Goal: Task Accomplishment & Management: Manage account settings

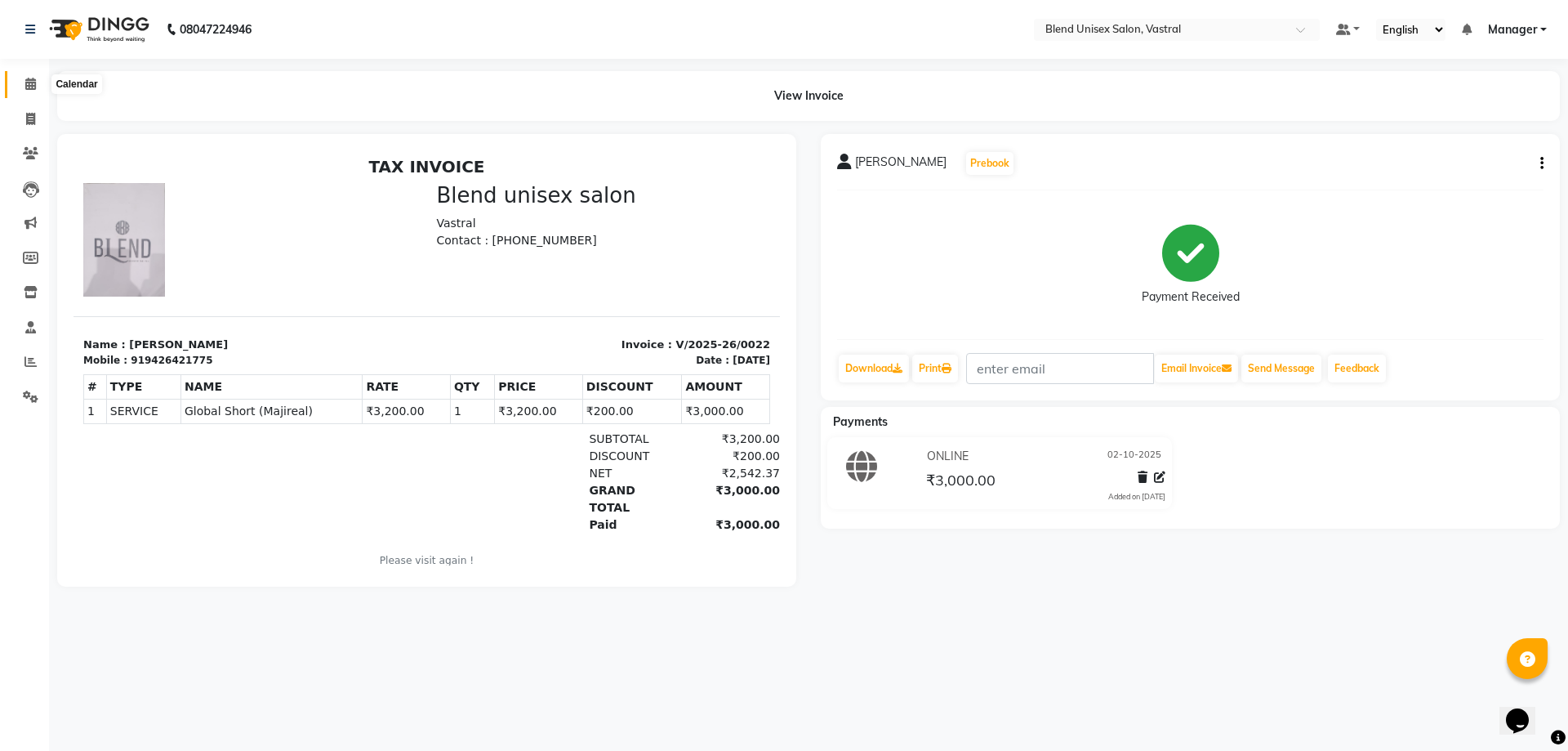
click at [27, 84] on icon at bounding box center [31, 84] width 10 height 12
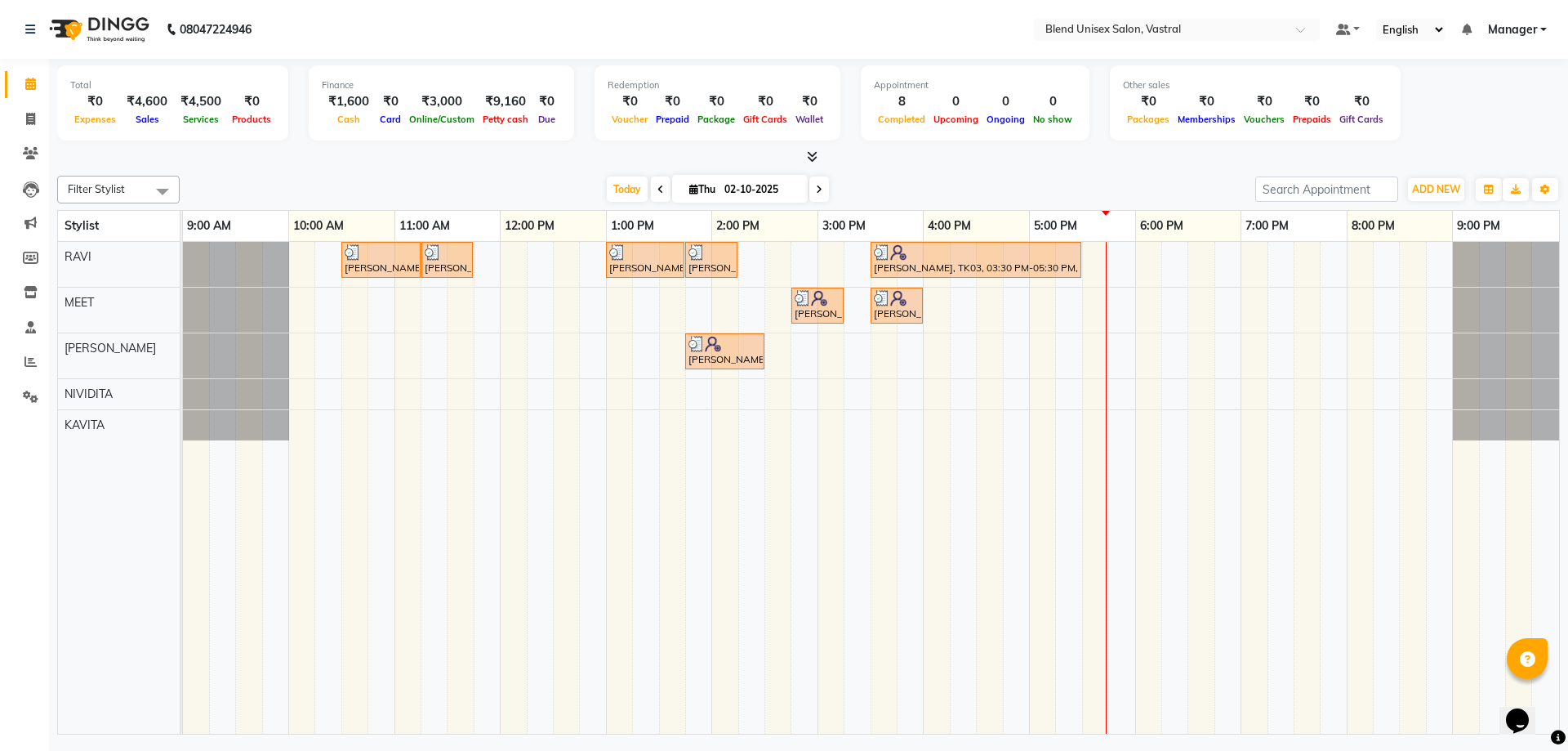
click at [1073, 352] on div "[PERSON_NAME], TK02, 10:30 AM-11:15 AM, Hair Cut [DEMOGRAPHIC_DATA] [PERSON_NAM…" at bounding box center [871, 488] width 1376 height 492
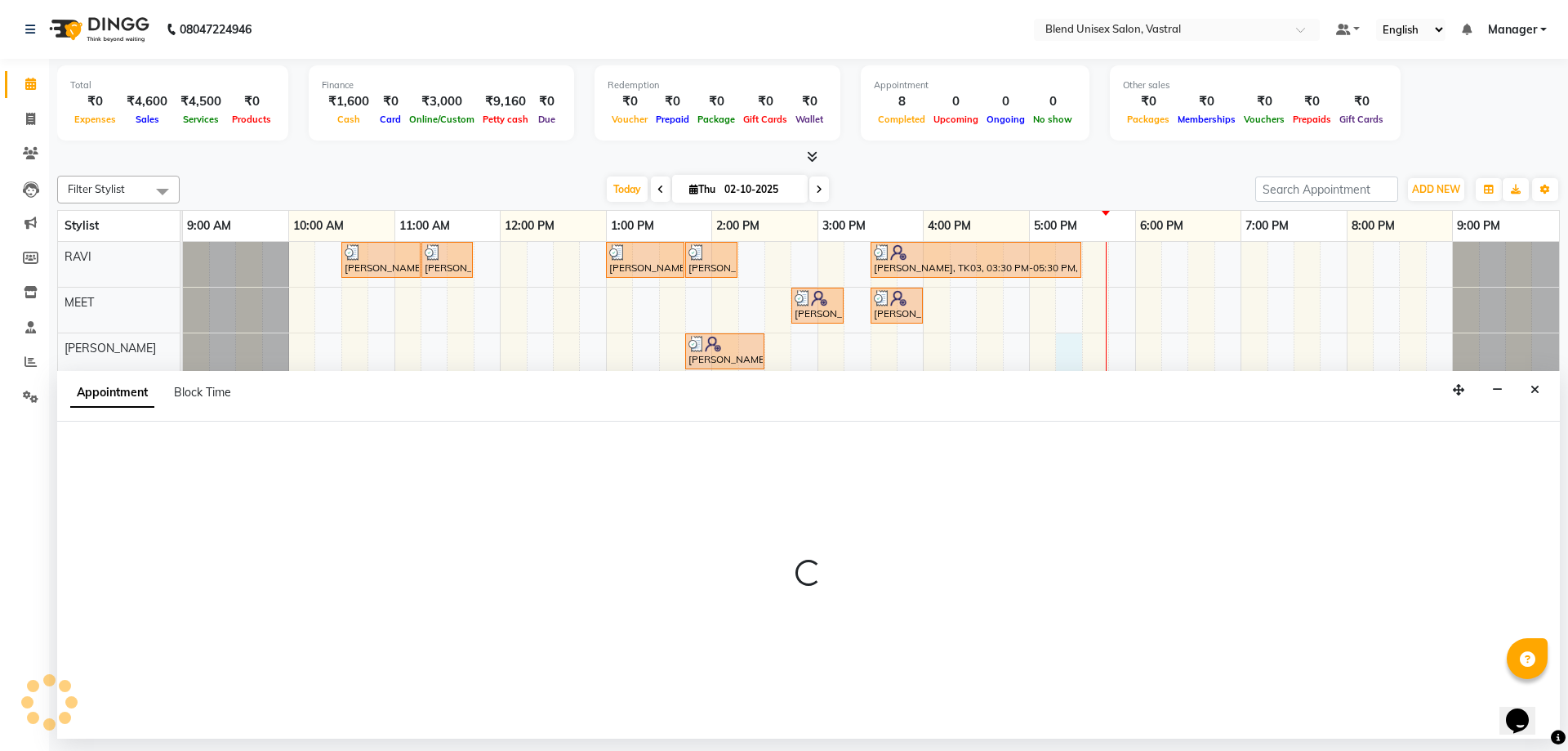
select select "92887"
select select "tentative"
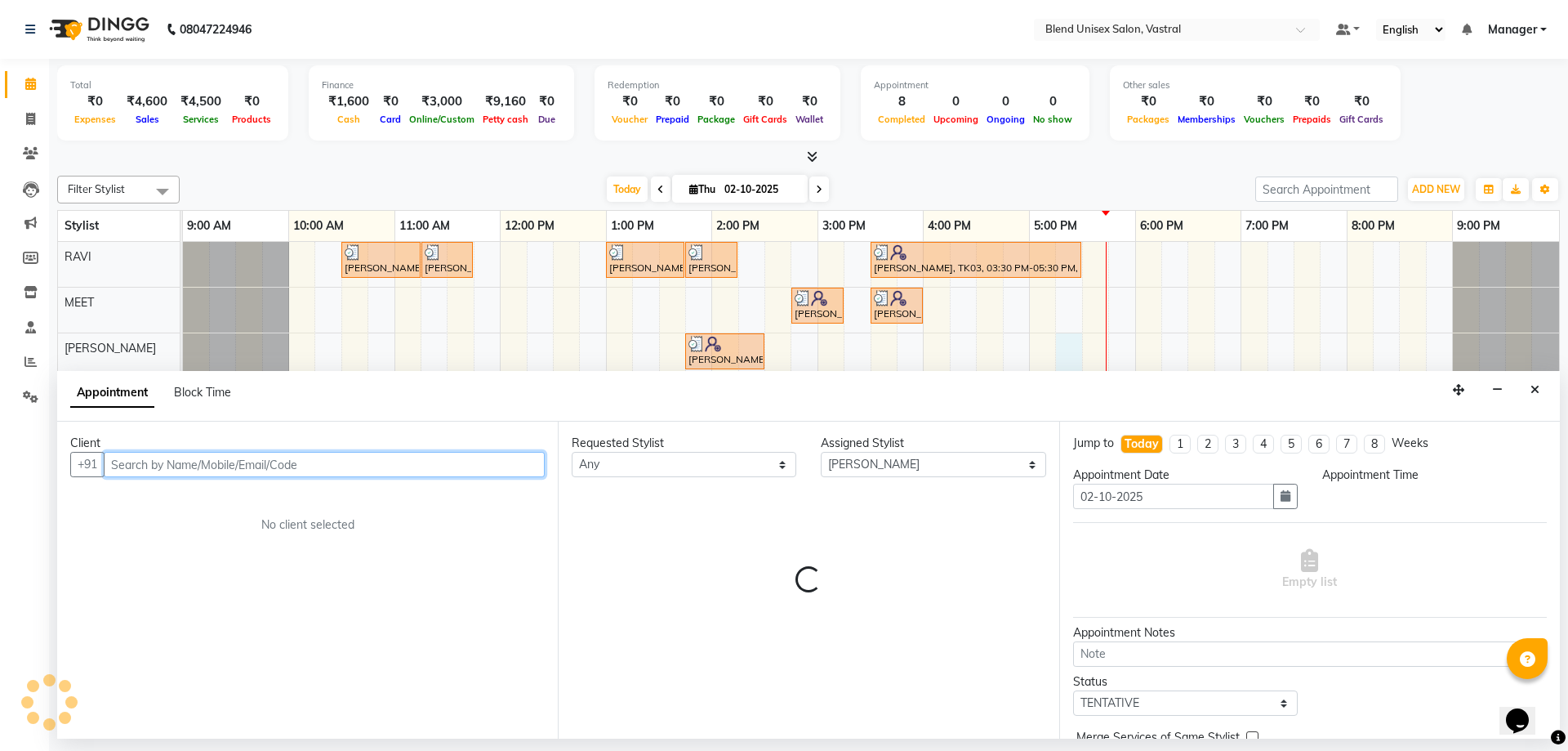
select select "1035"
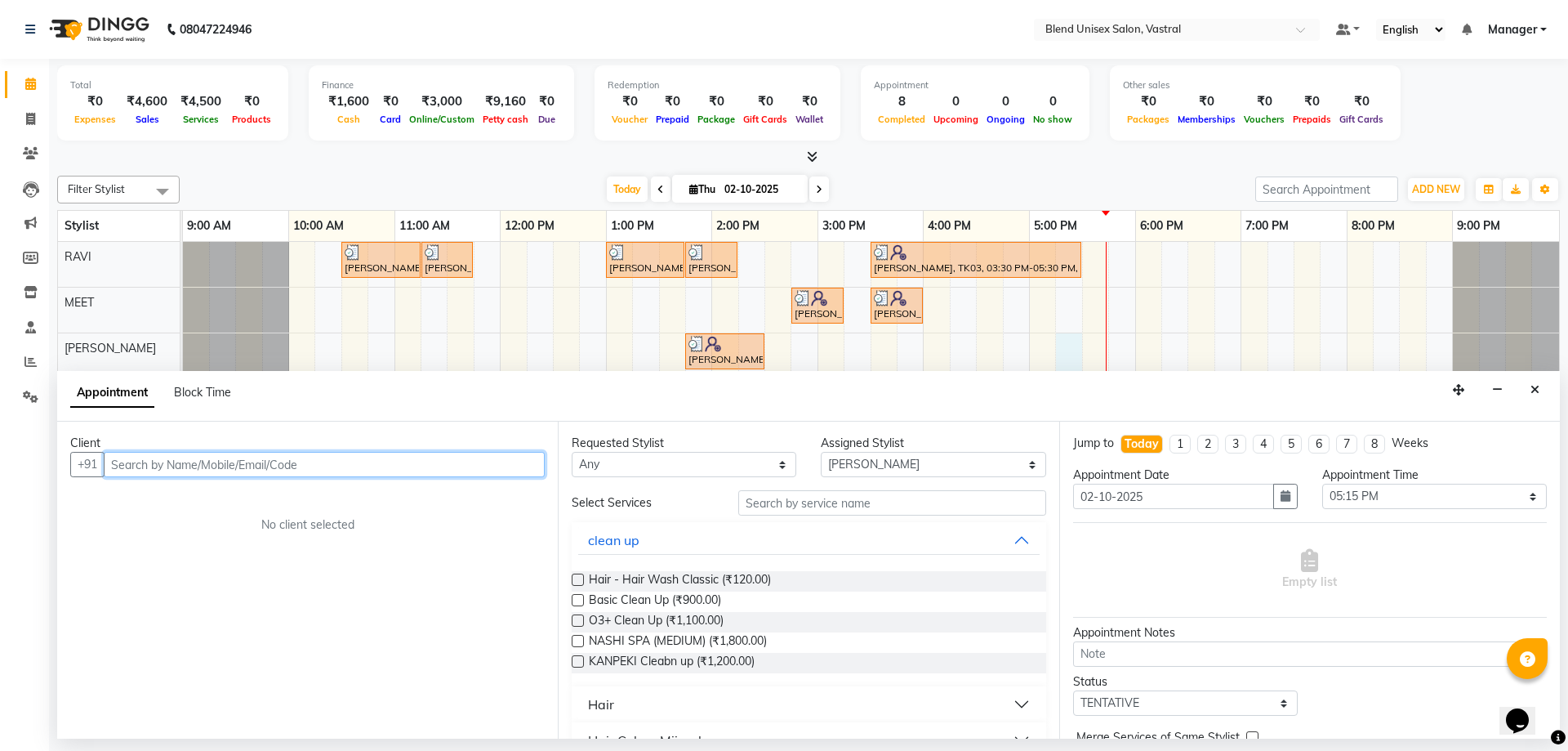
click at [499, 460] on input "text" at bounding box center [325, 465] width 441 height 26
click at [225, 462] on input "text" at bounding box center [325, 465] width 441 height 26
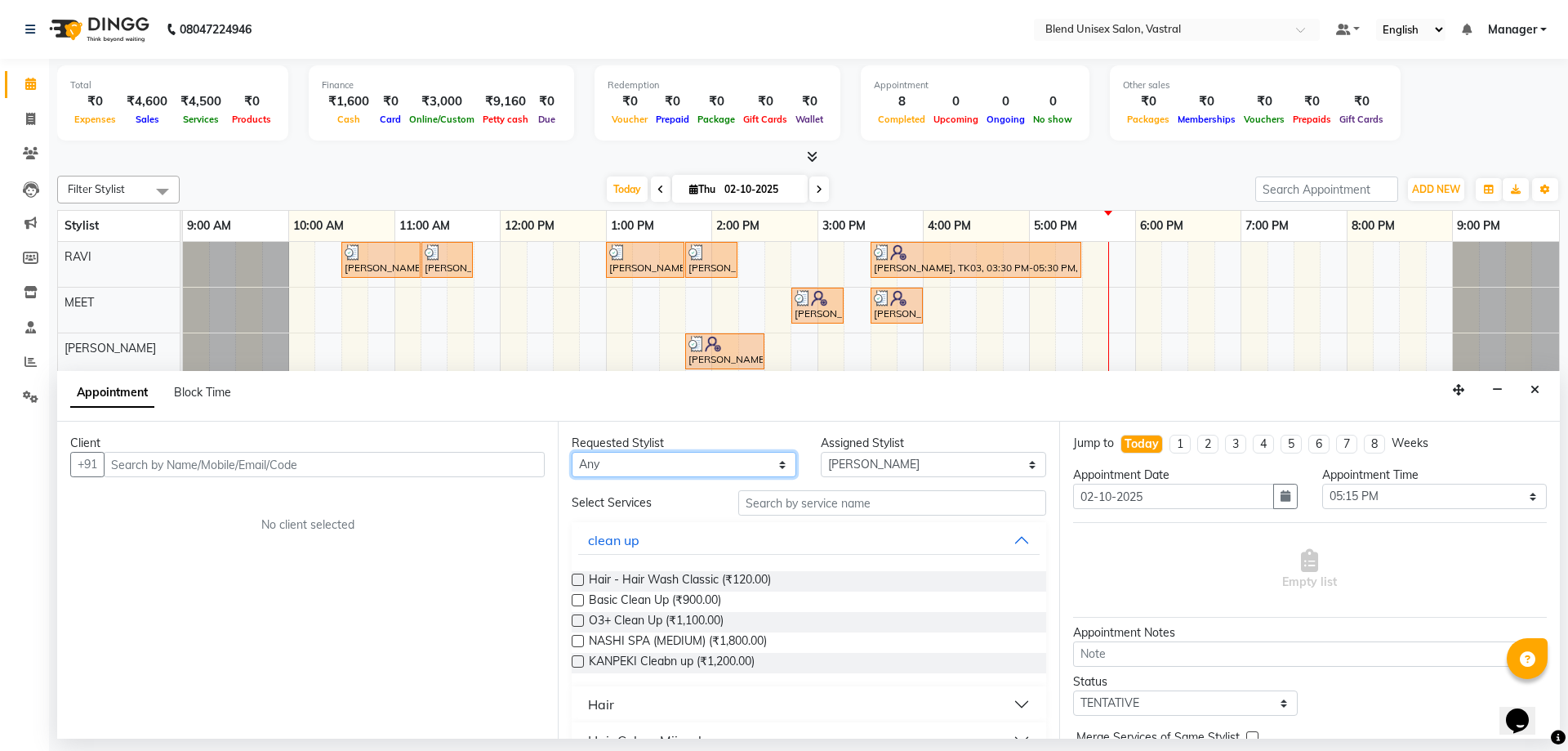
click at [632, 472] on select "Any [PERSON_NAME] MEET [PERSON_NAME]" at bounding box center [684, 465] width 225 height 26
select select "92887"
click at [572, 452] on select "Any [PERSON_NAME] MEET [PERSON_NAME]" at bounding box center [684, 465] width 225 height 26
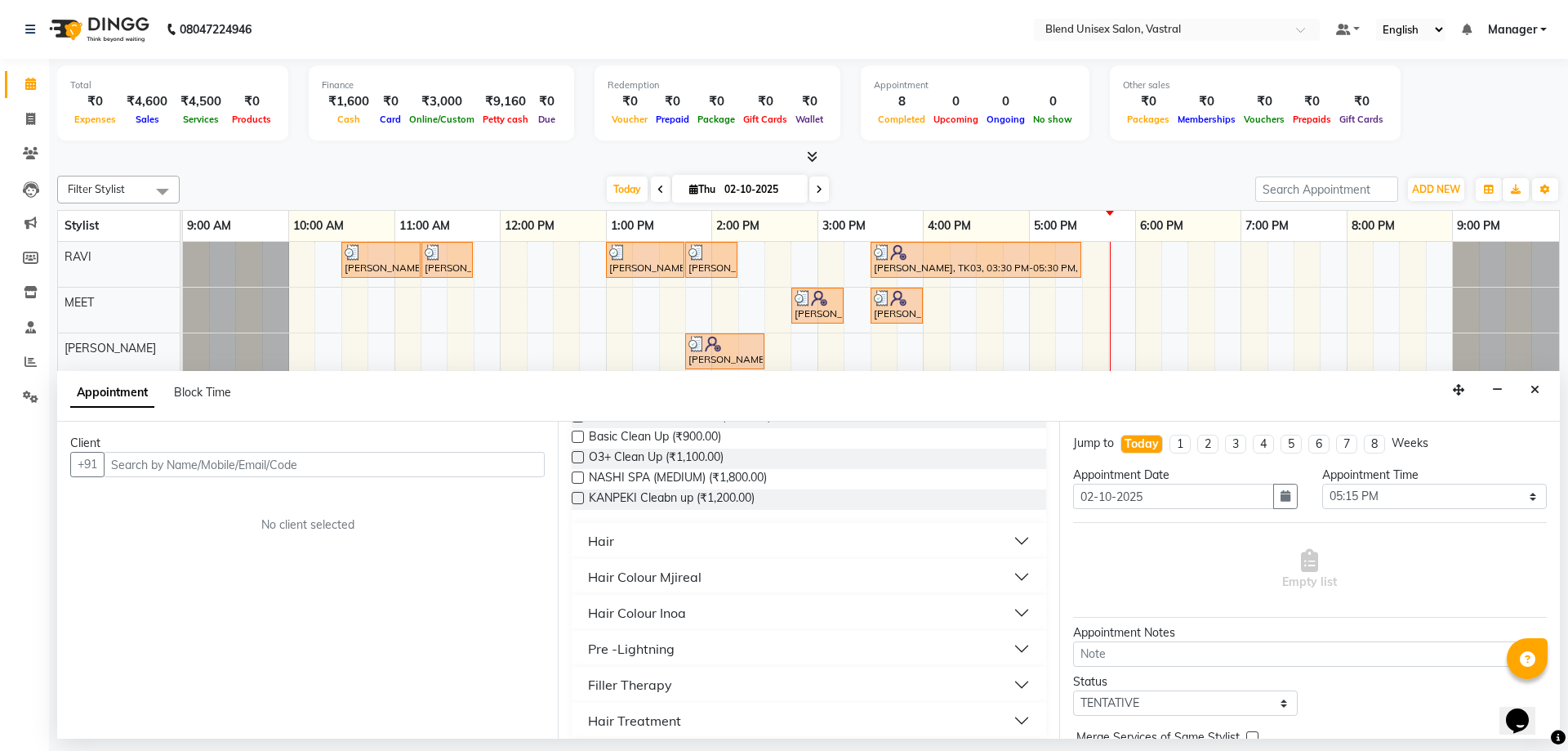
click at [612, 523] on div "Hair" at bounding box center [809, 540] width 474 height 36
click at [615, 546] on button "Hair" at bounding box center [809, 540] width 461 height 30
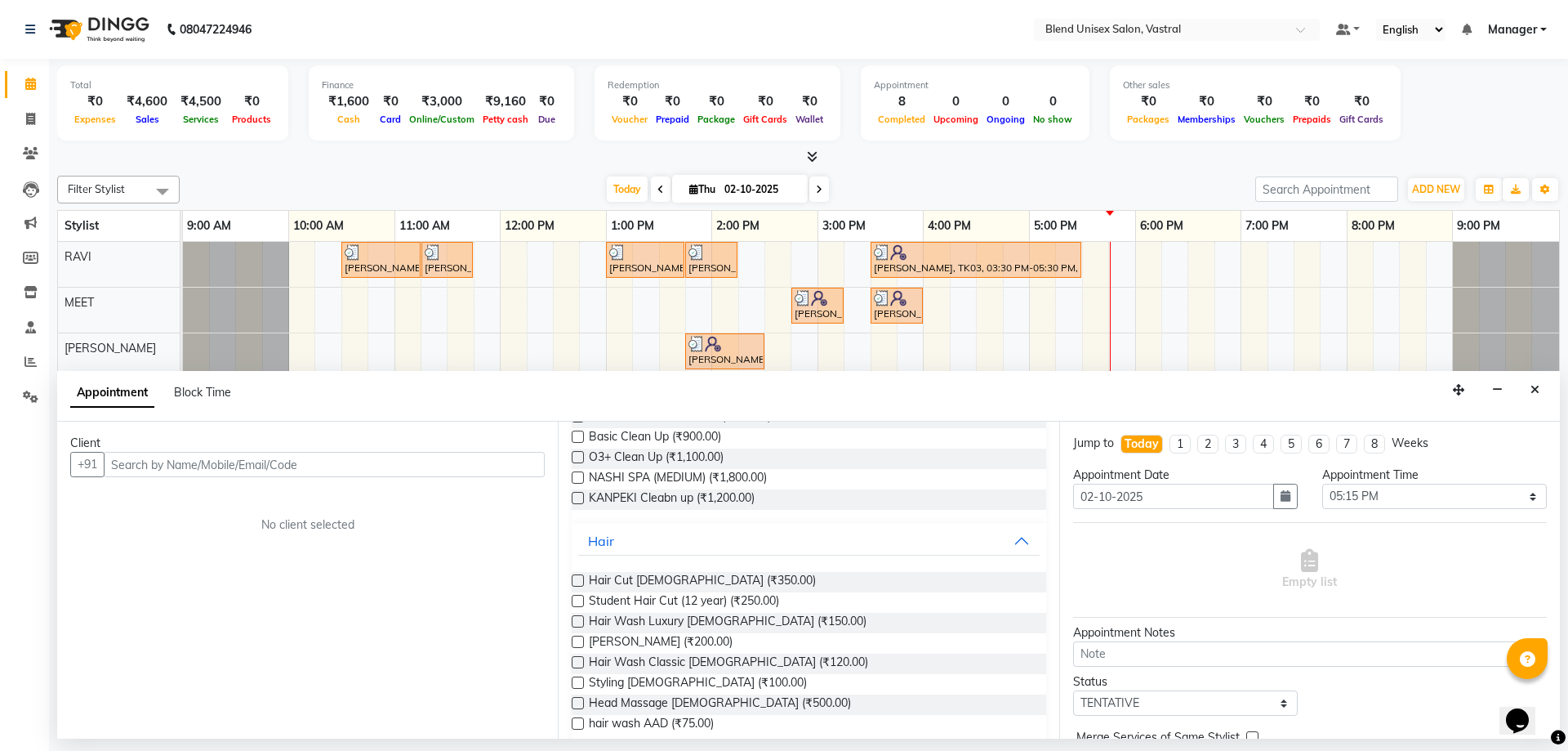
click at [575, 641] on label at bounding box center [578, 642] width 12 height 12
click at [575, 641] on input "checkbox" at bounding box center [577, 643] width 10 height 10
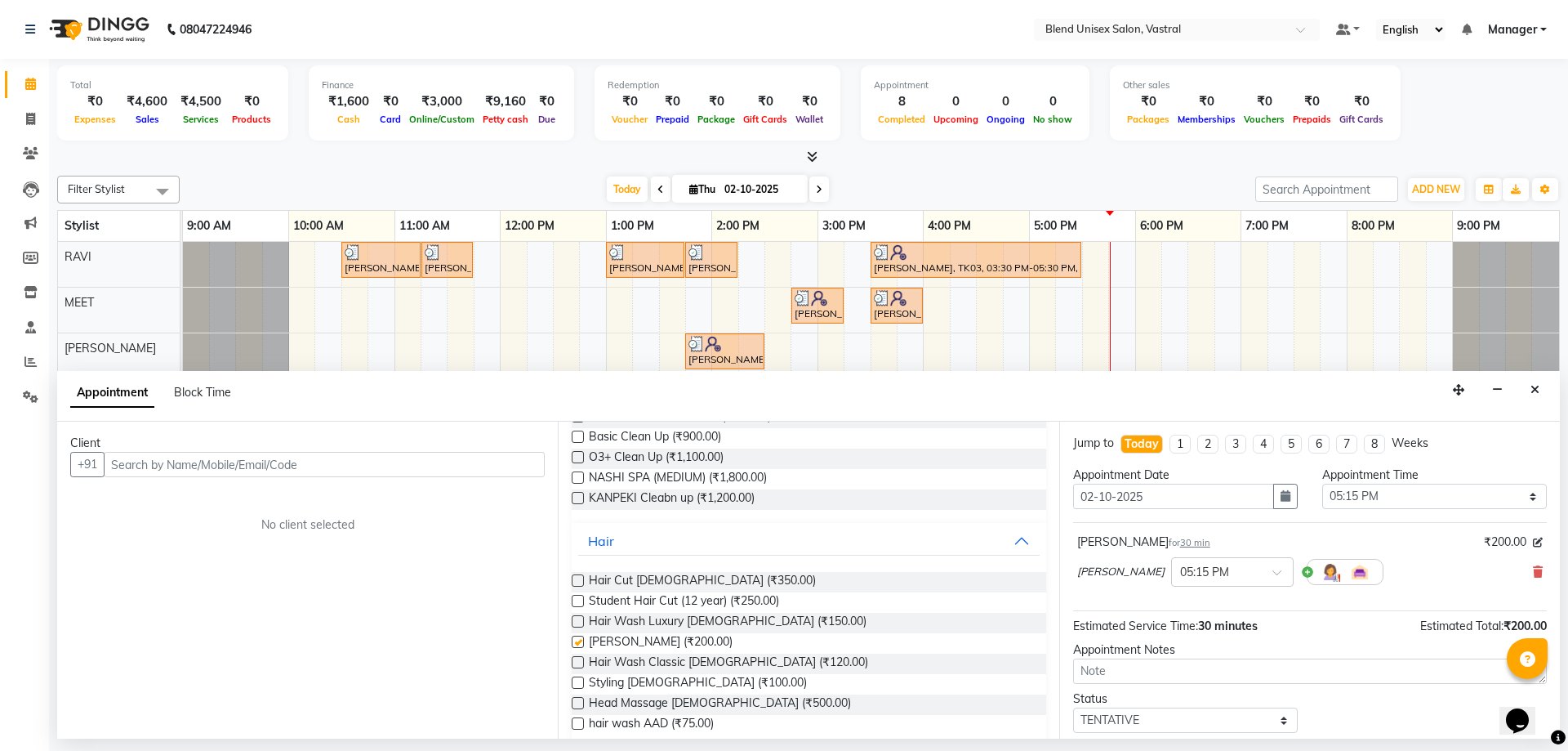
checkbox input "false"
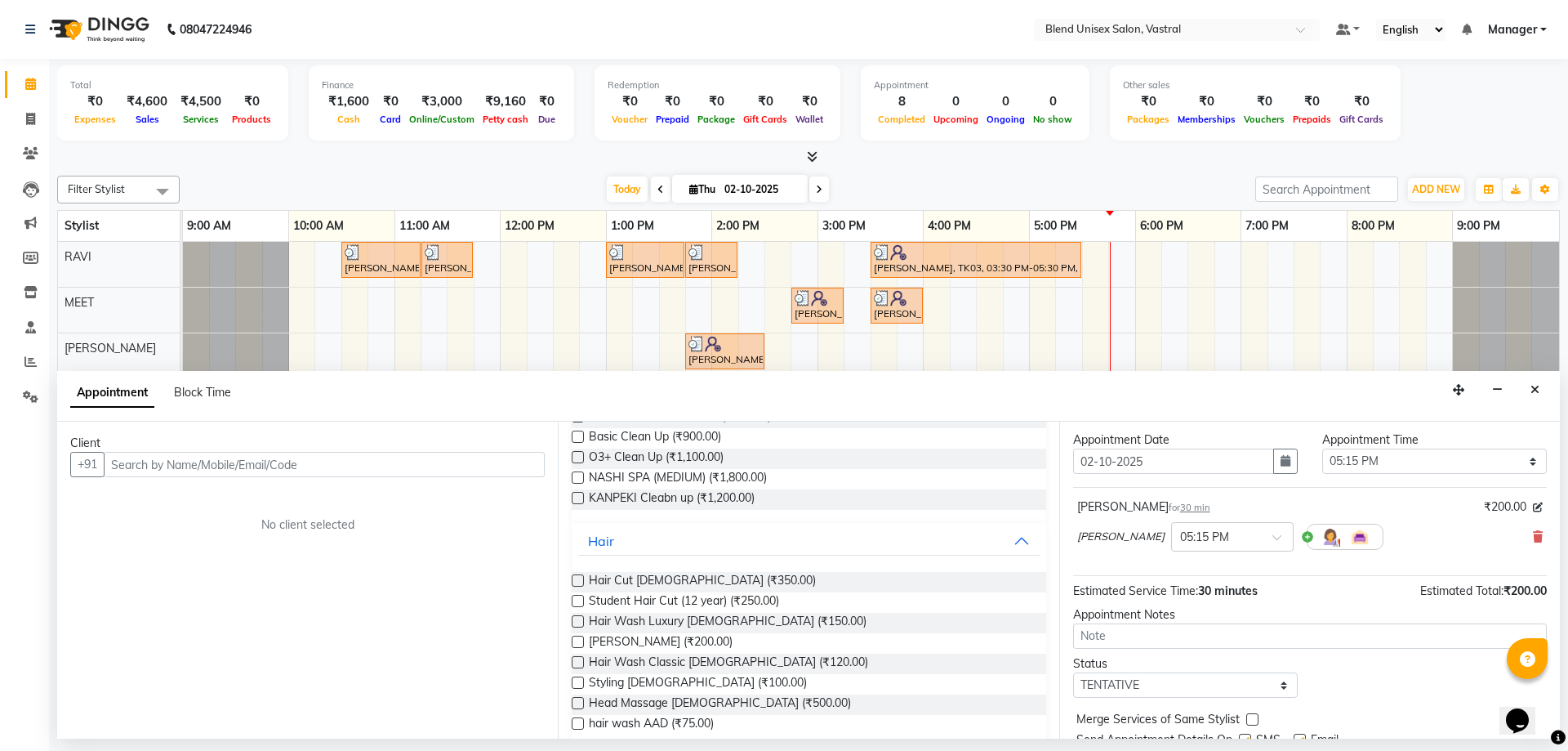
scroll to position [0, 0]
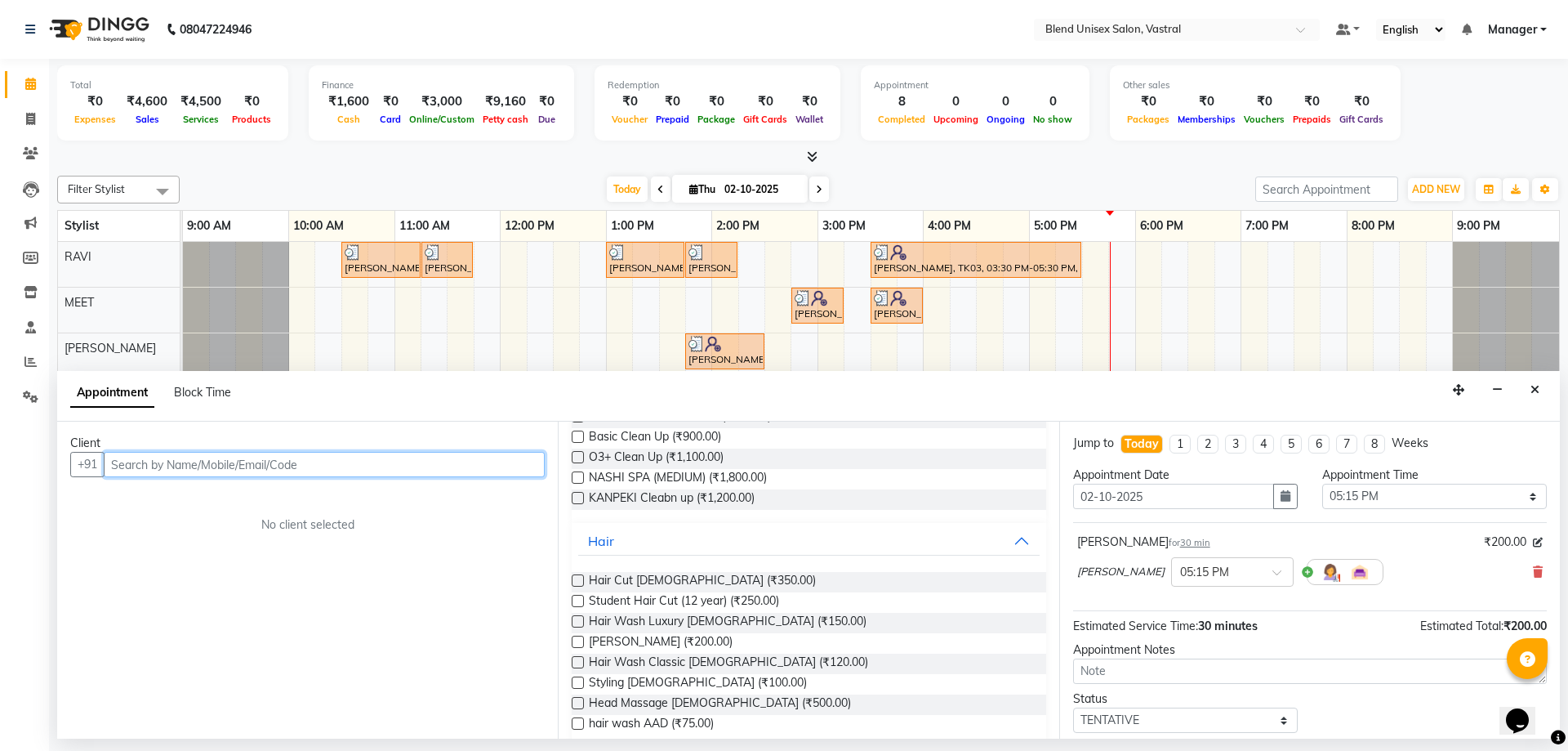
click at [375, 472] on input "text" at bounding box center [325, 465] width 441 height 26
click at [398, 473] on input "text" at bounding box center [325, 465] width 441 height 26
drag, startPoint x: 412, startPoint y: 474, endPoint x: 420, endPoint y: 449, distance: 26.2
click at [412, 474] on input "98259360" at bounding box center [291, 465] width 373 height 26
type input "9825936090"
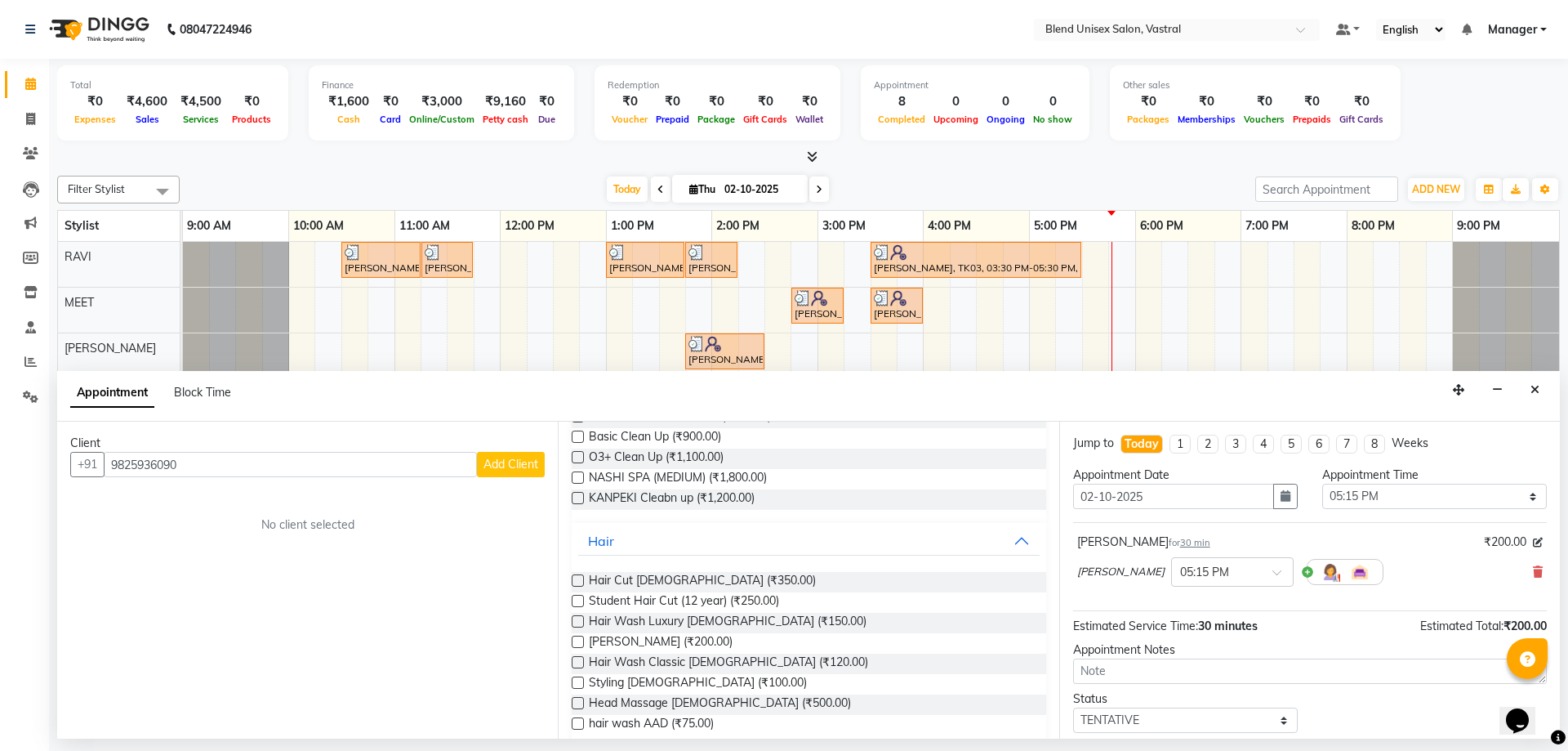
click at [526, 456] on button "Add Client" at bounding box center [511, 465] width 68 height 26
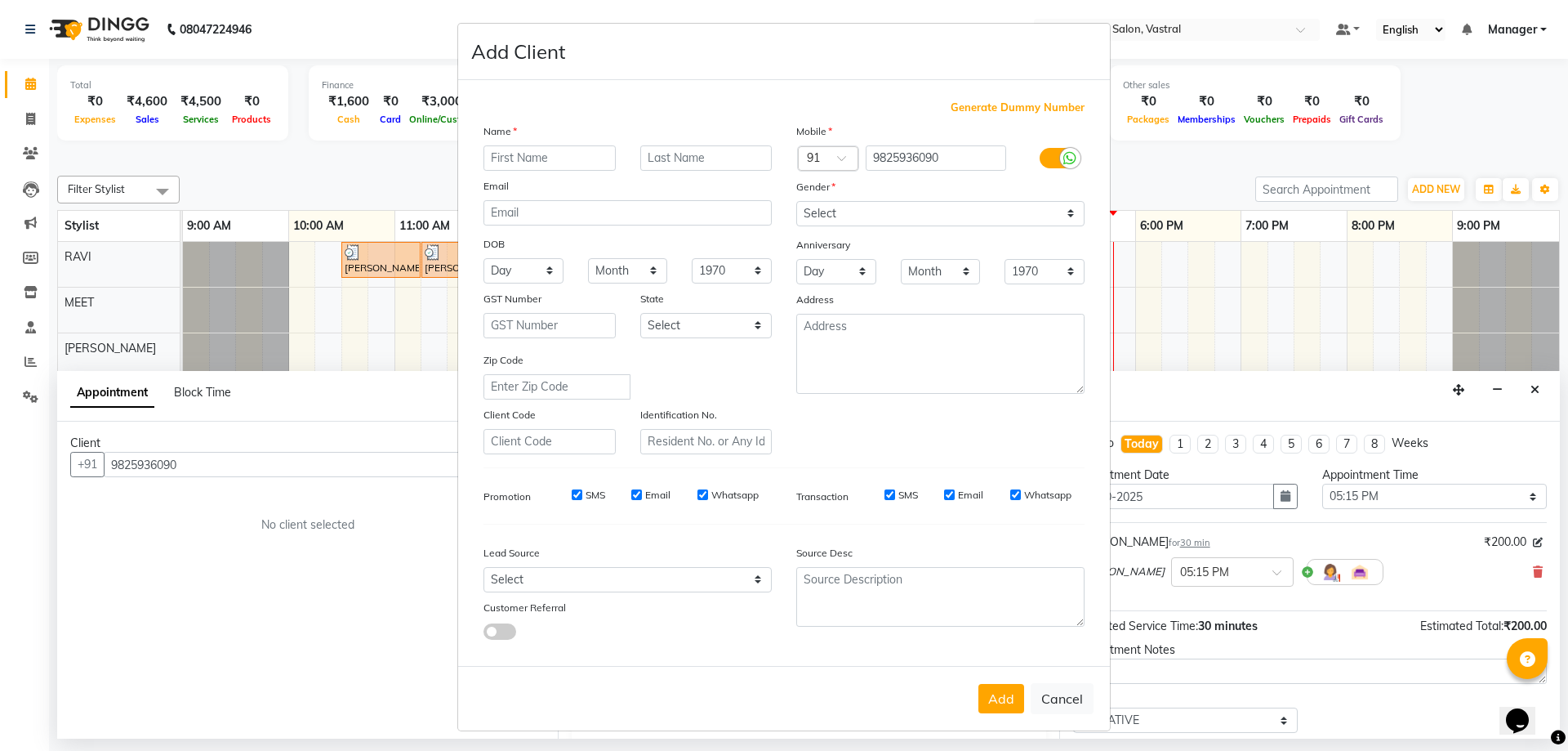
click at [509, 155] on input "text" at bounding box center [549, 159] width 132 height 26
type input "[PERSON_NAME]"
click at [709, 160] on input "text" at bounding box center [706, 159] width 132 height 26
type input "SIR"
click at [821, 211] on select "Select [DEMOGRAPHIC_DATA] [DEMOGRAPHIC_DATA] Other Prefer Not To Say" at bounding box center [940, 214] width 288 height 26
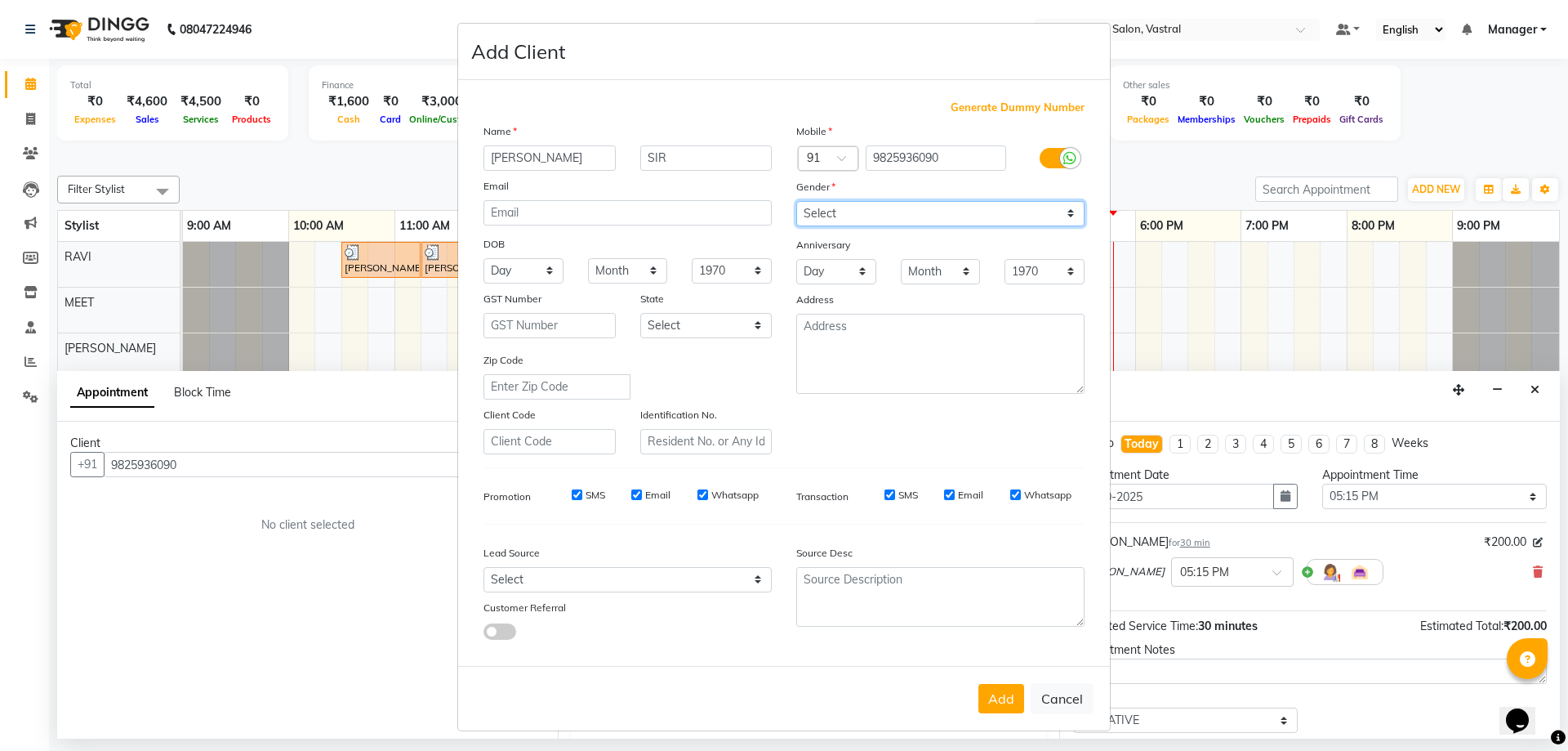
click at [796, 201] on select "Select [DEMOGRAPHIC_DATA] [DEMOGRAPHIC_DATA] Other Prefer Not To Say" at bounding box center [940, 214] width 288 height 26
click at [902, 214] on select "Select [DEMOGRAPHIC_DATA] [DEMOGRAPHIC_DATA] Other Prefer Not To Say" at bounding box center [940, 214] width 288 height 26
select select "[DEMOGRAPHIC_DATA]"
click at [796, 201] on select "Select [DEMOGRAPHIC_DATA] [DEMOGRAPHIC_DATA] Other Prefer Not To Say" at bounding box center [940, 214] width 288 height 26
drag, startPoint x: 994, startPoint y: 696, endPoint x: 975, endPoint y: 683, distance: 23.0
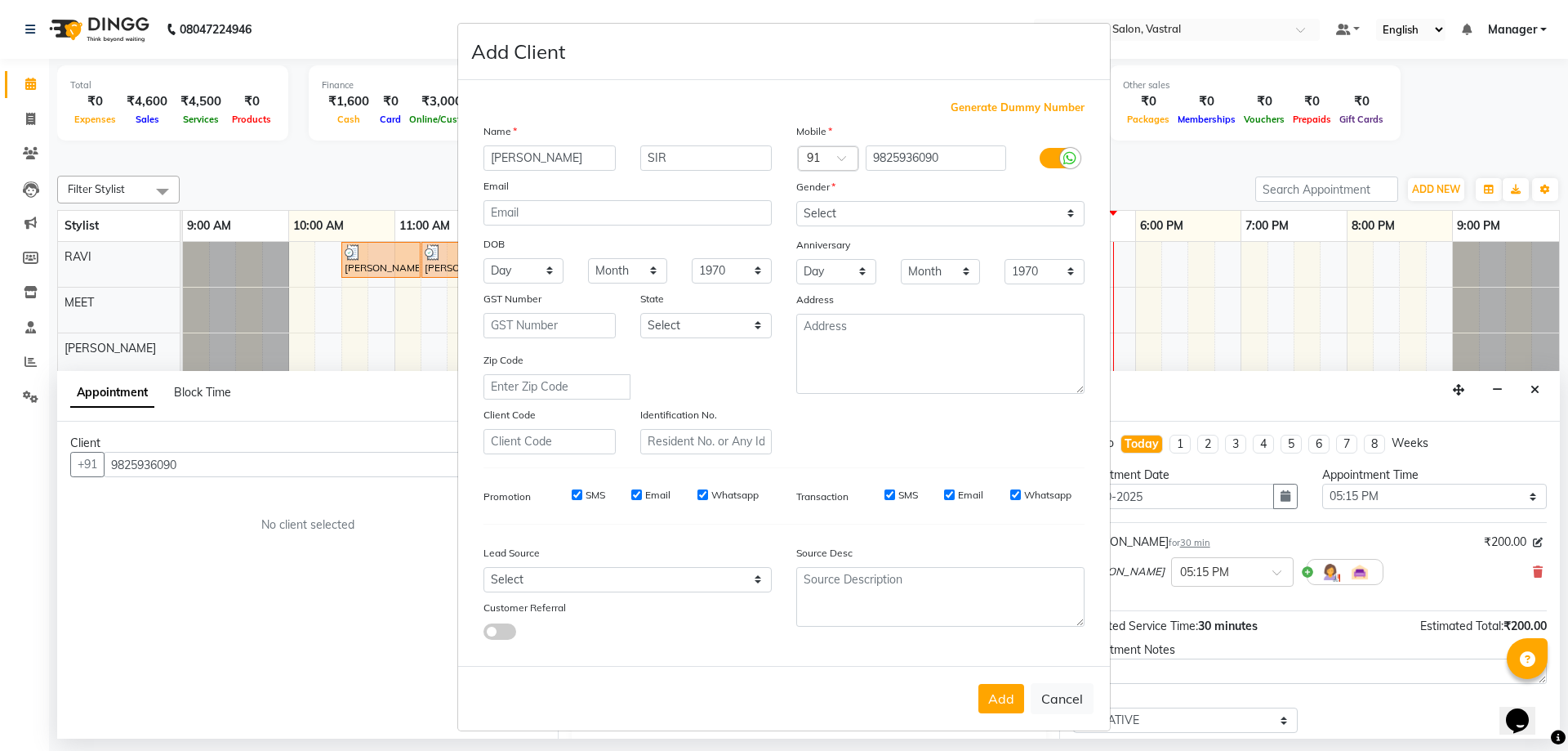
click at [993, 697] on button "Add" at bounding box center [1001, 698] width 46 height 30
select select
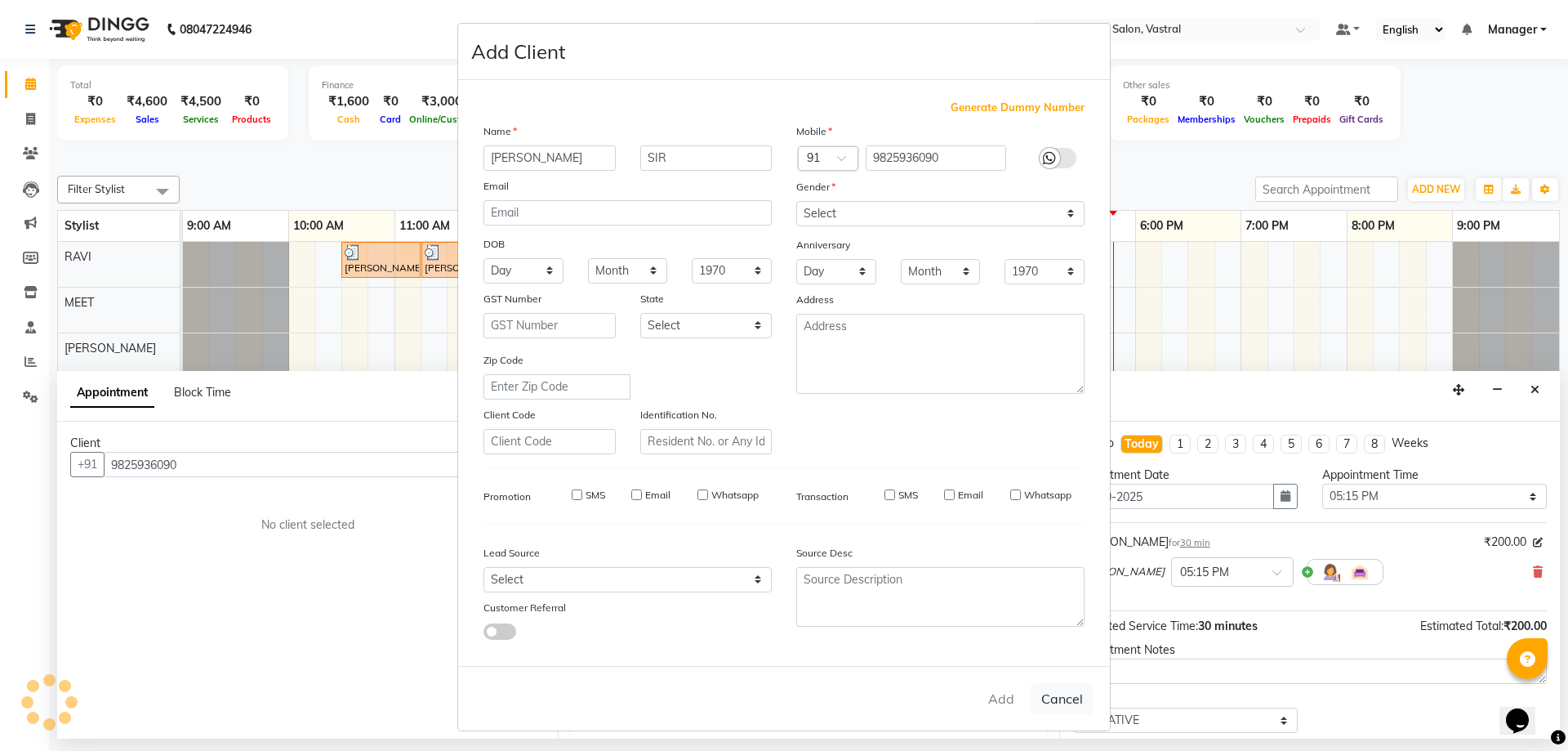
select select
checkbox input "false"
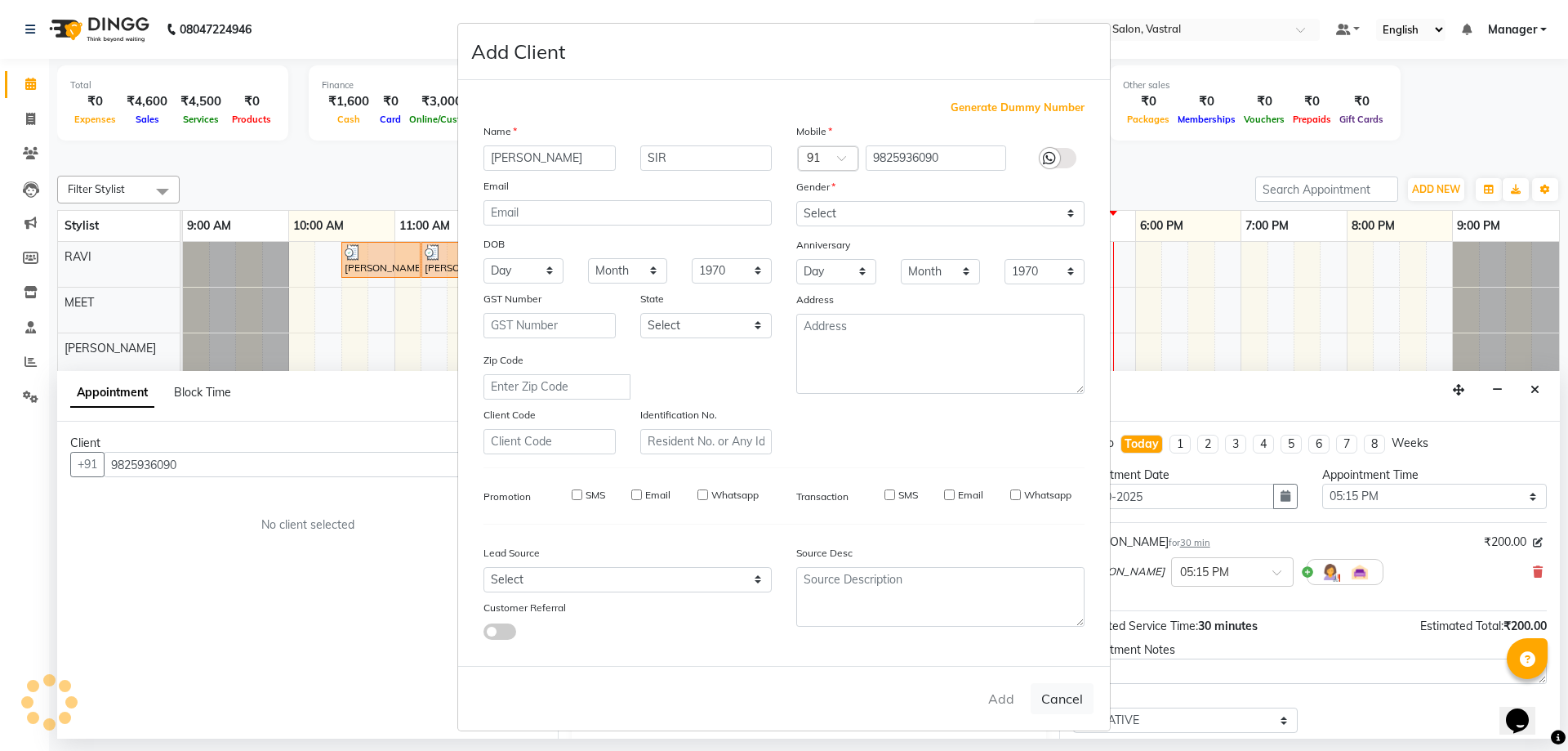
checkbox input "false"
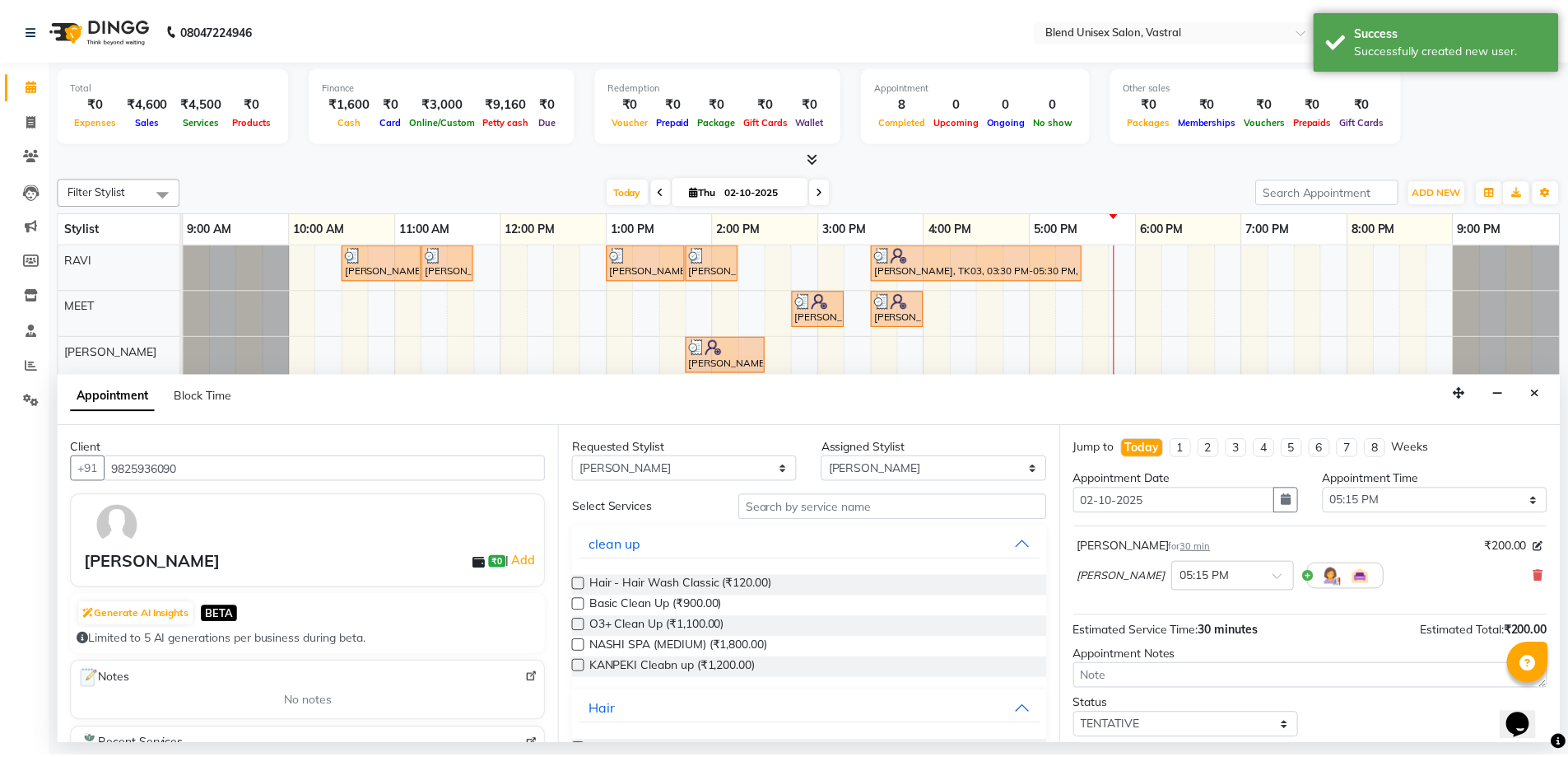
scroll to position [98, 0]
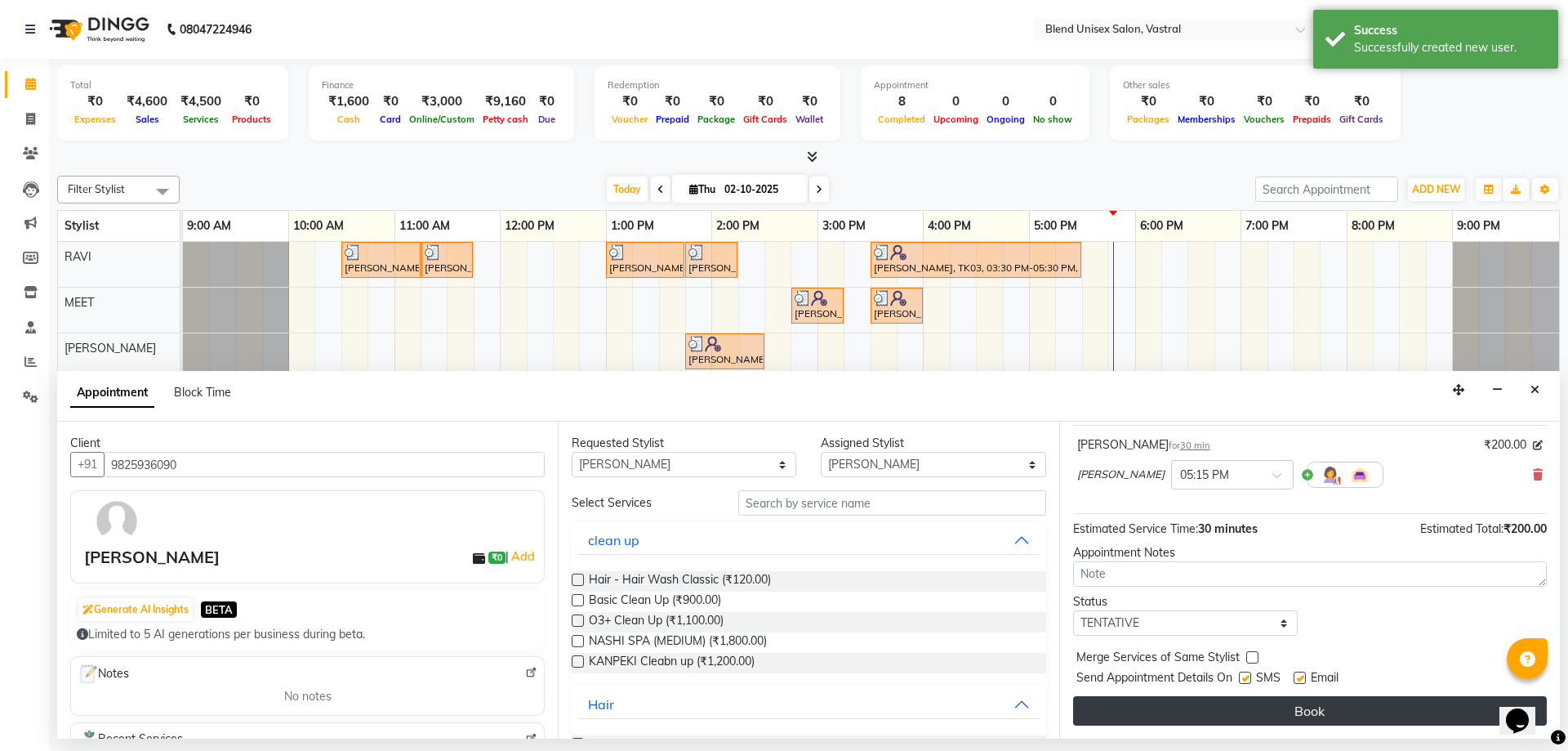
click at [1265, 715] on button "Book" at bounding box center [1310, 711] width 474 height 30
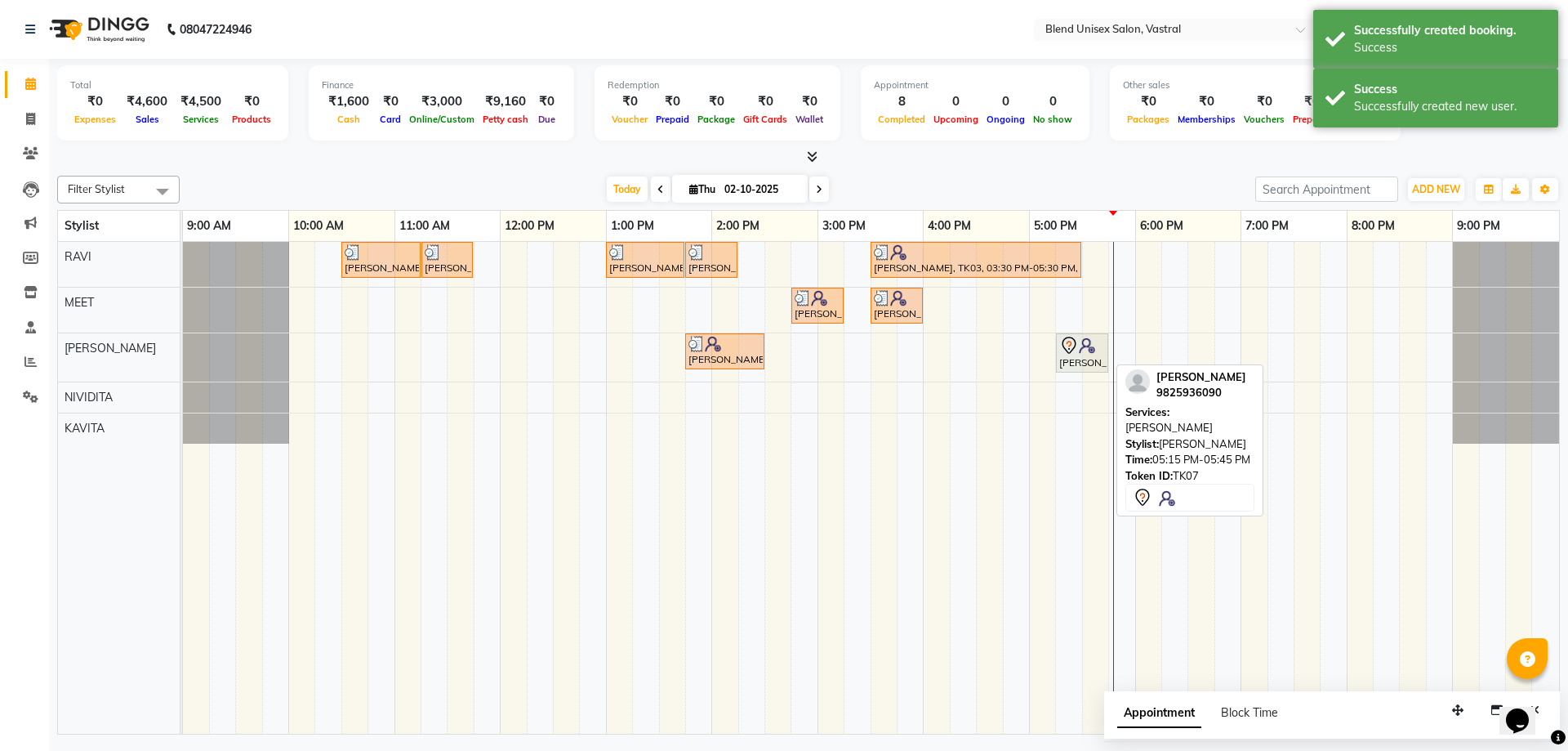
click at [1087, 343] on img at bounding box center [1087, 345] width 16 height 16
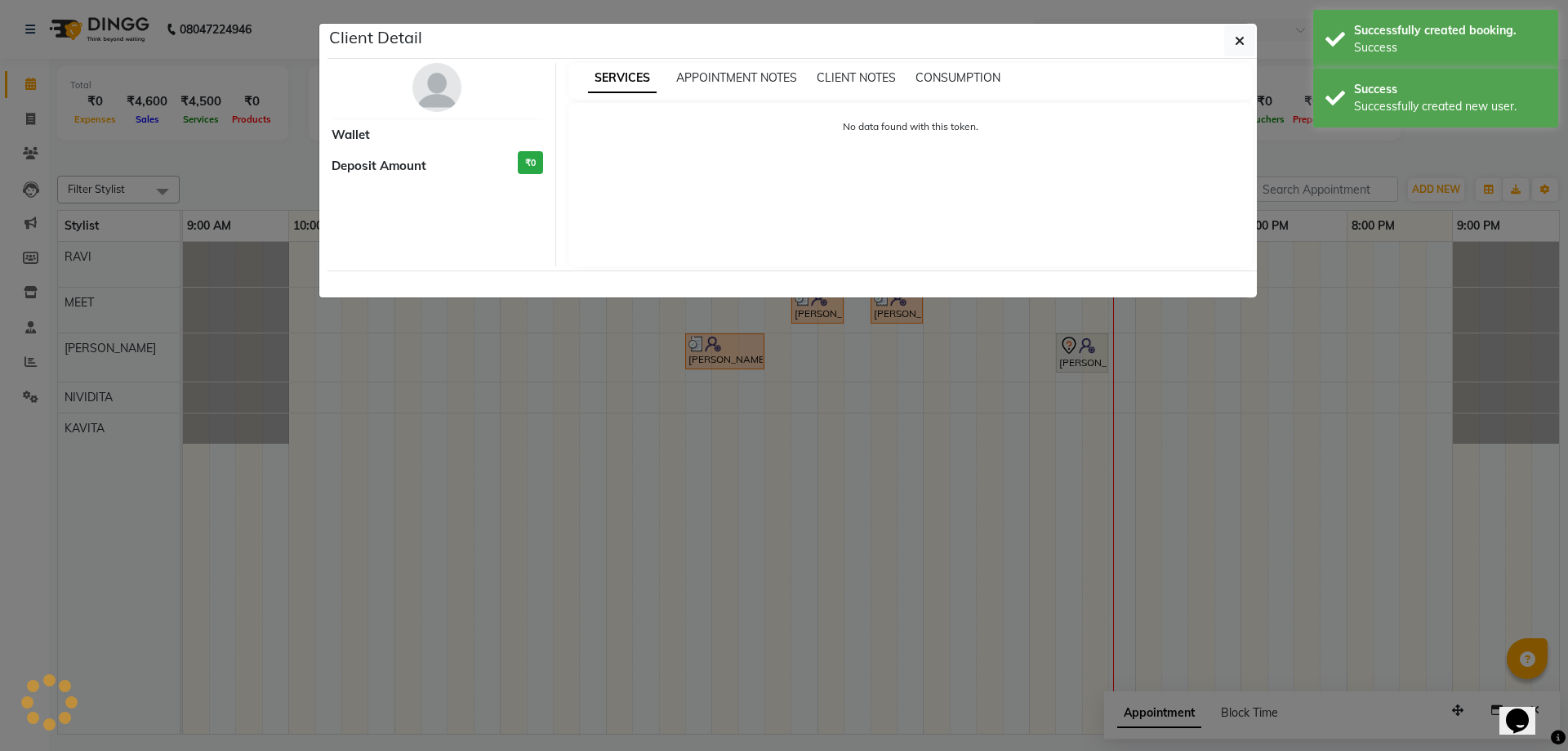
select select "7"
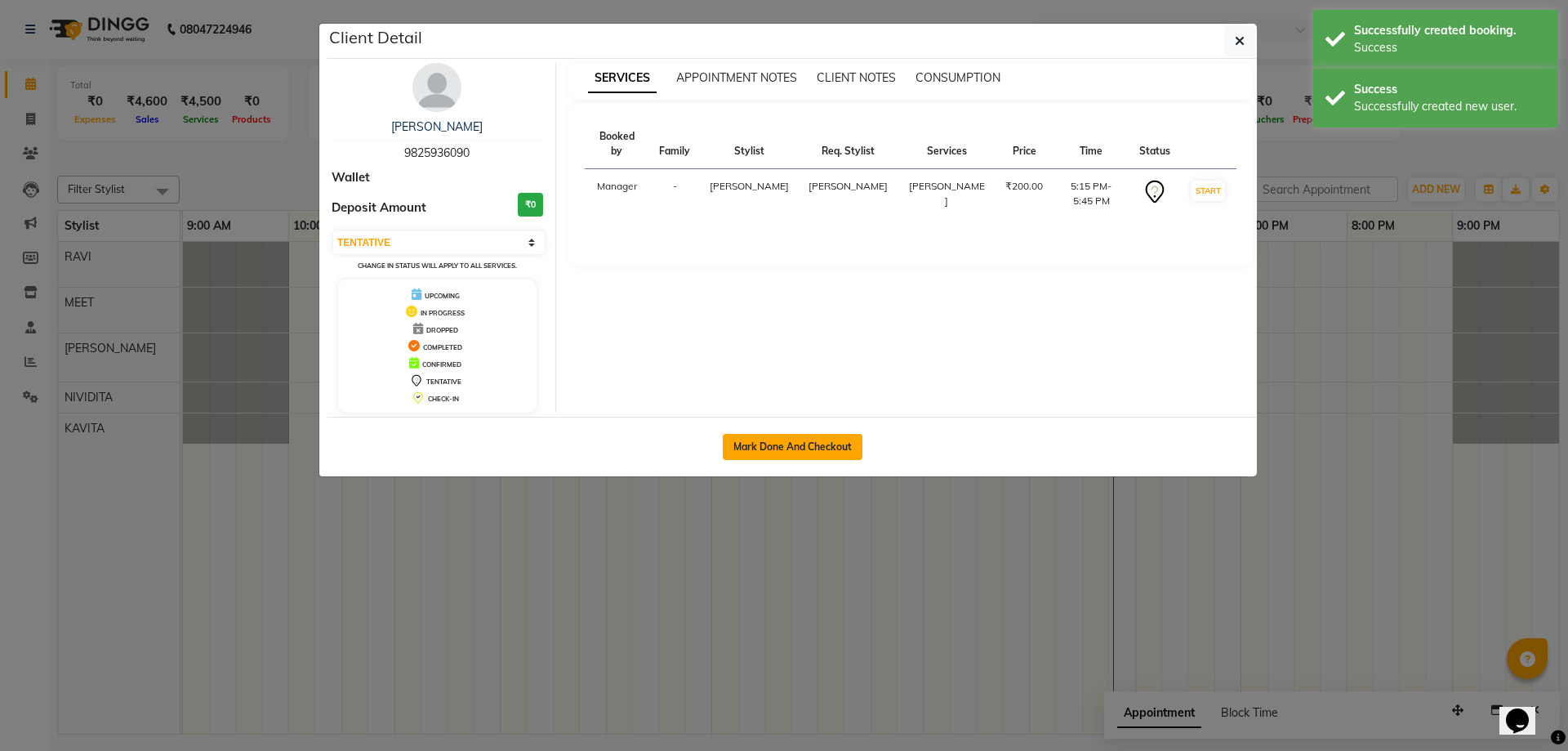
click at [833, 442] on button "Mark Done And Checkout" at bounding box center [793, 447] width 140 height 26
select select "9095"
select select "service"
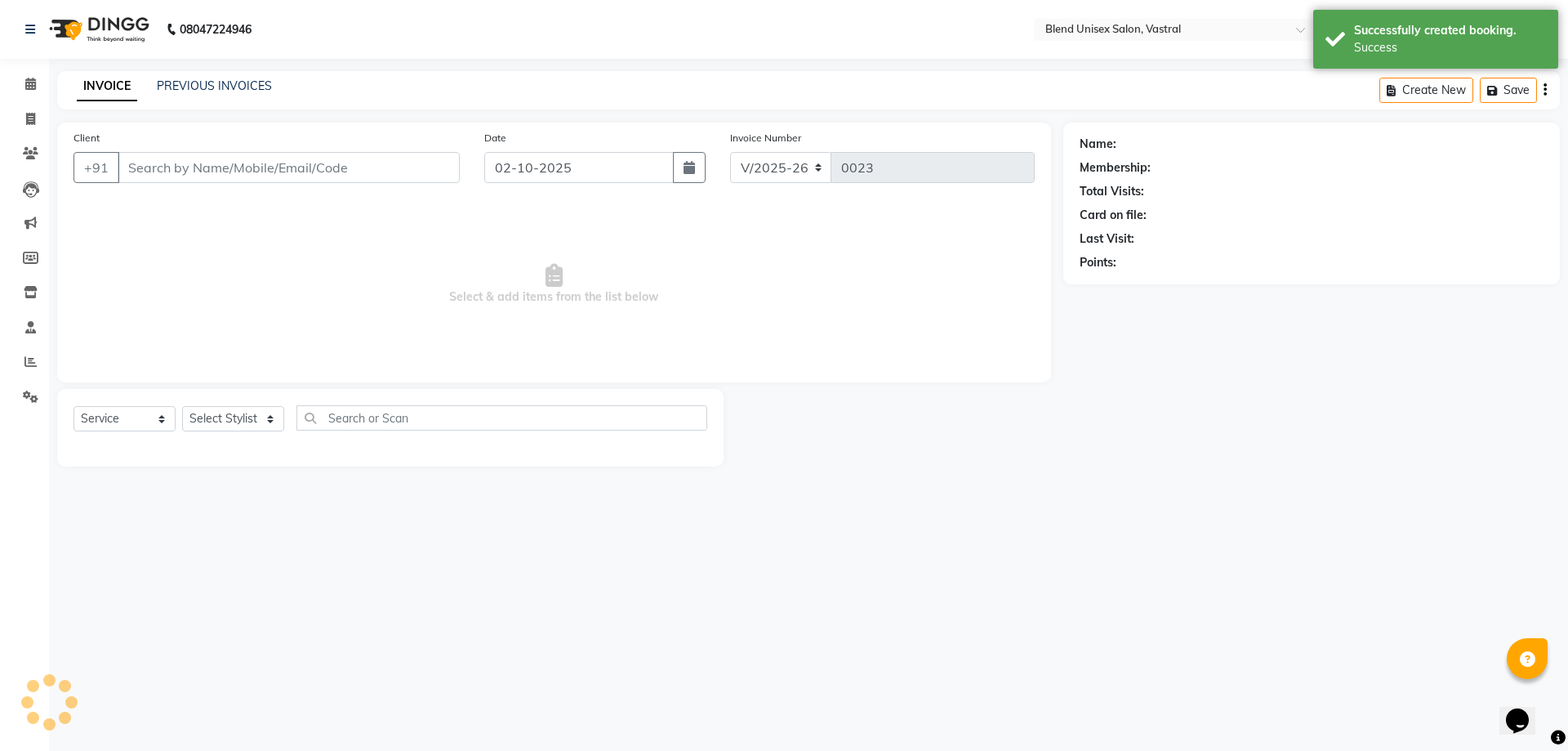
type input "9825936090"
select select "92887"
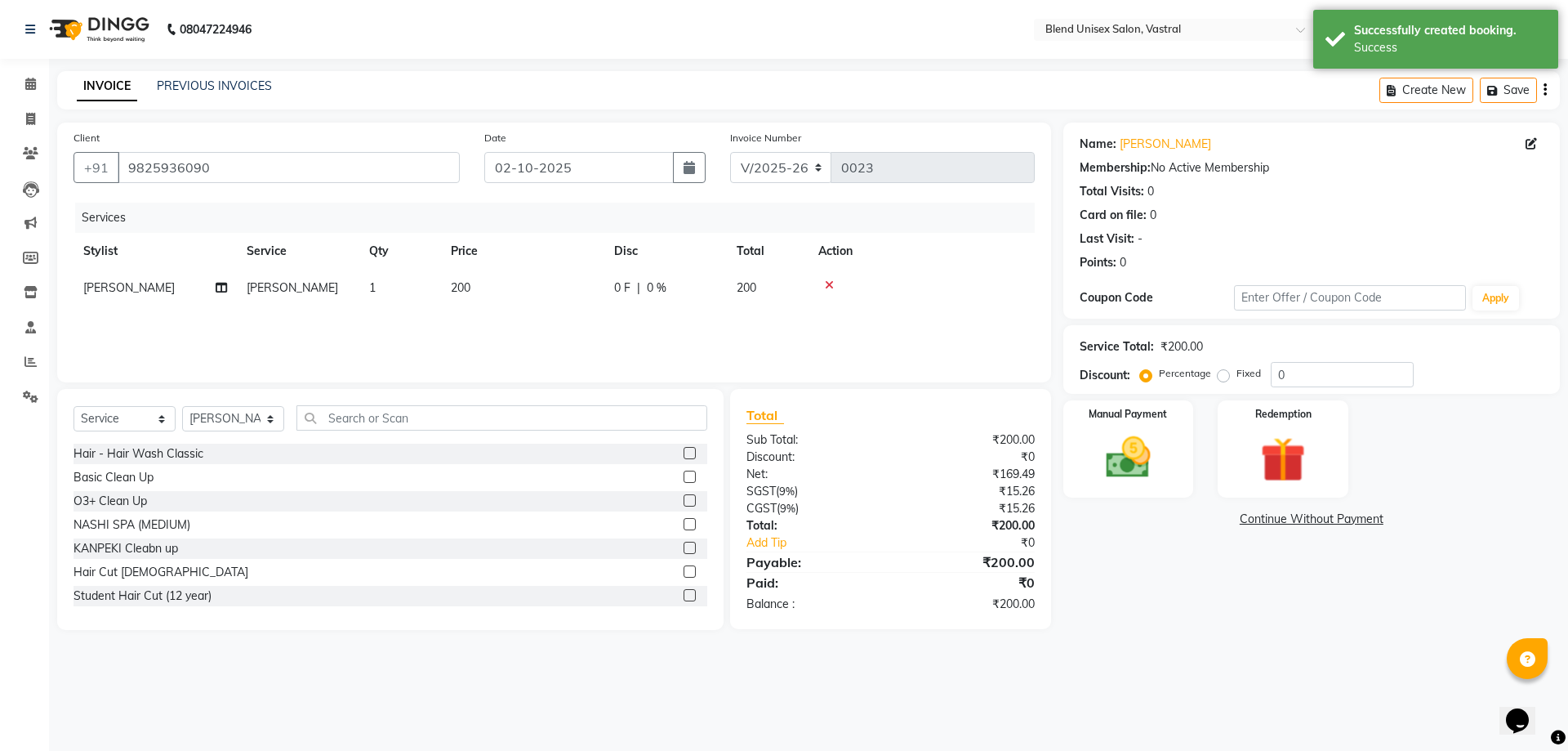
click at [657, 288] on span "0 %" at bounding box center [656, 288] width 20 height 17
click at [717, 299] on input "0" at bounding box center [716, 292] width 49 height 26
type input "50"
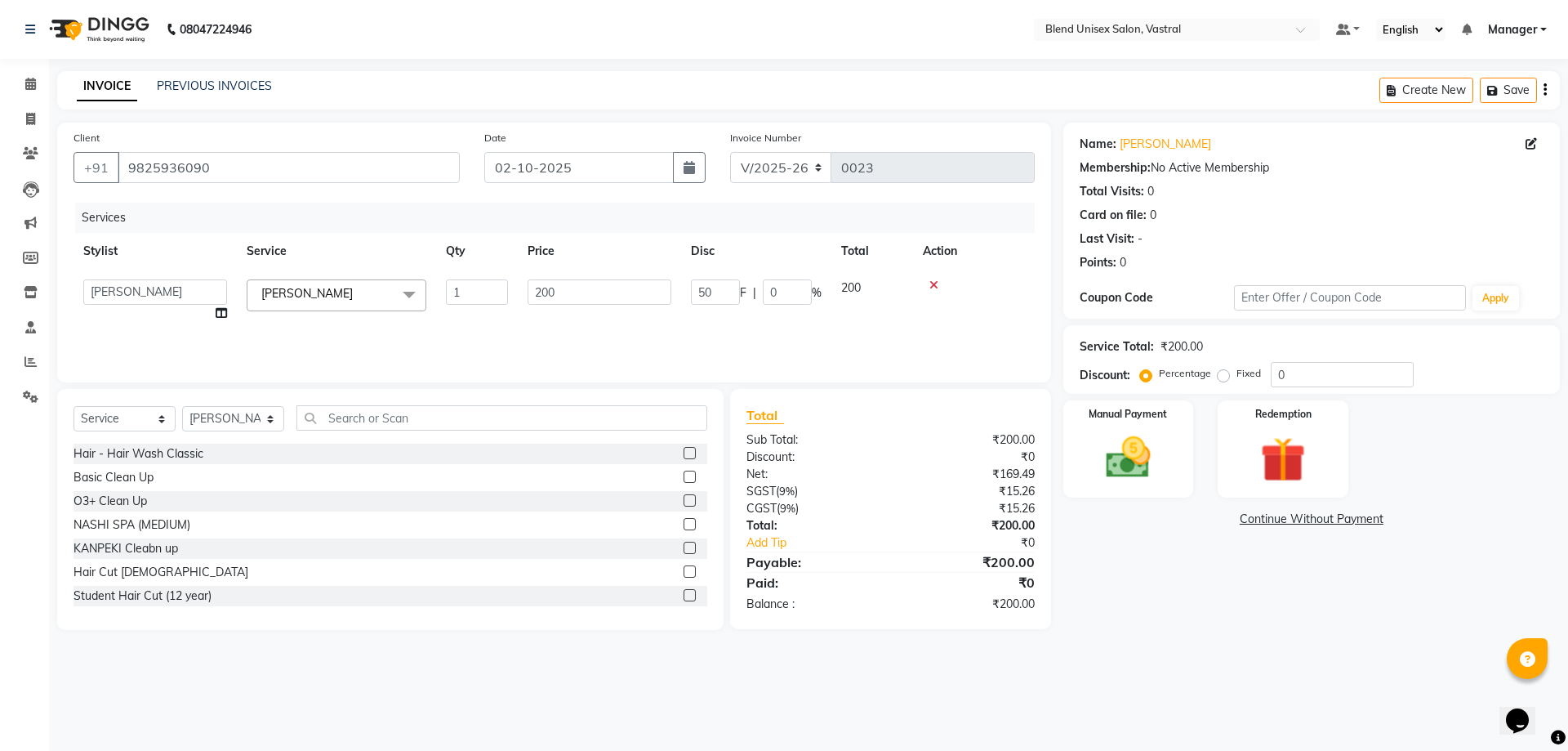
click at [1003, 308] on div "Services Stylist Service Qty Price Disc Total Action [PERSON_NAME] KAVITA Manag…" at bounding box center [554, 285] width 961 height 164
click at [1121, 442] on img at bounding box center [1127, 457] width 76 height 54
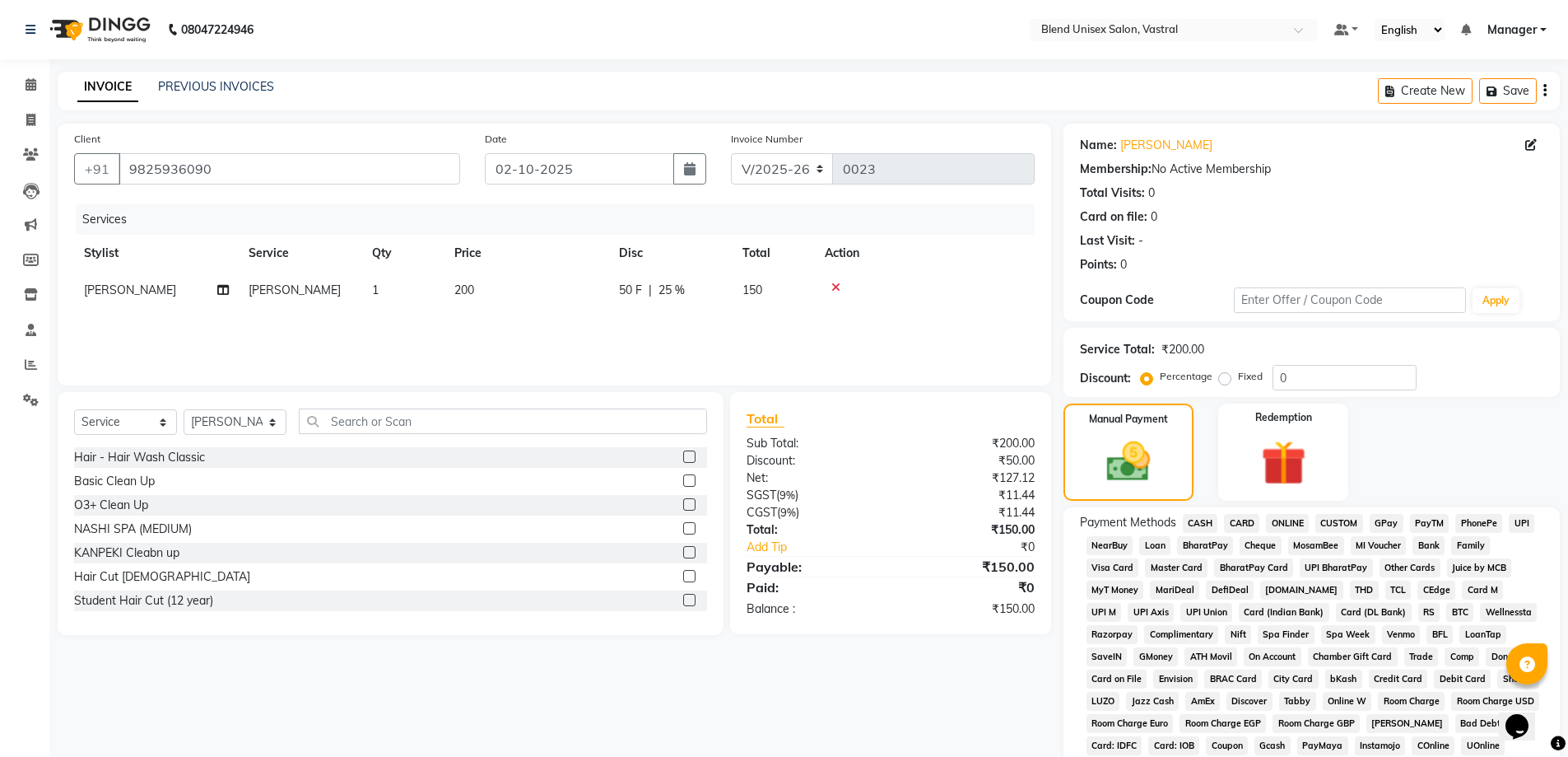
click at [1200, 517] on span "CASH" at bounding box center [1200, 523] width 35 height 19
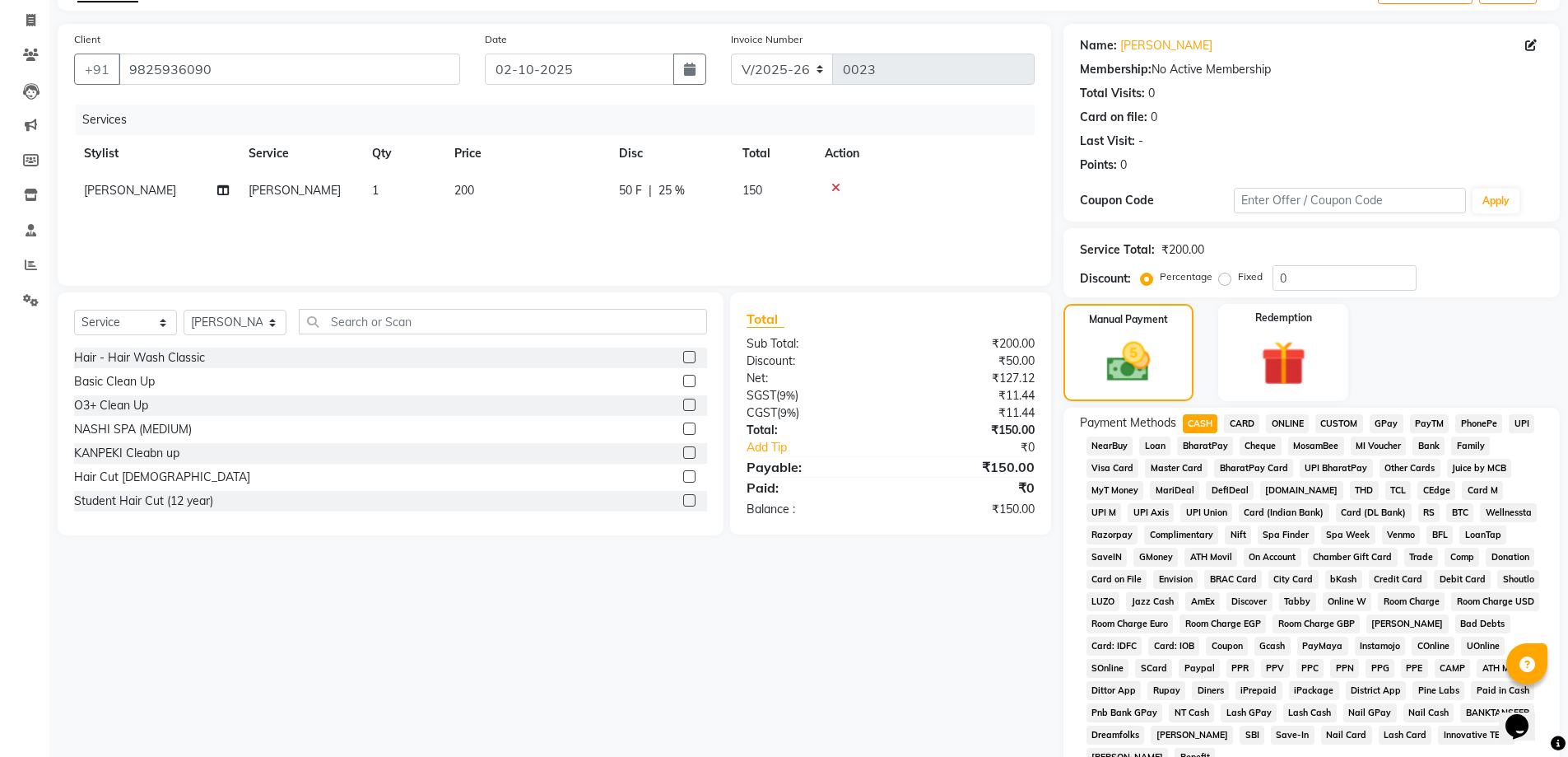
scroll to position [327, 0]
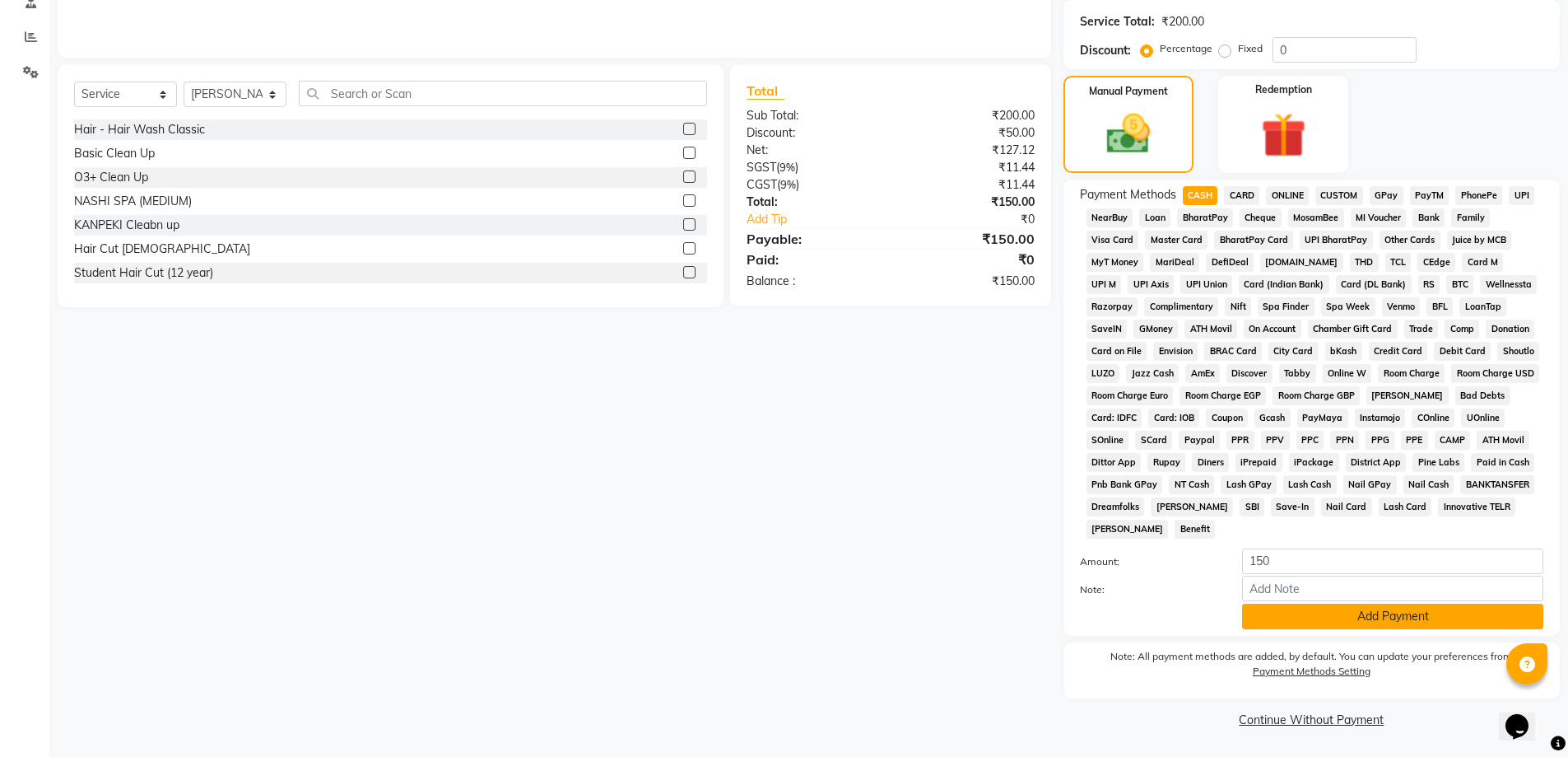
click at [1302, 621] on button "Add Payment" at bounding box center [1392, 616] width 301 height 26
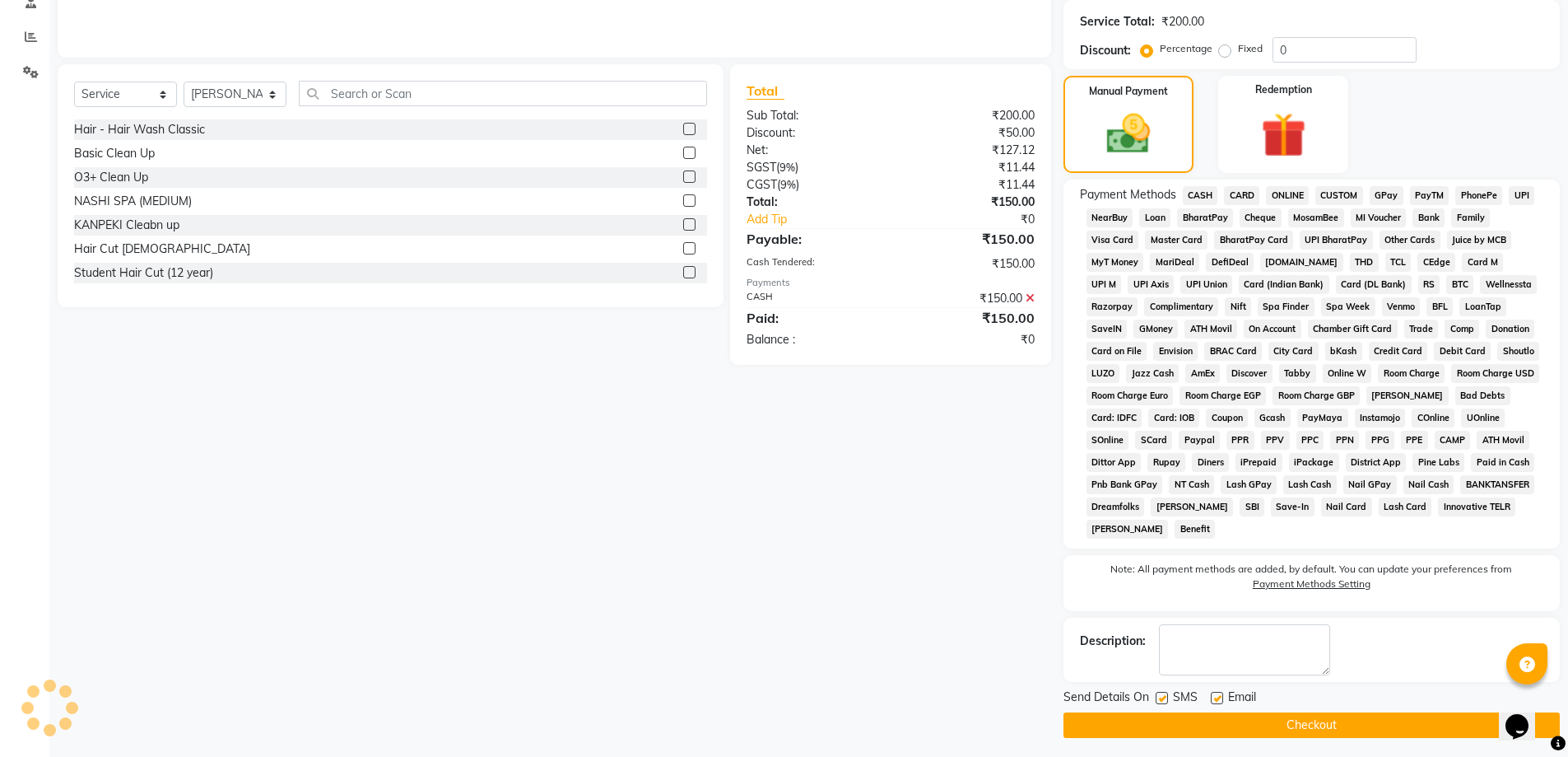
click at [1345, 722] on button "Checkout" at bounding box center [1311, 725] width 496 height 26
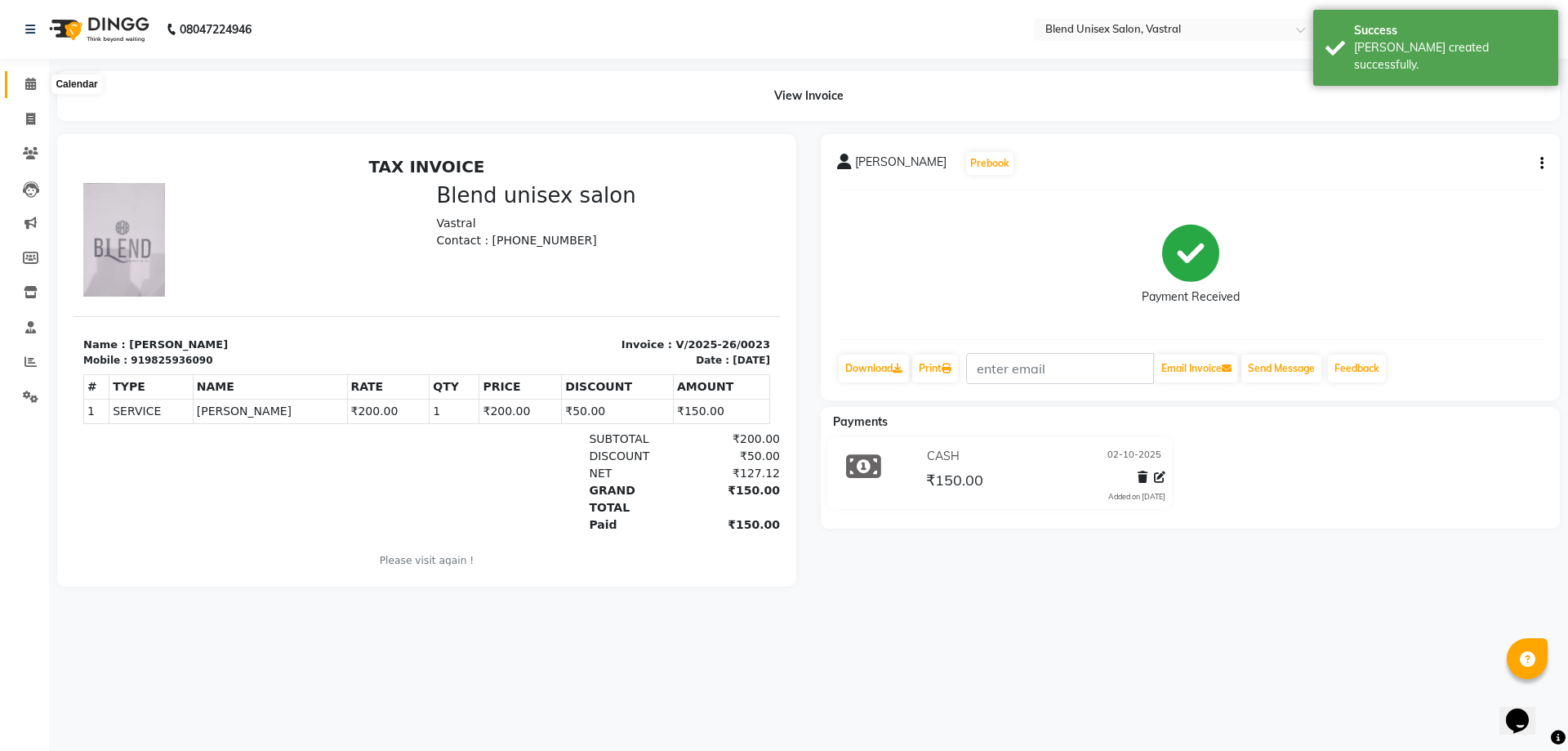
click at [33, 78] on icon at bounding box center [31, 84] width 10 height 12
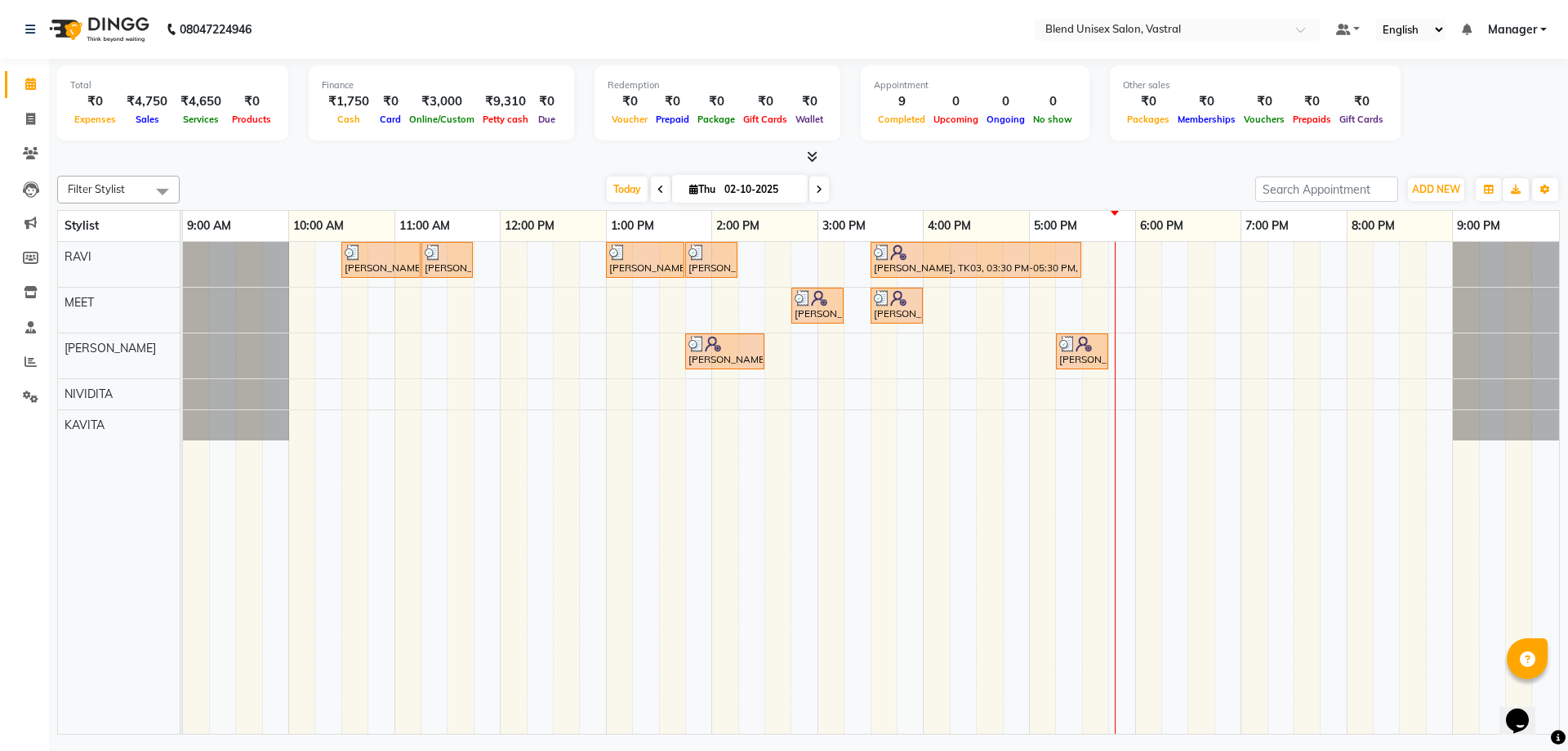
click at [1156, 354] on div "[PERSON_NAME], TK02, 10:30 AM-11:15 AM, Hair Cut [DEMOGRAPHIC_DATA] [PERSON_NAM…" at bounding box center [871, 488] width 1376 height 492
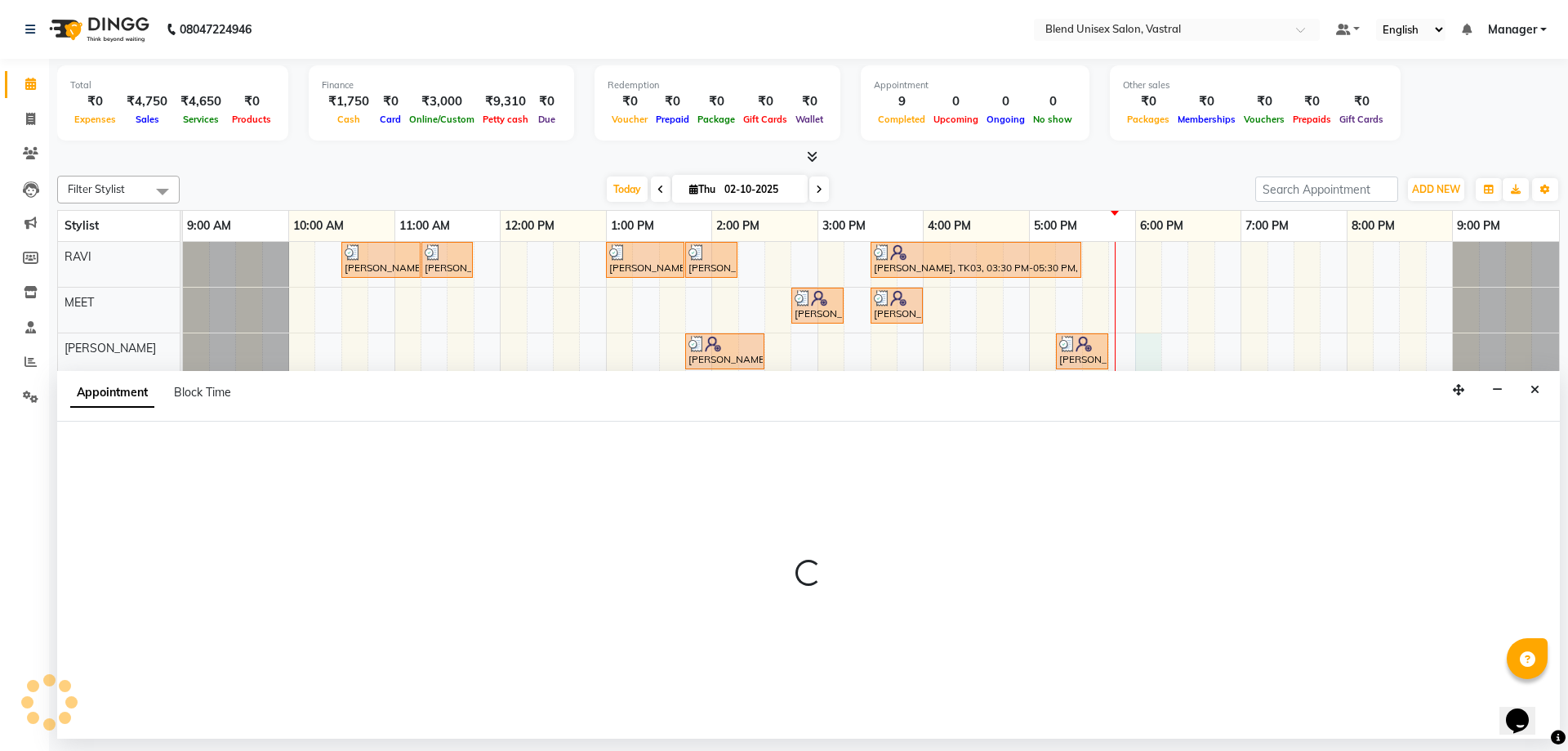
select select "92887"
select select "1080"
select select "tentative"
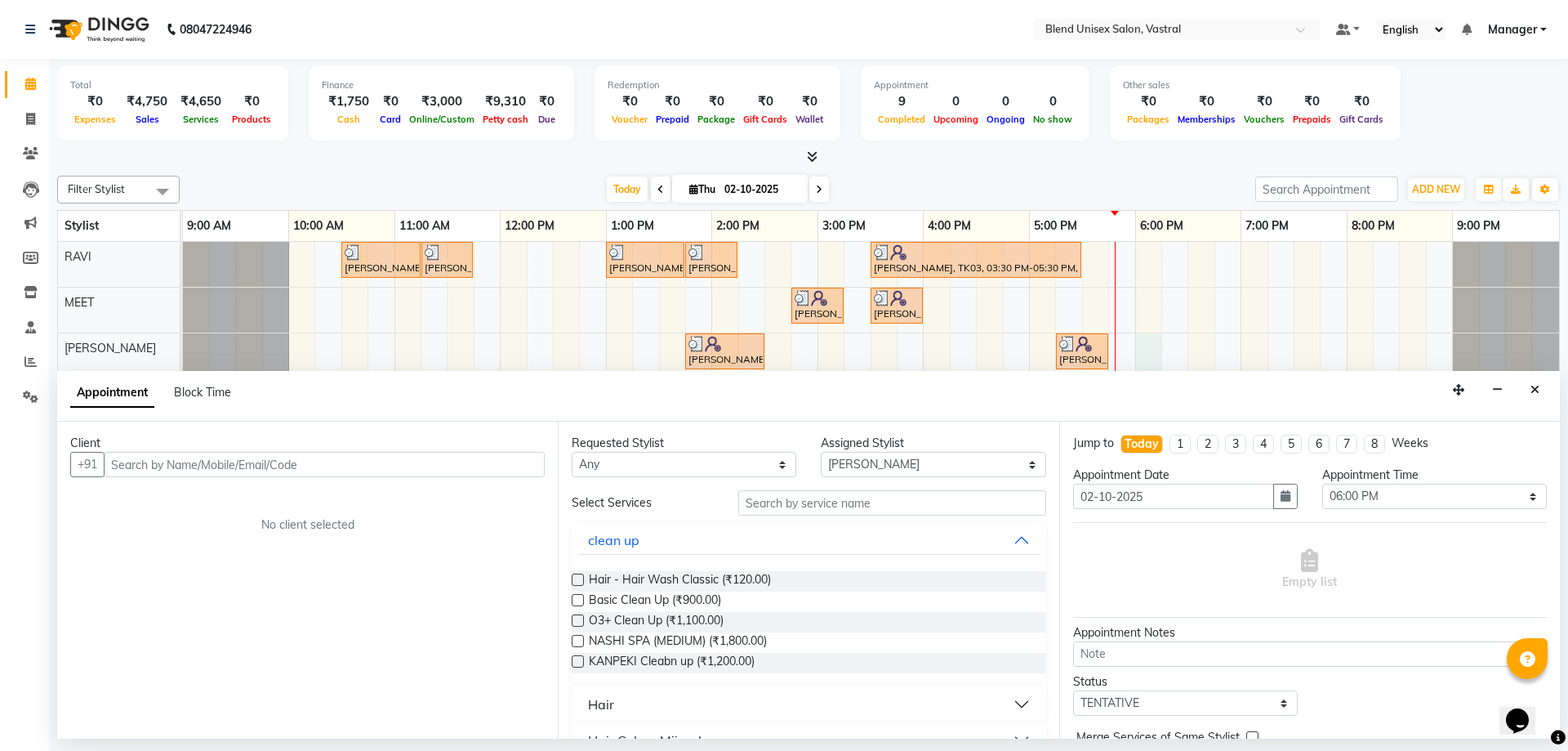
click at [480, 468] on input "text" at bounding box center [325, 465] width 441 height 26
type input "9313731494"
click at [515, 459] on span "Add Client" at bounding box center [510, 464] width 55 height 14
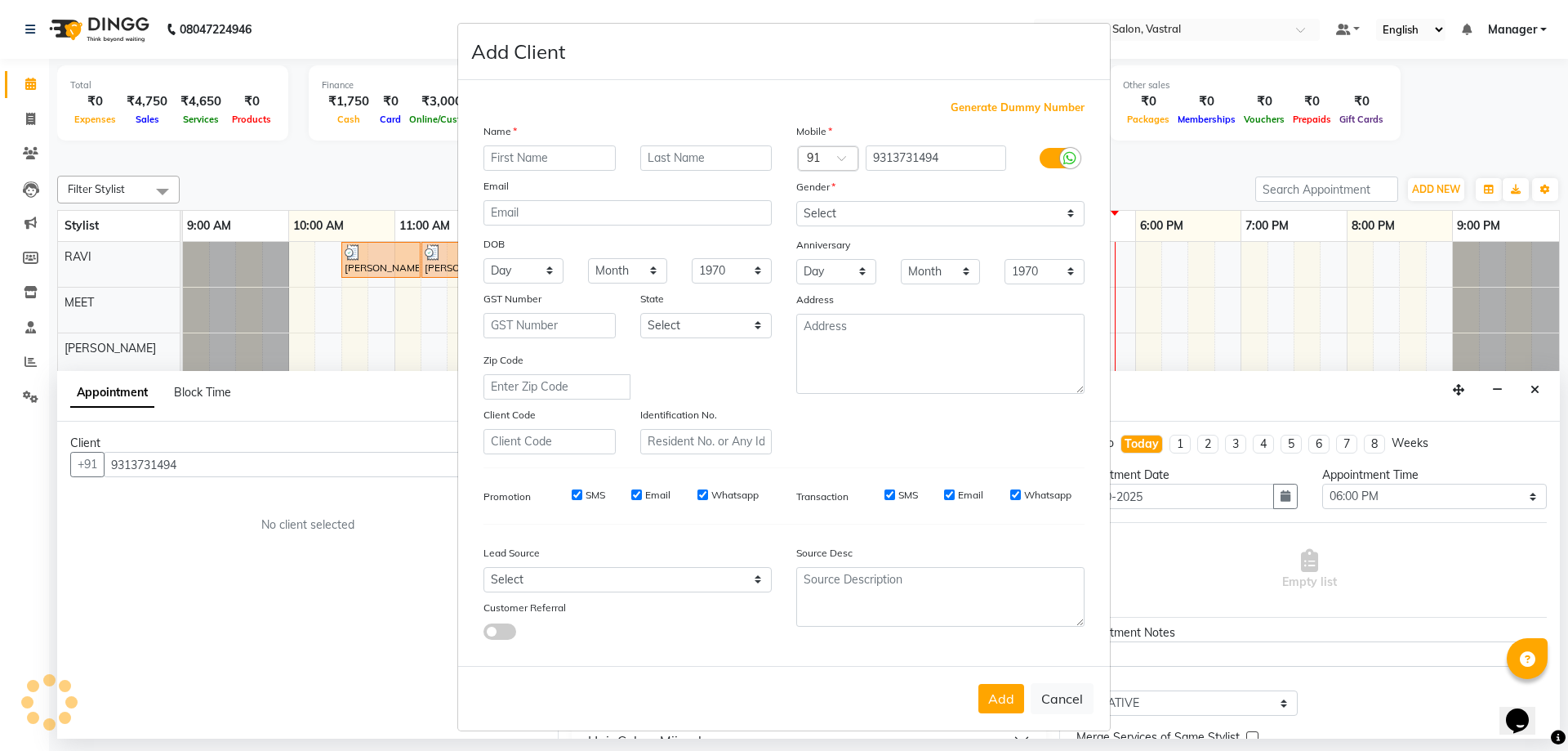
click at [569, 151] on input "text" at bounding box center [549, 159] width 132 height 26
type input "[PERSON_NAME]"
click at [642, 159] on input "text" at bounding box center [706, 159] width 132 height 26
type input "L"
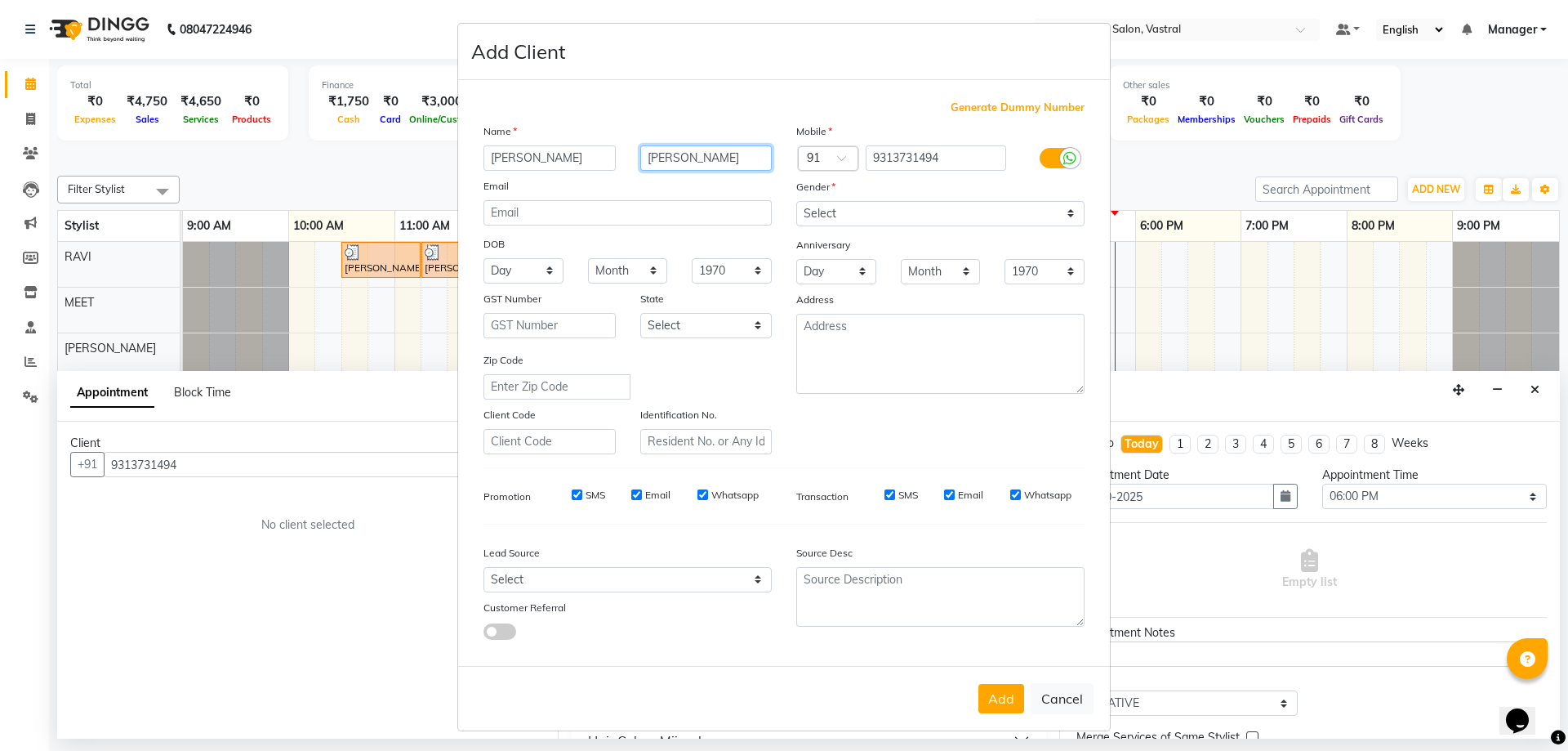
type input "[PERSON_NAME]"
click at [965, 218] on select "Select [DEMOGRAPHIC_DATA] [DEMOGRAPHIC_DATA] Other Prefer Not To Say" at bounding box center [940, 214] width 288 height 26
select select "[DEMOGRAPHIC_DATA]"
click at [796, 201] on select "Select [DEMOGRAPHIC_DATA] [DEMOGRAPHIC_DATA] Other Prefer Not To Say" at bounding box center [940, 214] width 288 height 26
click at [989, 696] on button "Add" at bounding box center [1001, 698] width 46 height 30
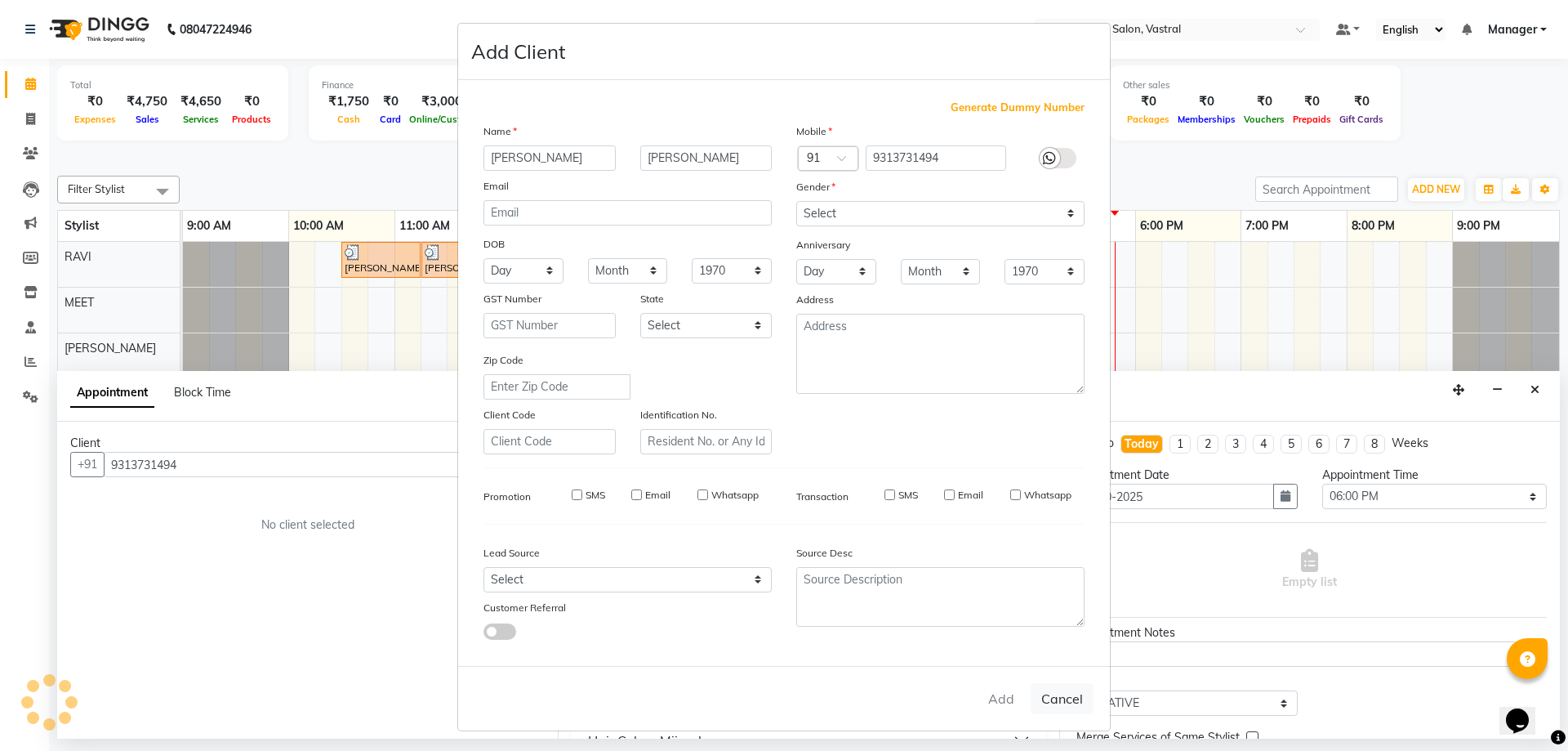
select select
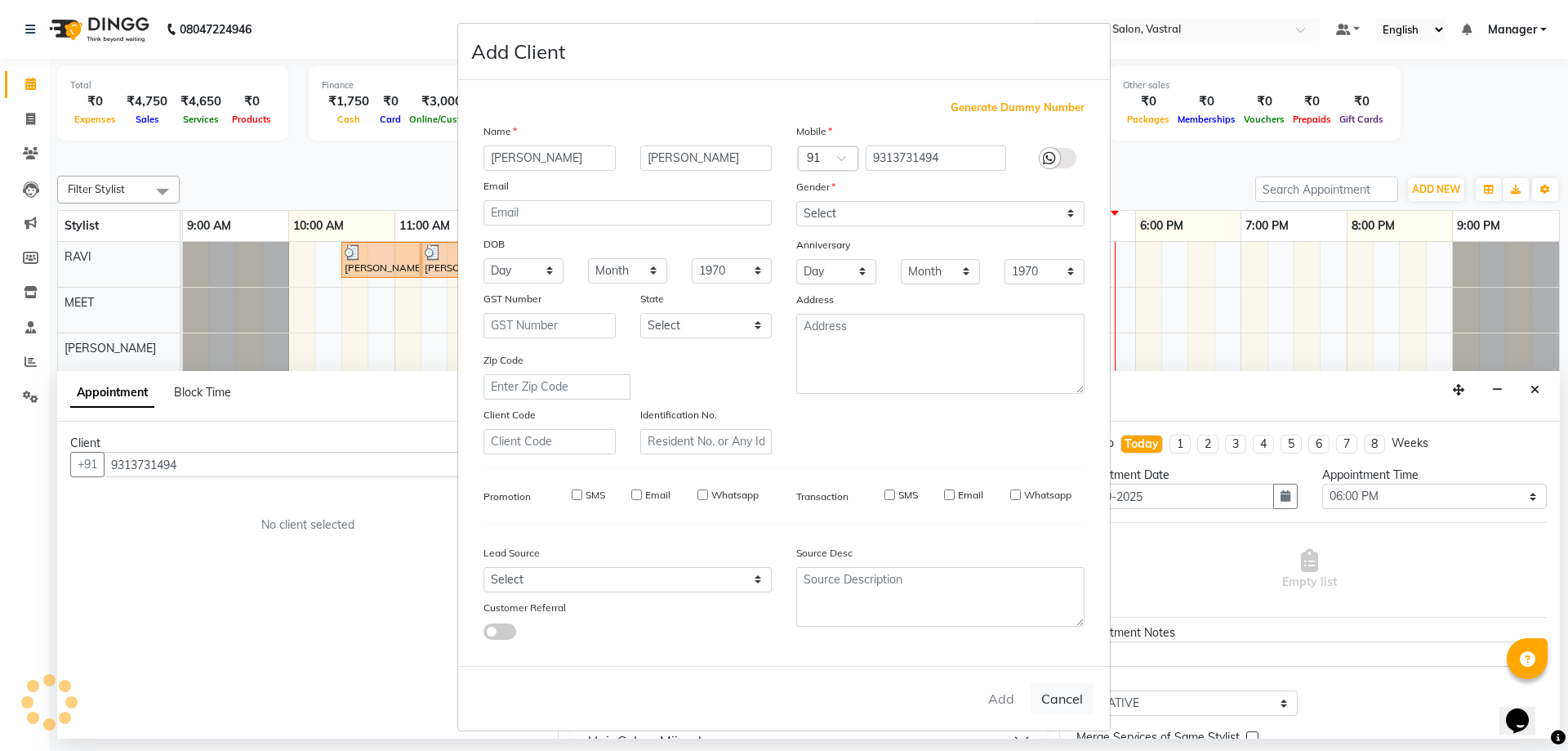
select select
checkbox input "false"
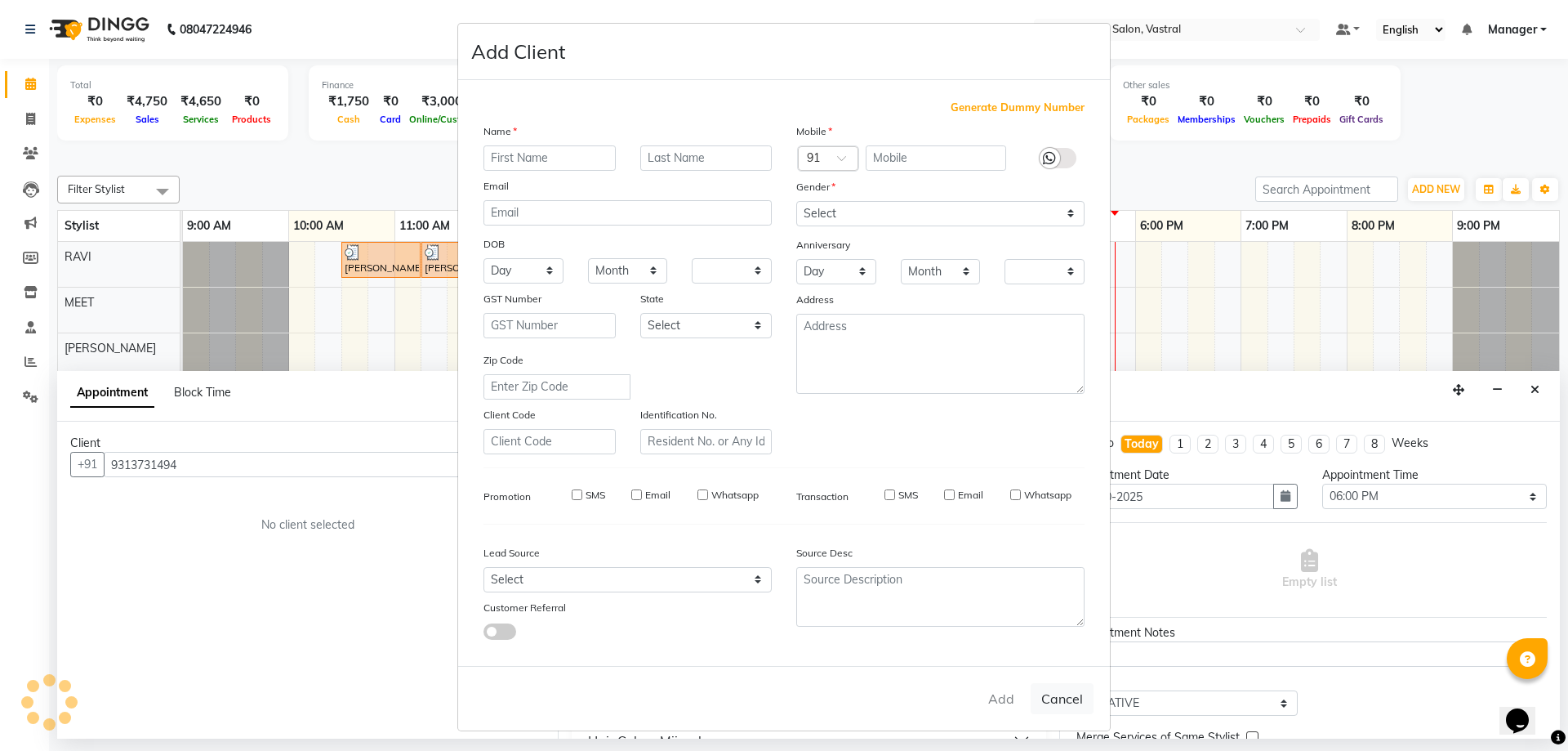
checkbox input "false"
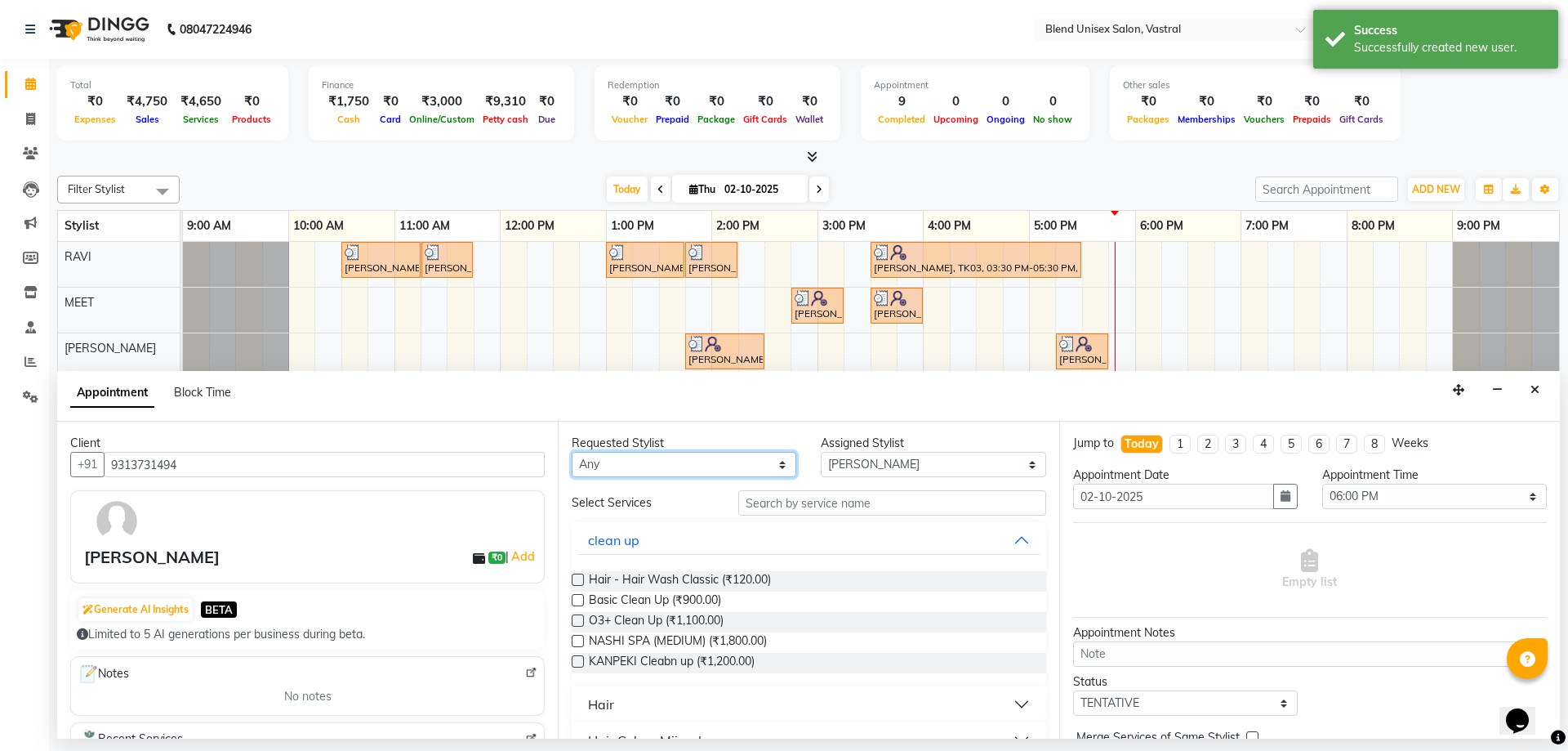
click at [726, 465] on select "Any [PERSON_NAME] MEET [PERSON_NAME]" at bounding box center [684, 465] width 225 height 26
select select "92887"
click at [572, 452] on select "Any [PERSON_NAME] MEET [PERSON_NAME]" at bounding box center [684, 465] width 225 height 26
click at [575, 581] on label at bounding box center [578, 580] width 12 height 12
click at [575, 581] on input "checkbox" at bounding box center [577, 581] width 10 height 10
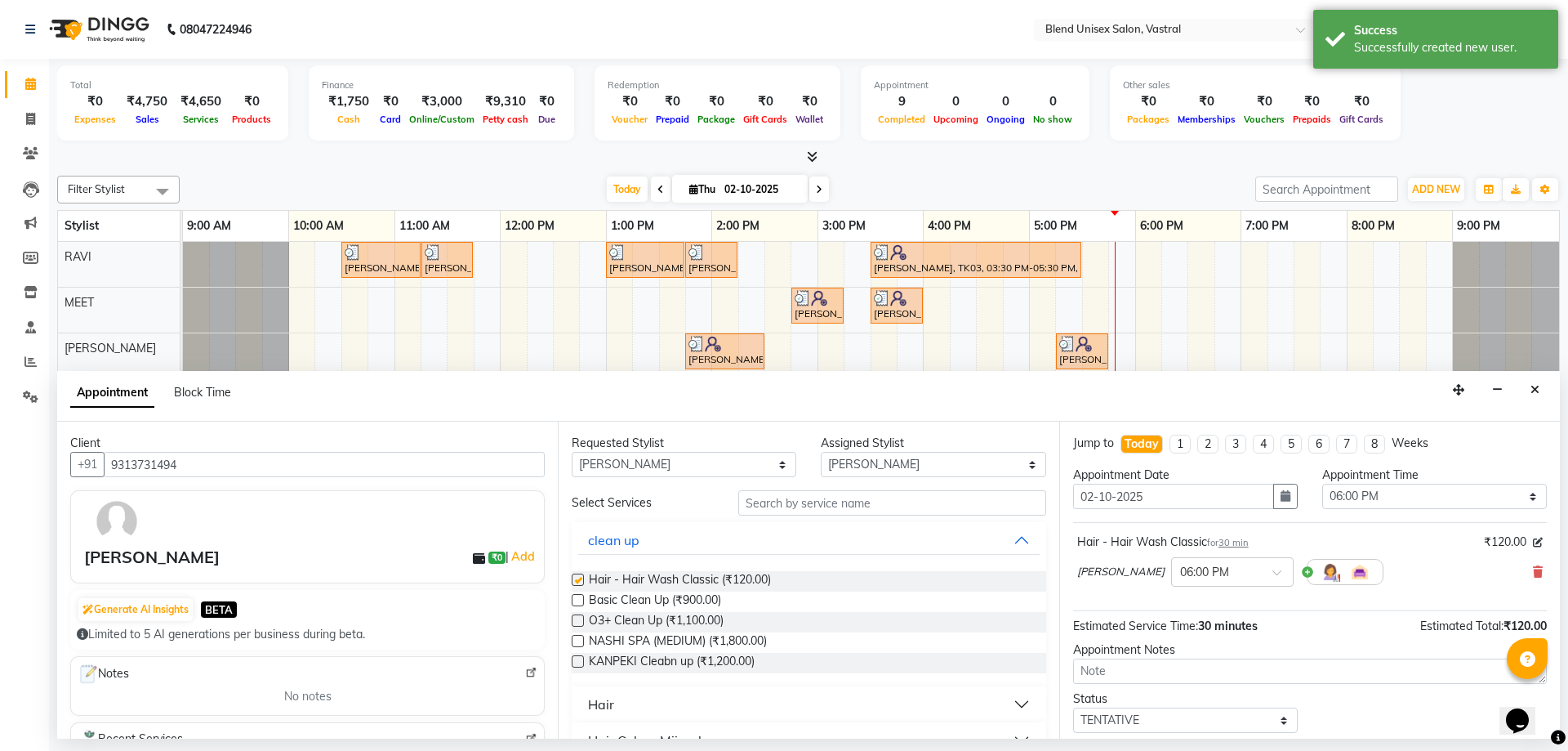
checkbox input "false"
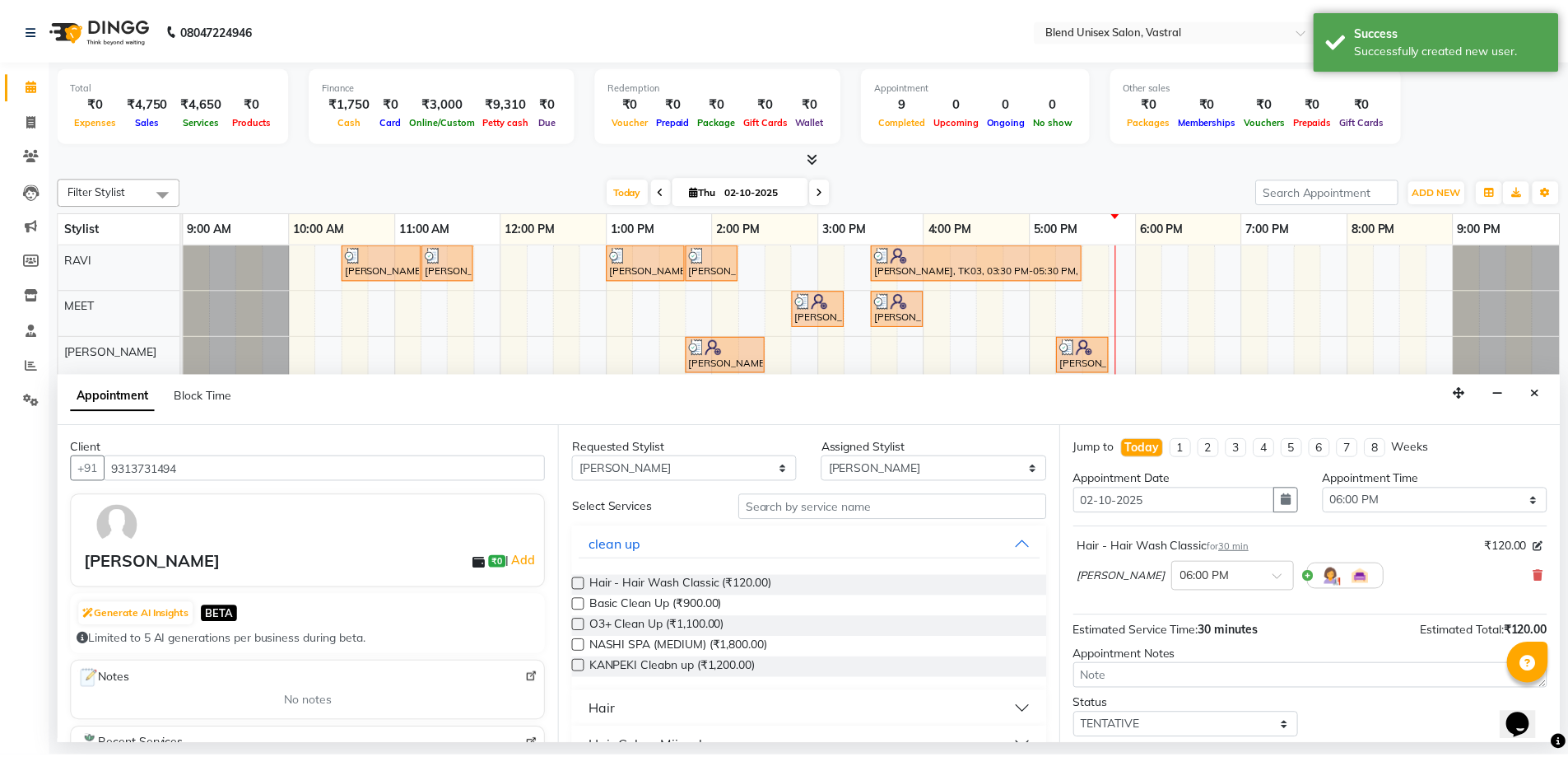
scroll to position [98, 0]
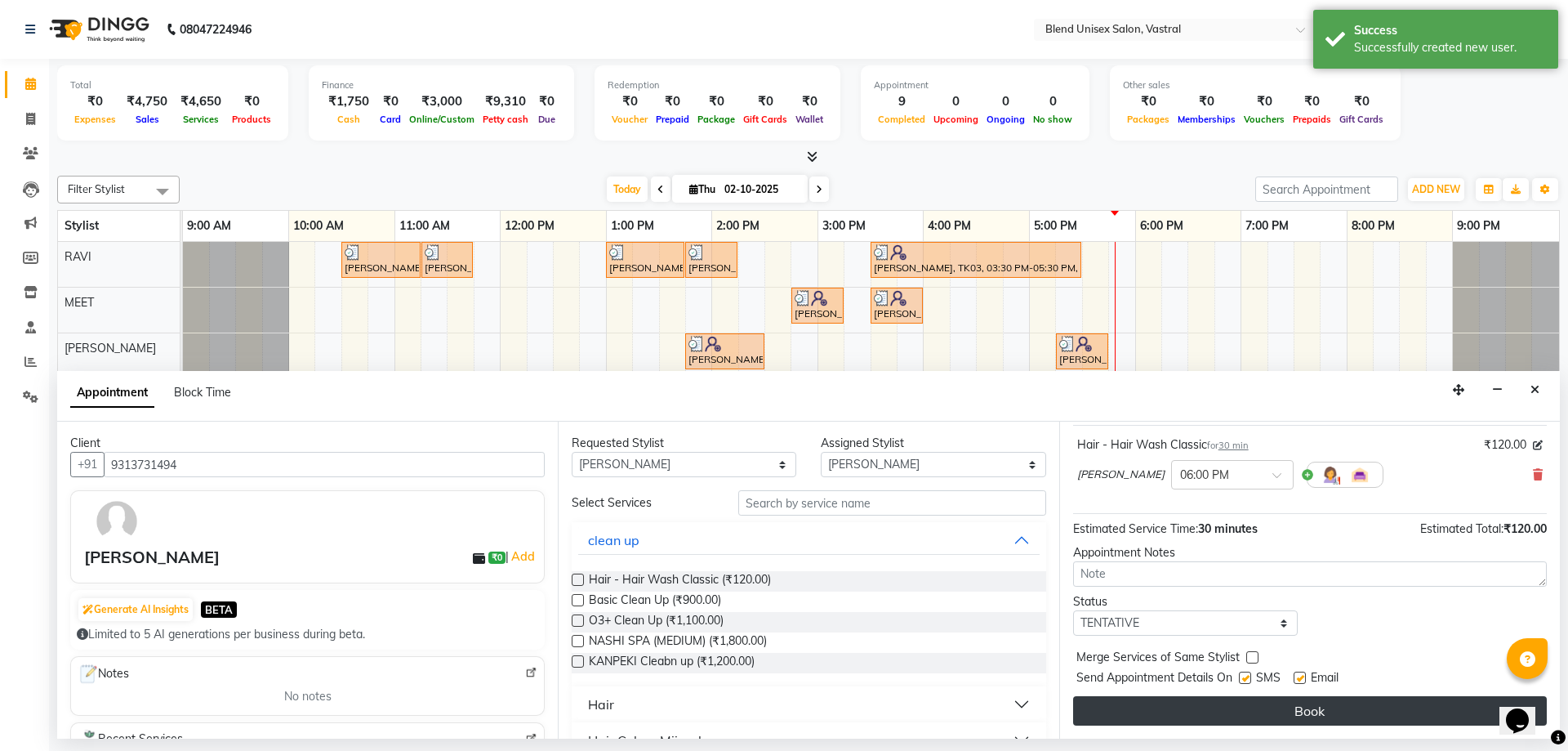
click at [1270, 715] on button "Book" at bounding box center [1310, 711] width 474 height 30
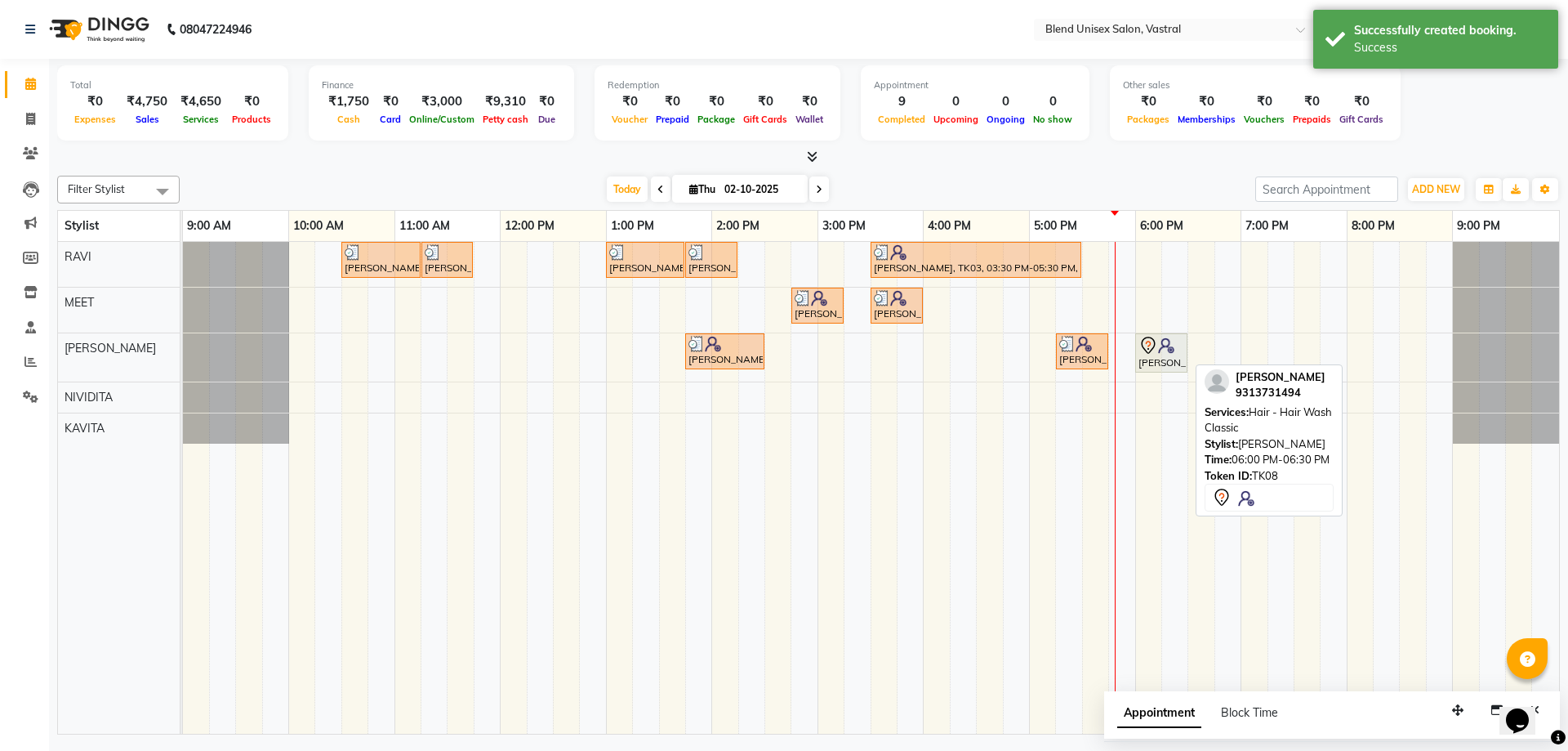
click at [1173, 365] on div "[PERSON_NAME], TK08, 06:00 PM-06:30 PM, Hair - Hair Wash Classic" at bounding box center [1162, 353] width 49 height 34
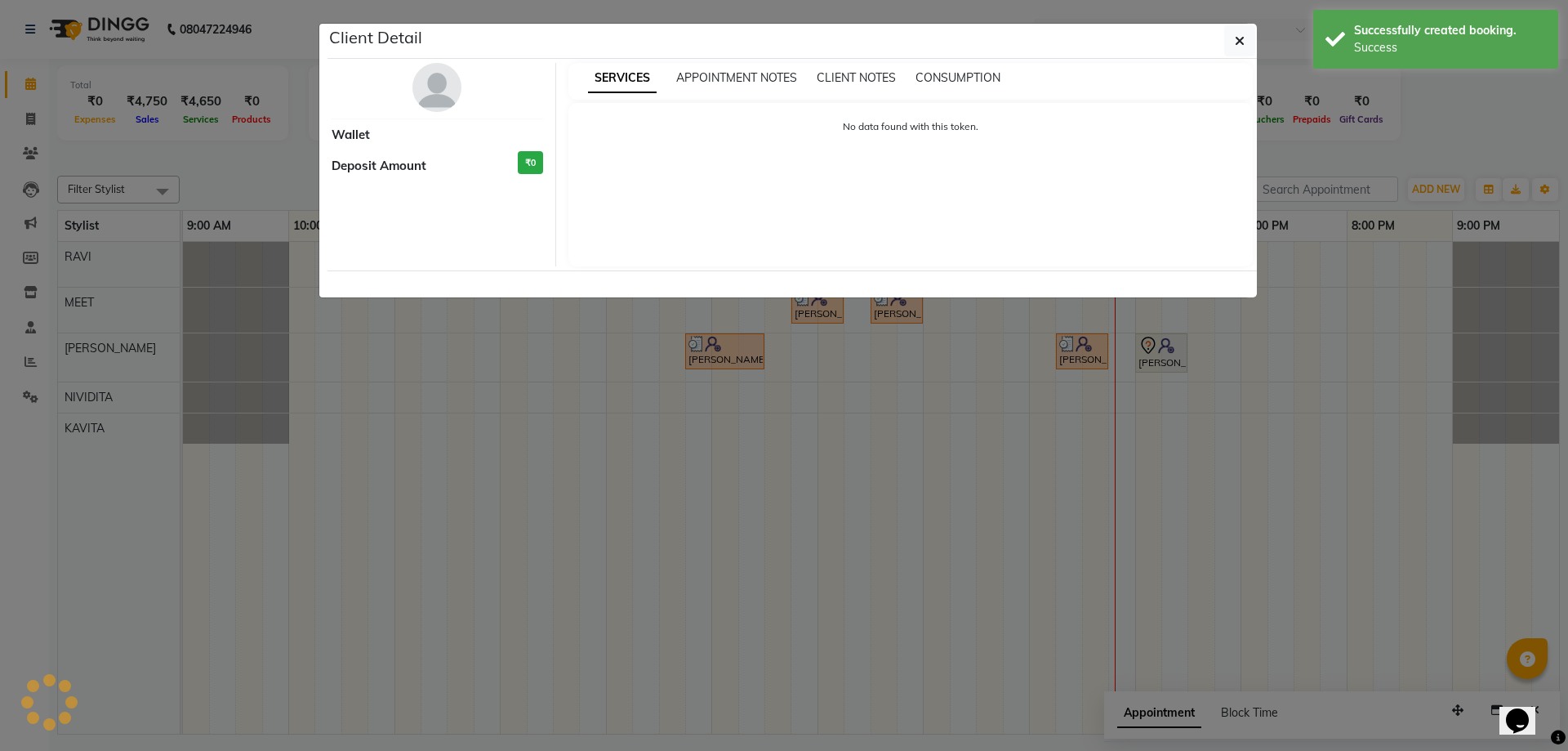
select select "7"
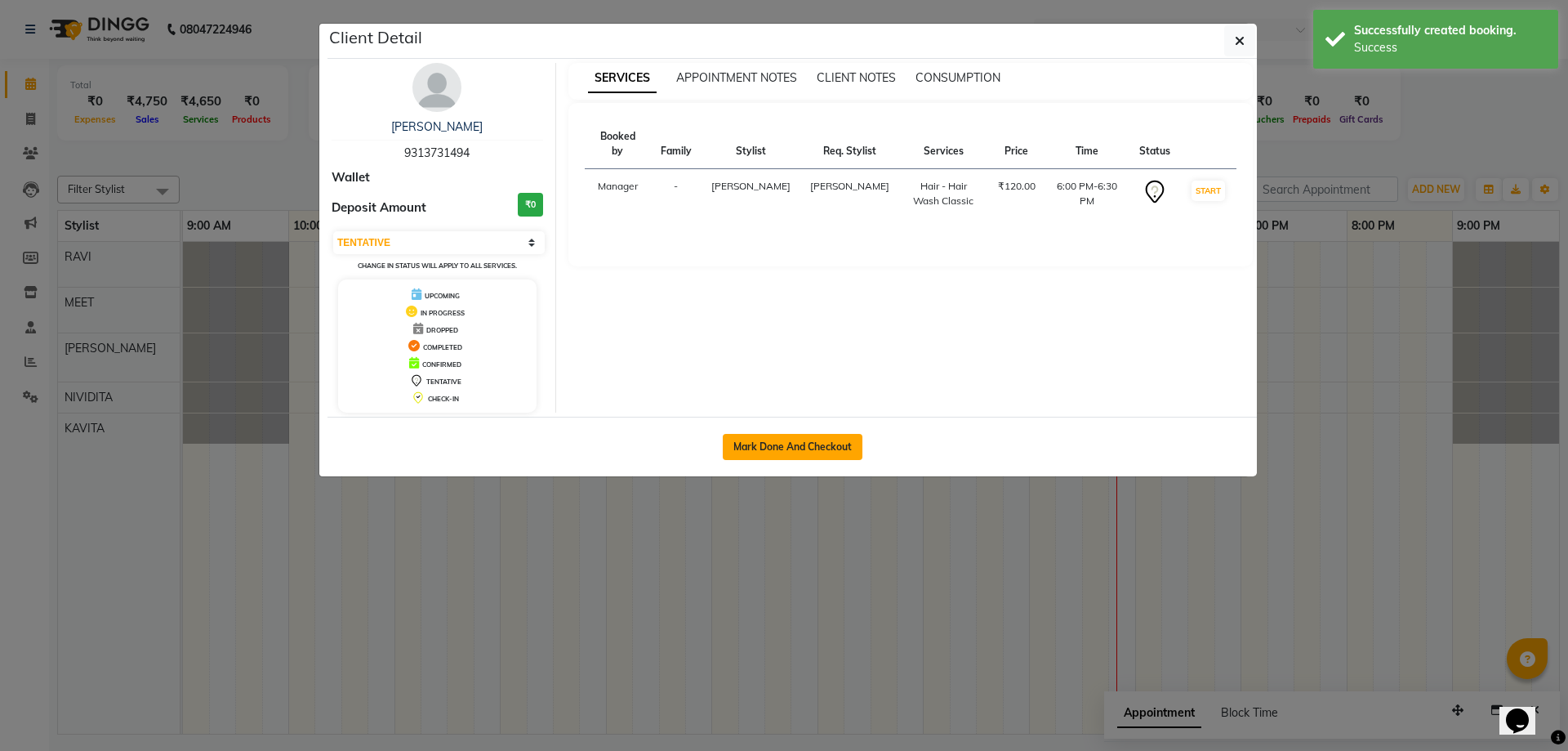
click at [827, 436] on button "Mark Done And Checkout" at bounding box center [793, 447] width 140 height 26
select select "service"
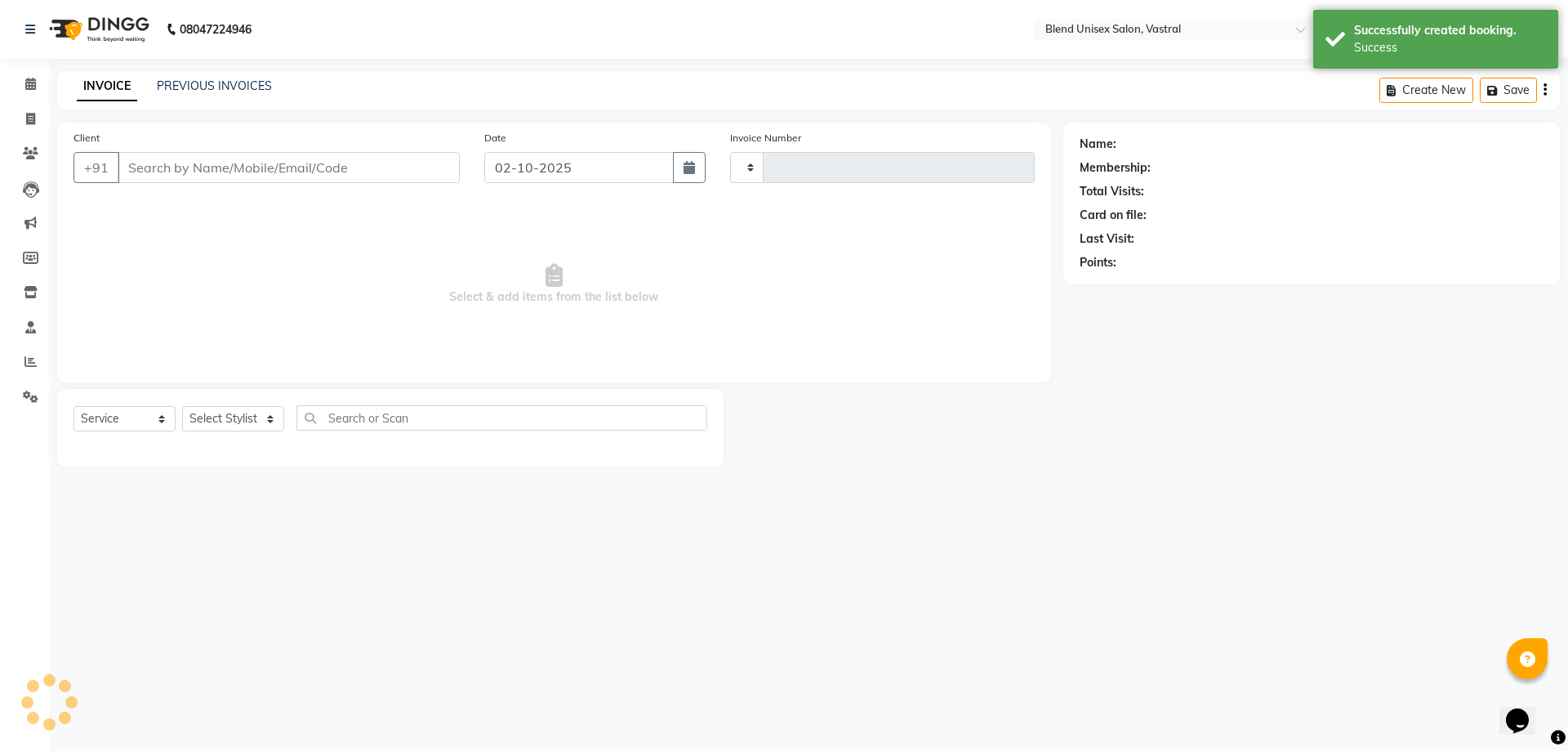
type input "0024"
select select "9095"
type input "9313731494"
select select "92887"
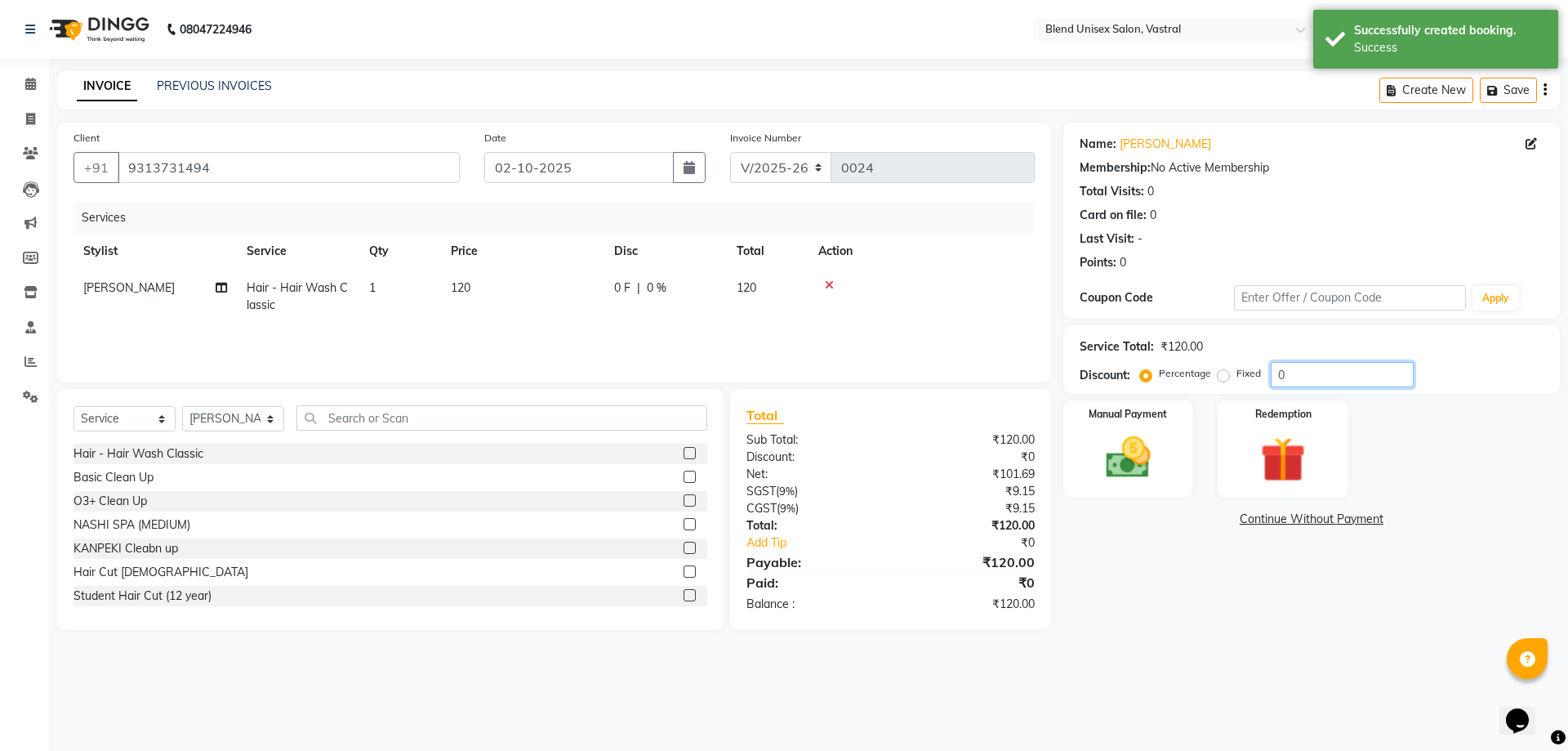
click at [1306, 378] on input "0" at bounding box center [1342, 375] width 143 height 26
click at [690, 281] on div "0 F | 0 %" at bounding box center [666, 288] width 103 height 17
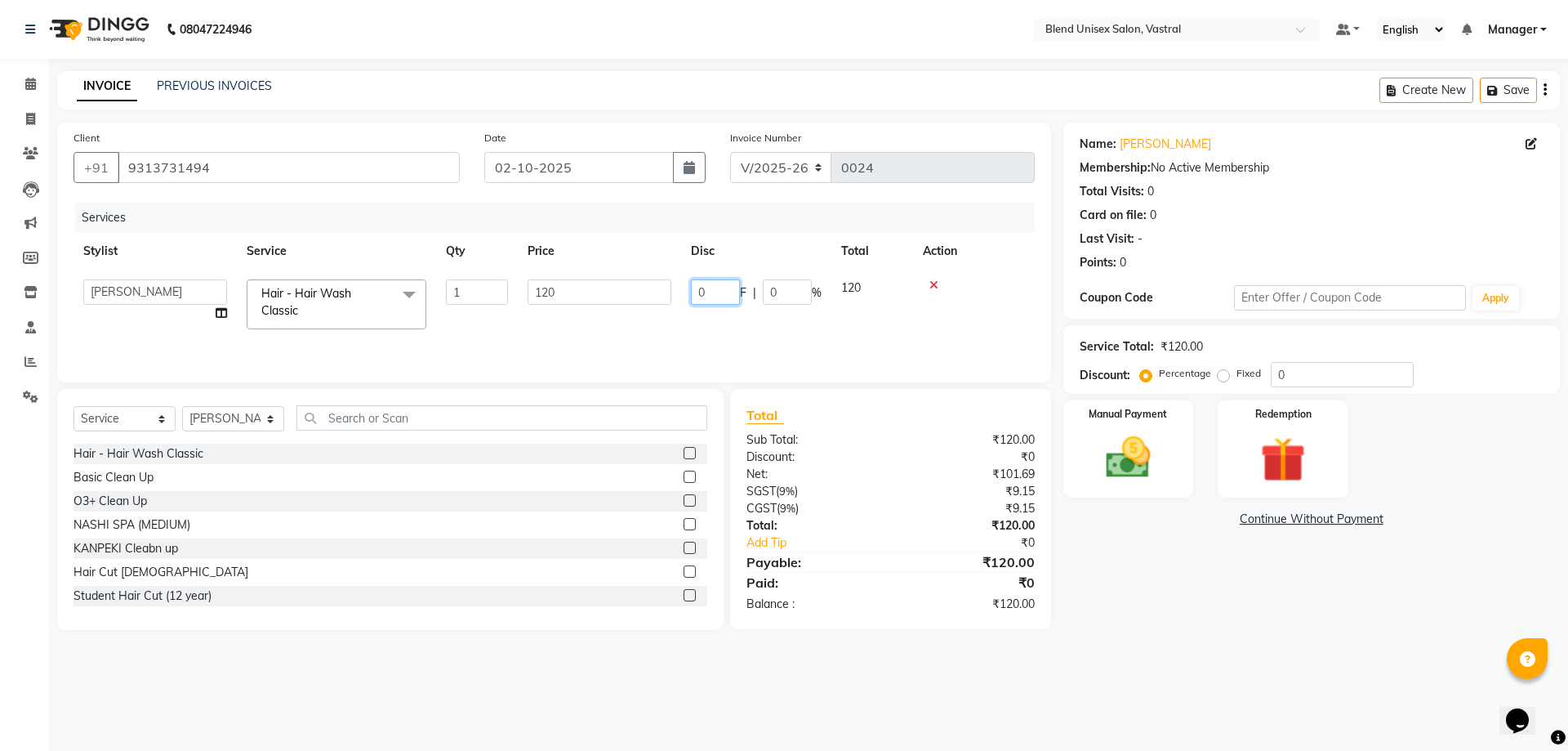
click at [717, 290] on input "0" at bounding box center [716, 292] width 49 height 26
type input "120"
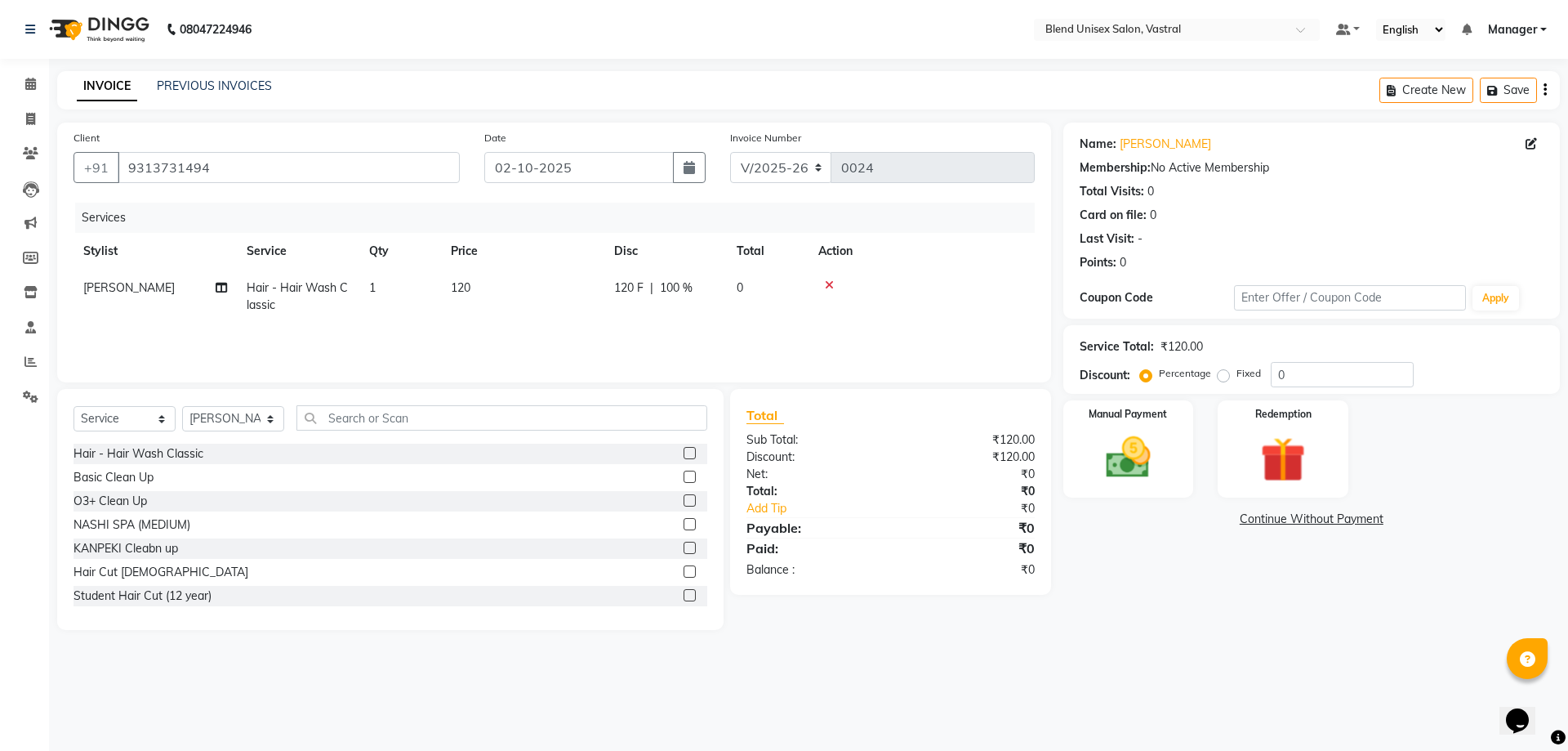
click at [1008, 331] on div "Services Stylist Service Qty Price Disc Total Action [PERSON_NAME] Hair - Hair …" at bounding box center [554, 285] width 961 height 164
click at [1108, 442] on img at bounding box center [1127, 457] width 76 height 54
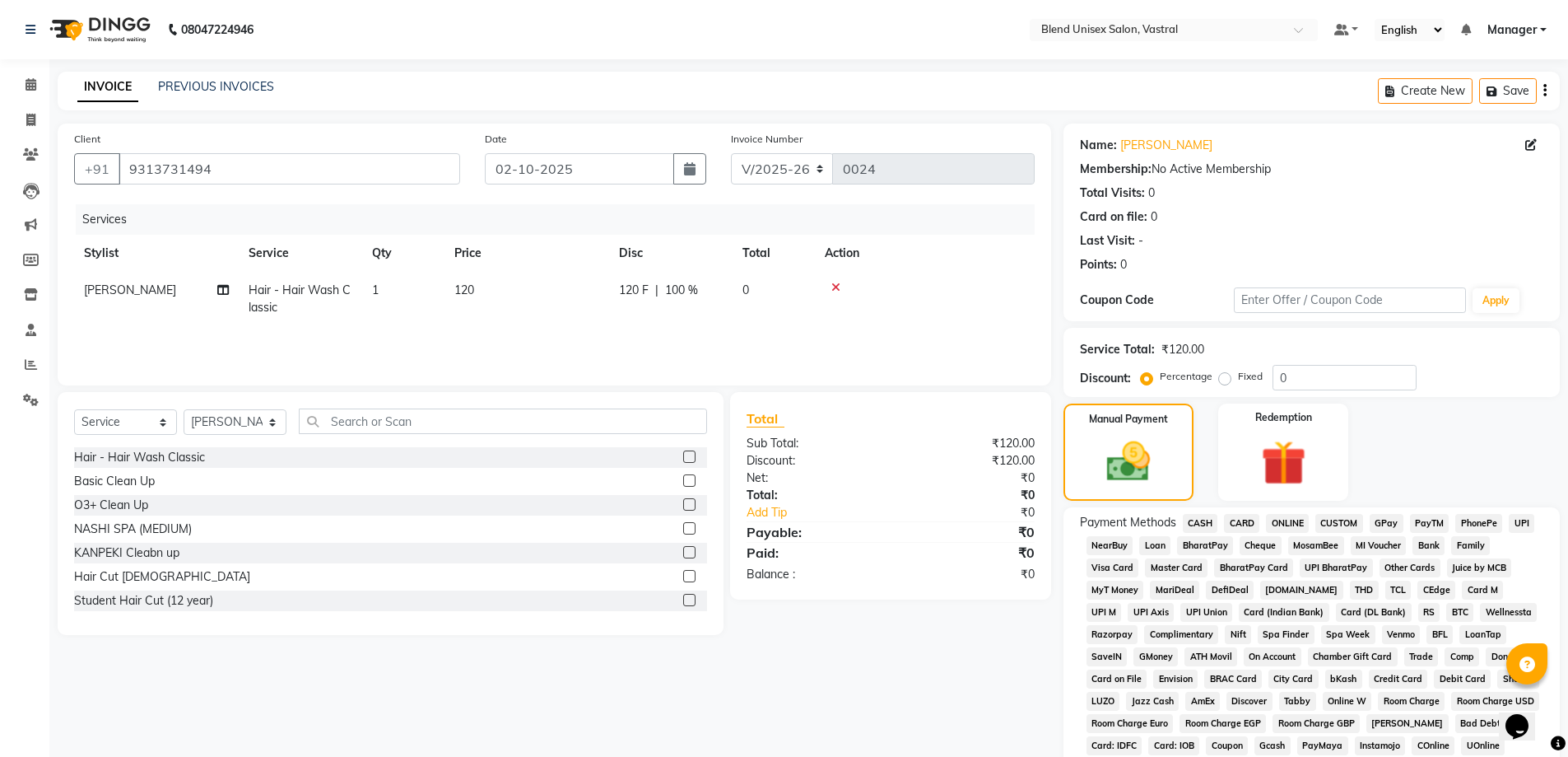
click at [1195, 524] on span "CASH" at bounding box center [1200, 523] width 35 height 19
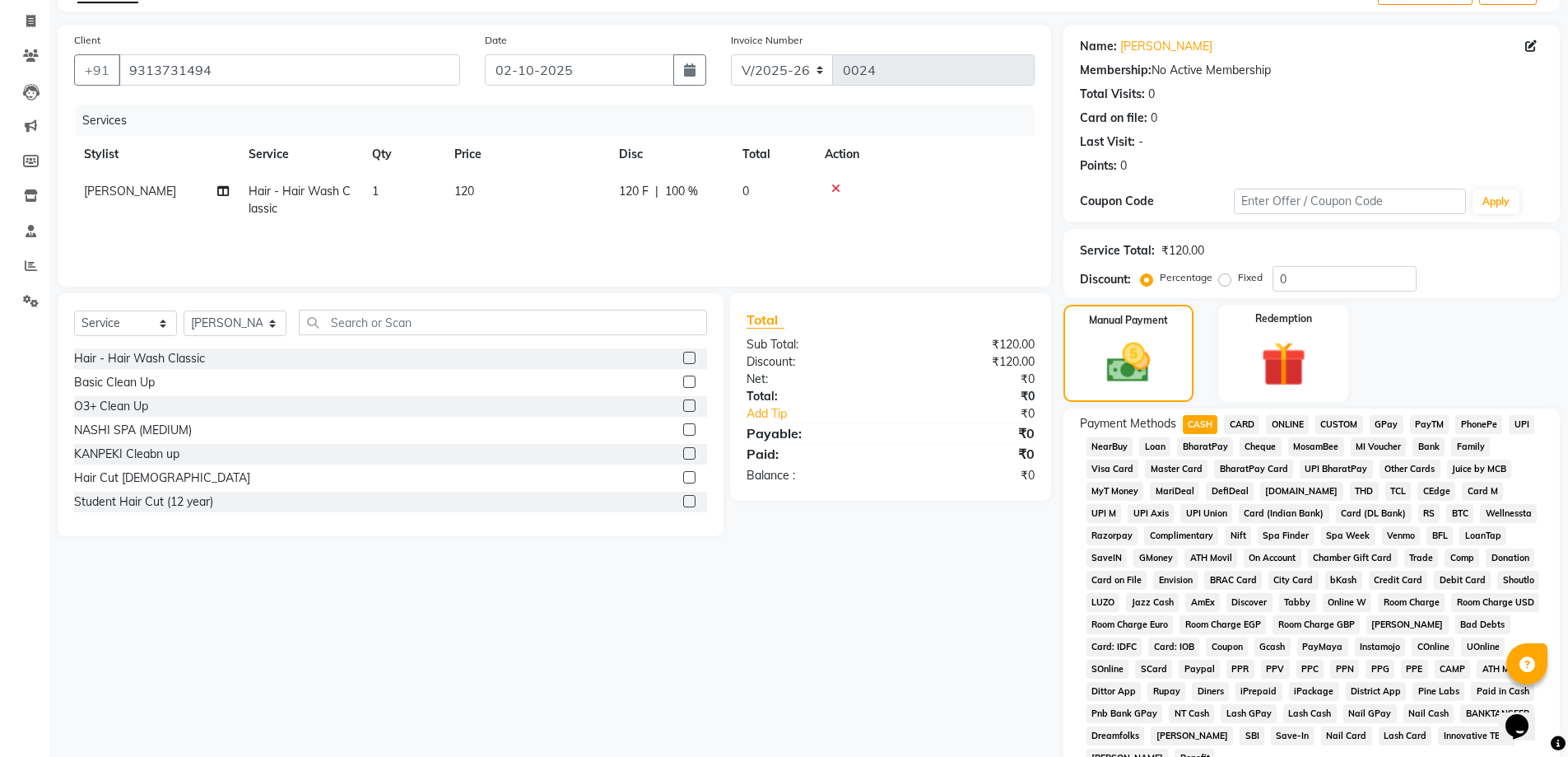
scroll to position [327, 0]
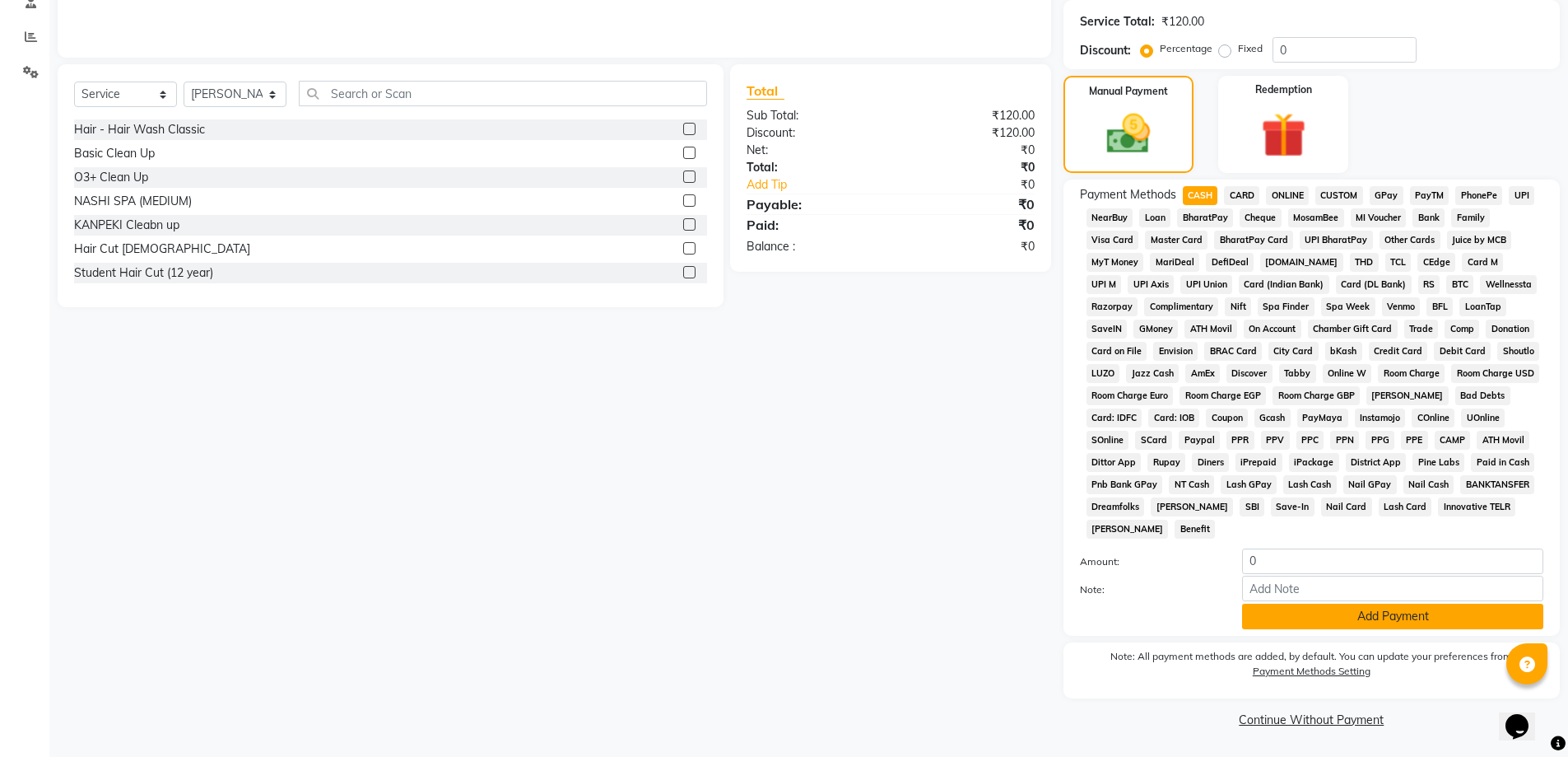
click at [1272, 625] on button "Add Payment" at bounding box center [1392, 616] width 301 height 26
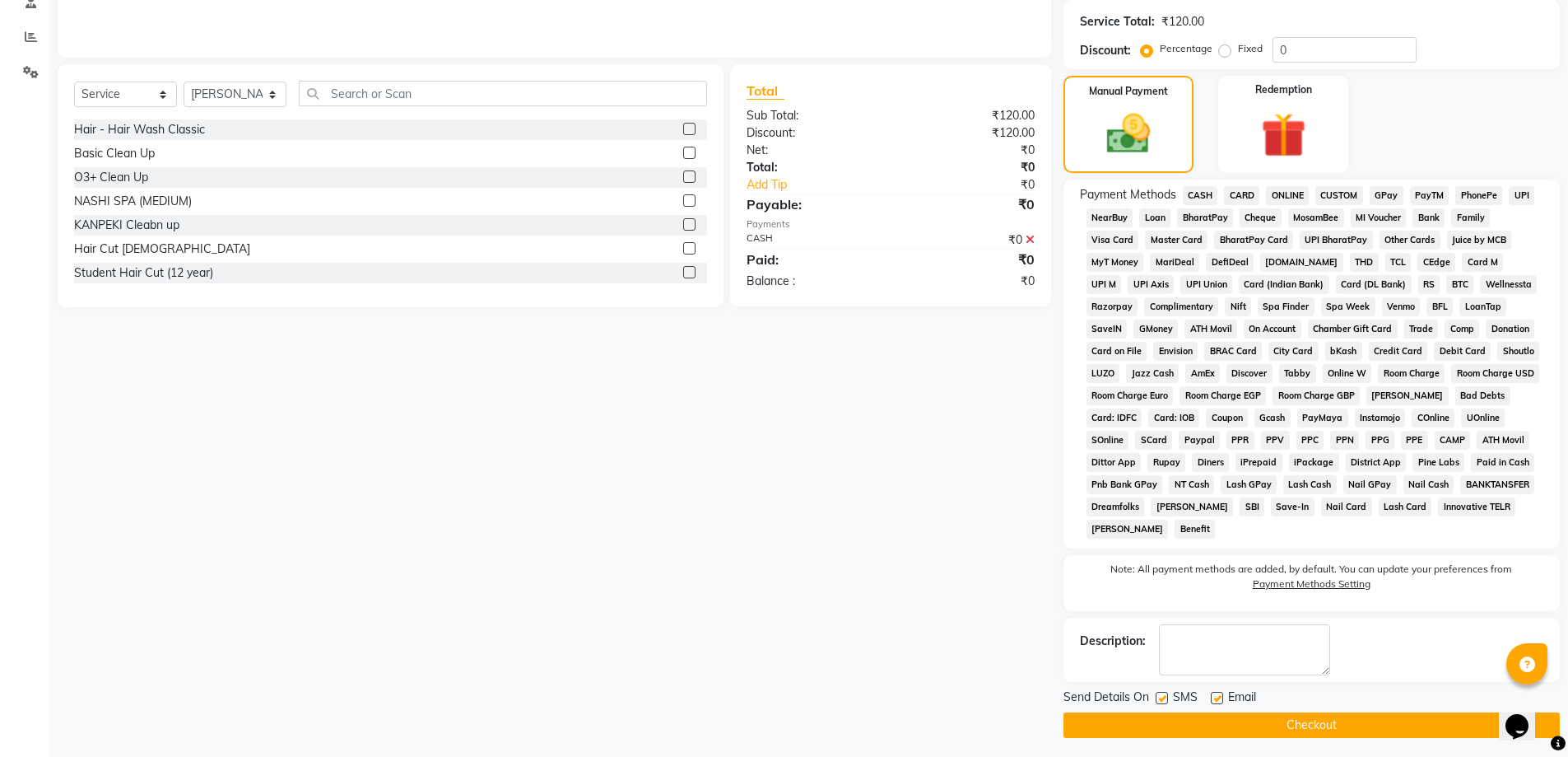
click at [1284, 717] on button "Checkout" at bounding box center [1311, 725] width 496 height 26
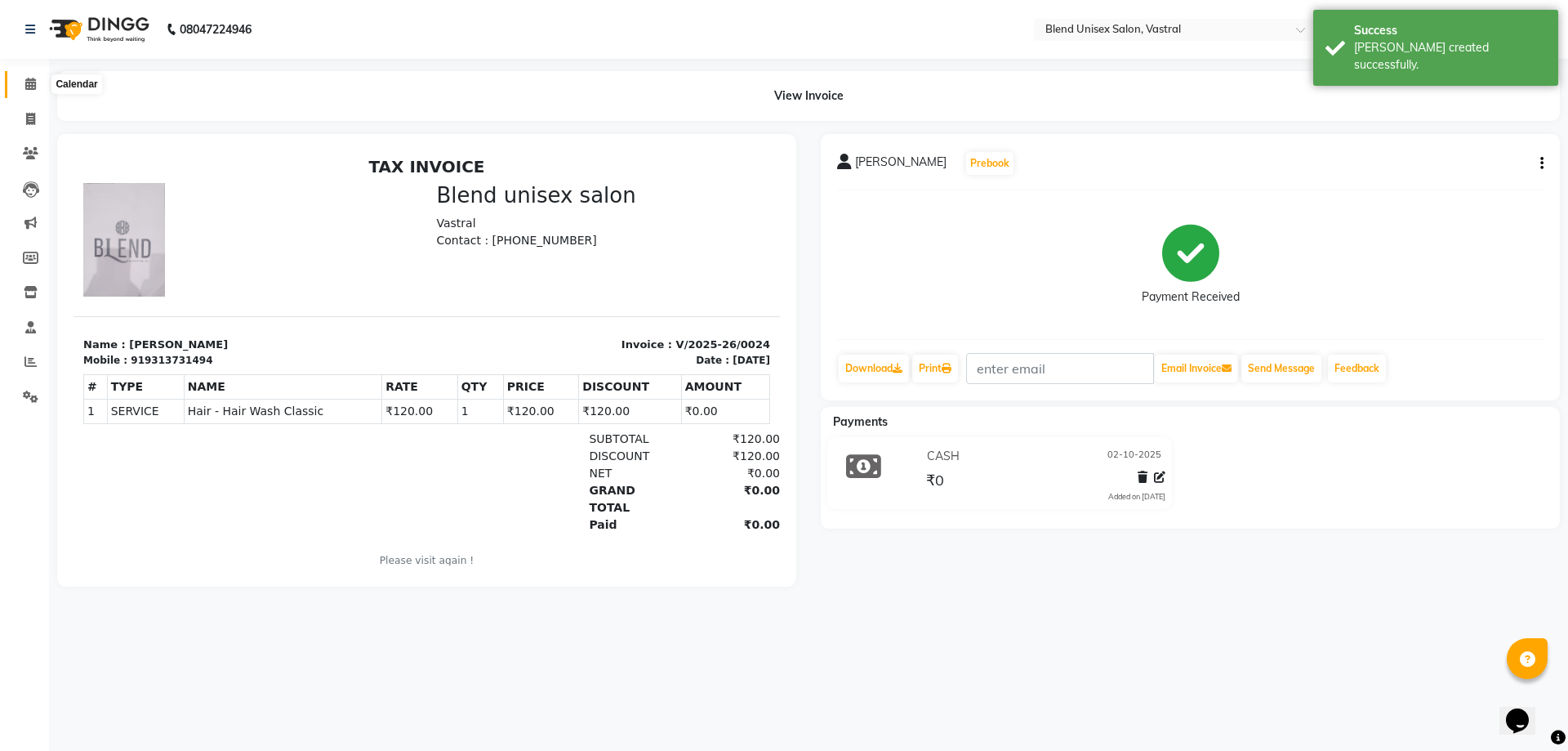
drag, startPoint x: 31, startPoint y: 83, endPoint x: 42, endPoint y: 83, distance: 11.0
click at [31, 84] on icon at bounding box center [31, 84] width 10 height 12
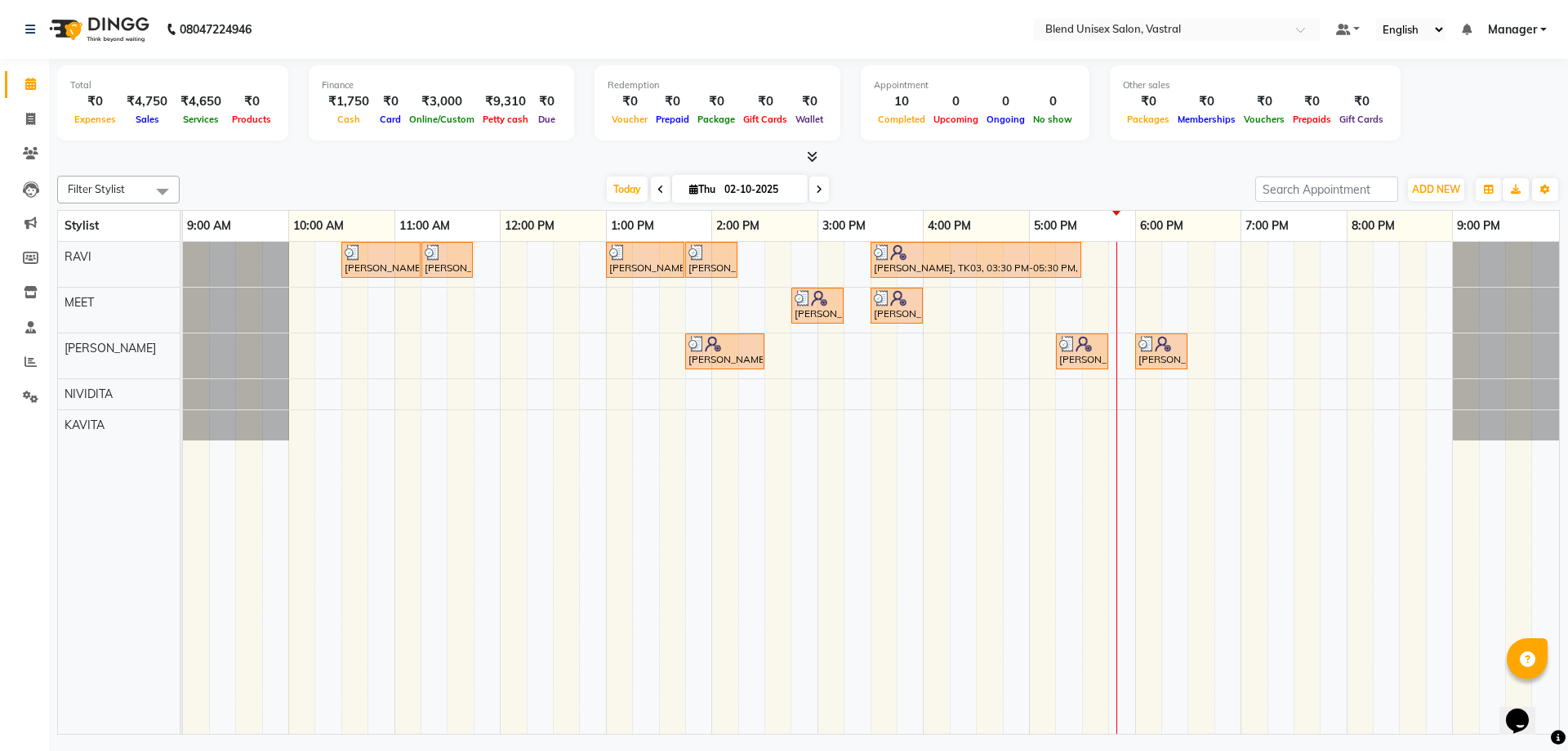
click at [884, 162] on div at bounding box center [808, 157] width 1502 height 17
click at [911, 194] on div "Today Thu 02-10-2025" at bounding box center [717, 189] width 1059 height 25
drag, startPoint x: 915, startPoint y: 166, endPoint x: 914, endPoint y: 189, distance: 23.0
click at [914, 189] on div "Today Thu 02-10-2025" at bounding box center [717, 189] width 1059 height 25
click at [912, 188] on div "Today Thu 02-10-2025" at bounding box center [717, 189] width 1059 height 25
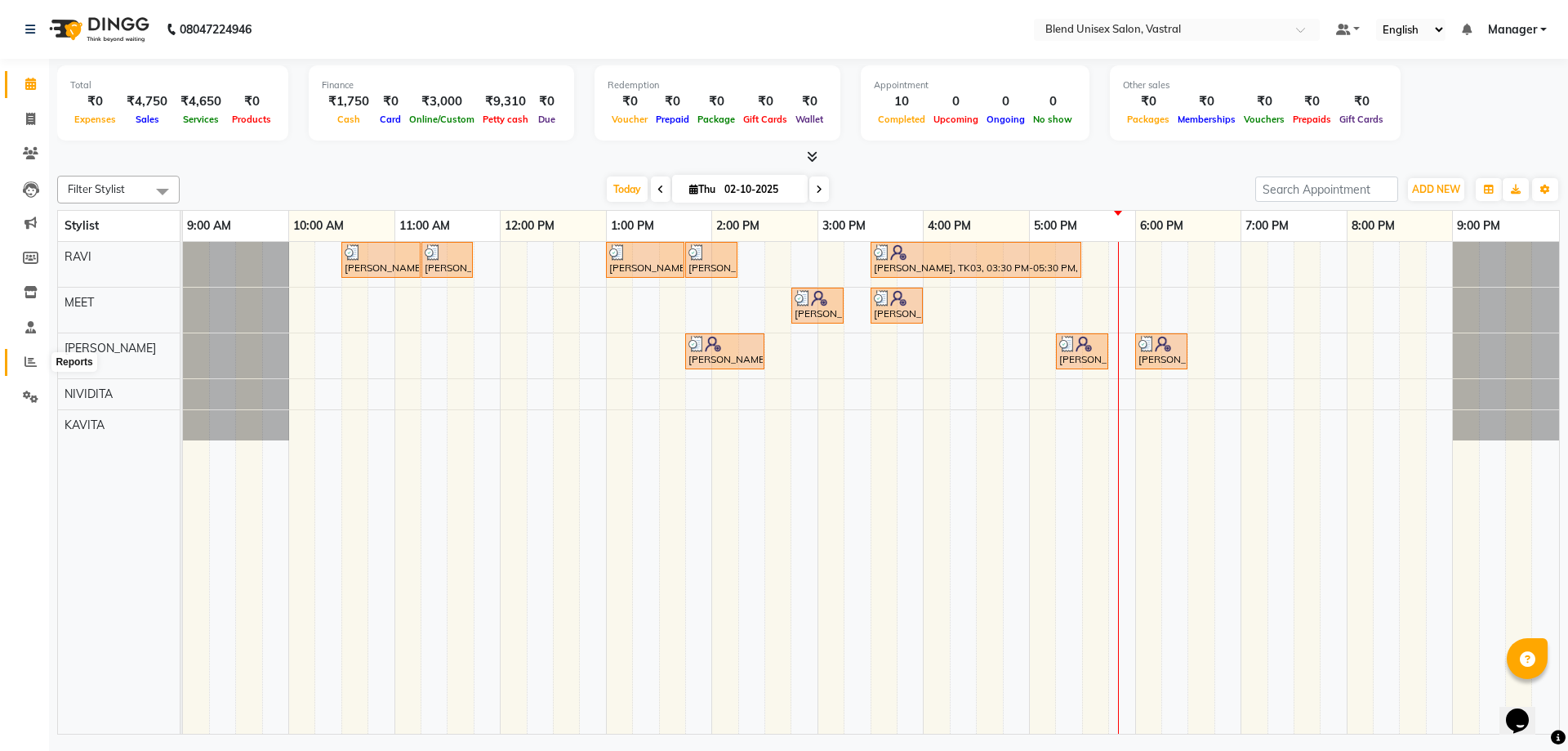
click at [34, 364] on icon at bounding box center [31, 361] width 12 height 12
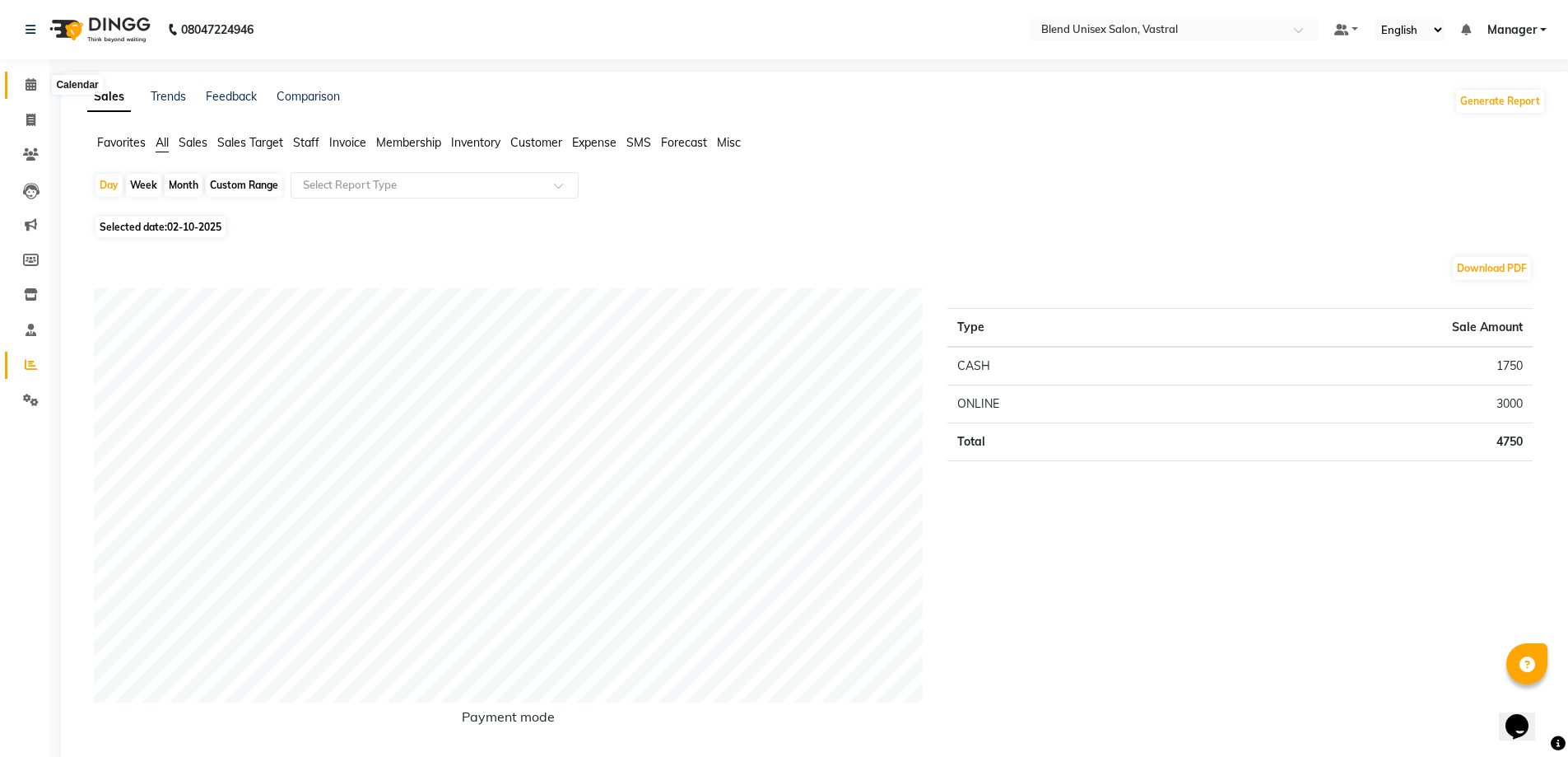
click at [30, 80] on icon at bounding box center [31, 84] width 10 height 12
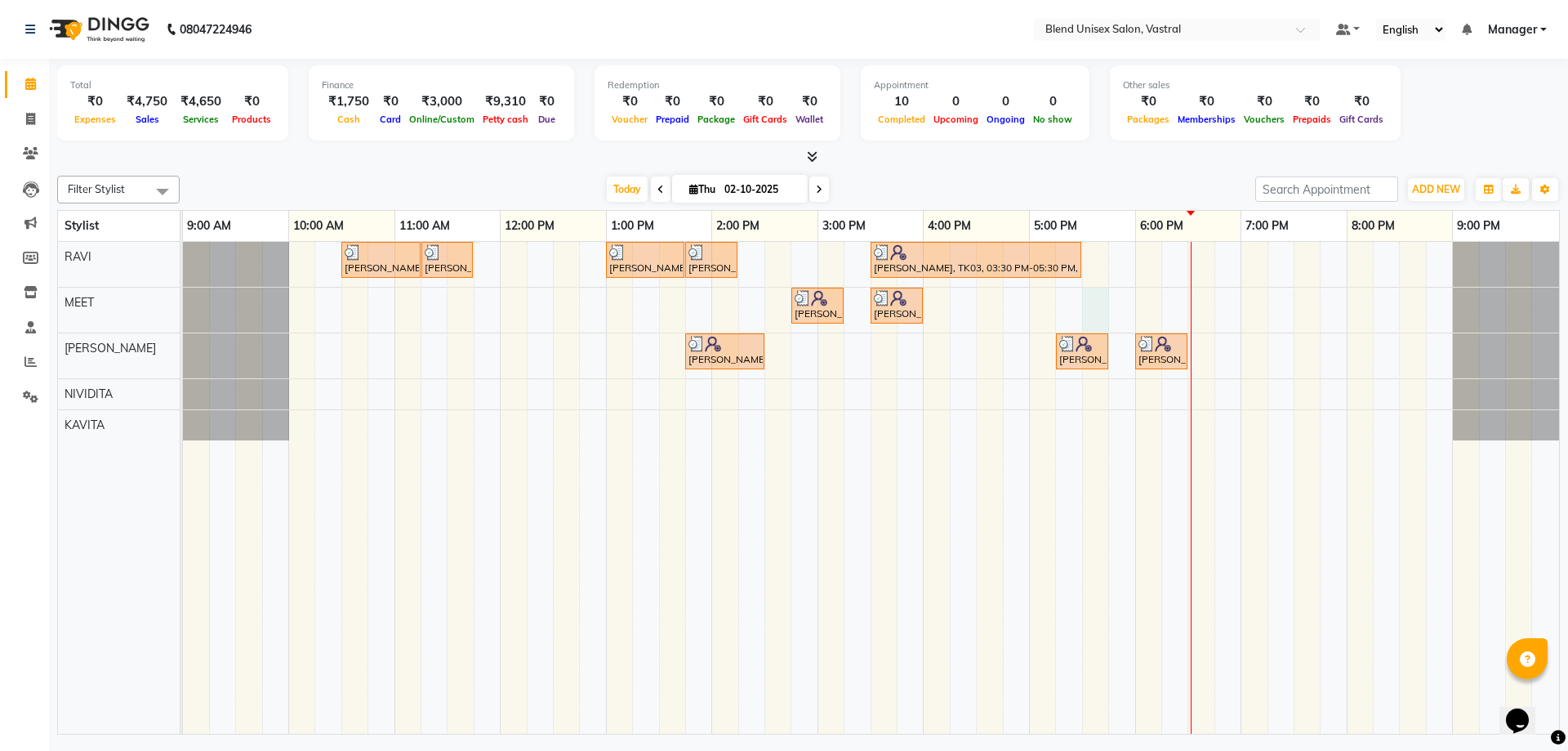
click at [1104, 298] on div "[PERSON_NAME], TK02, 10:30 AM-11:15 AM, Hair Cut [DEMOGRAPHIC_DATA] [PERSON_NAM…" at bounding box center [871, 488] width 1376 height 492
select select "92886"
select select "tentative"
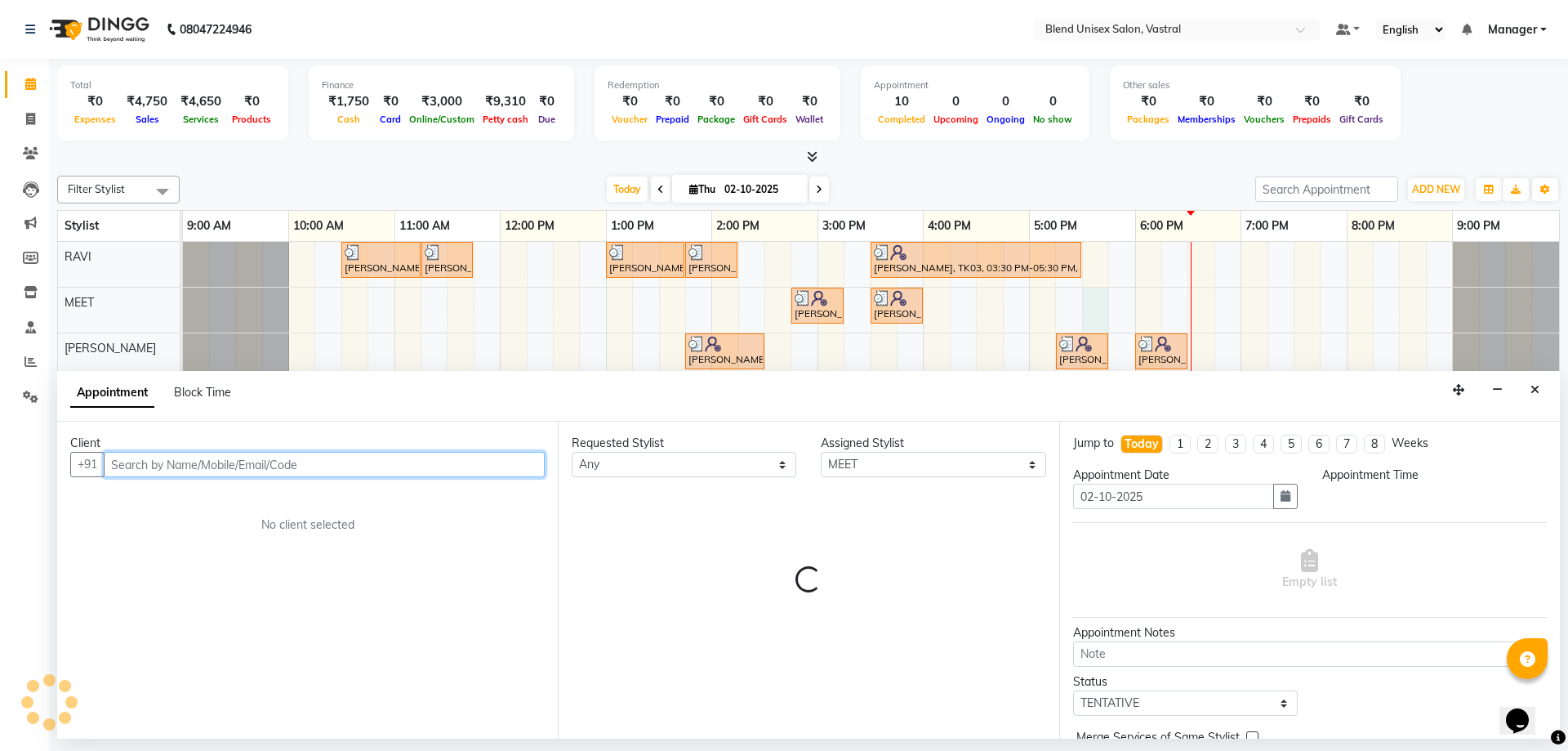
select select "1050"
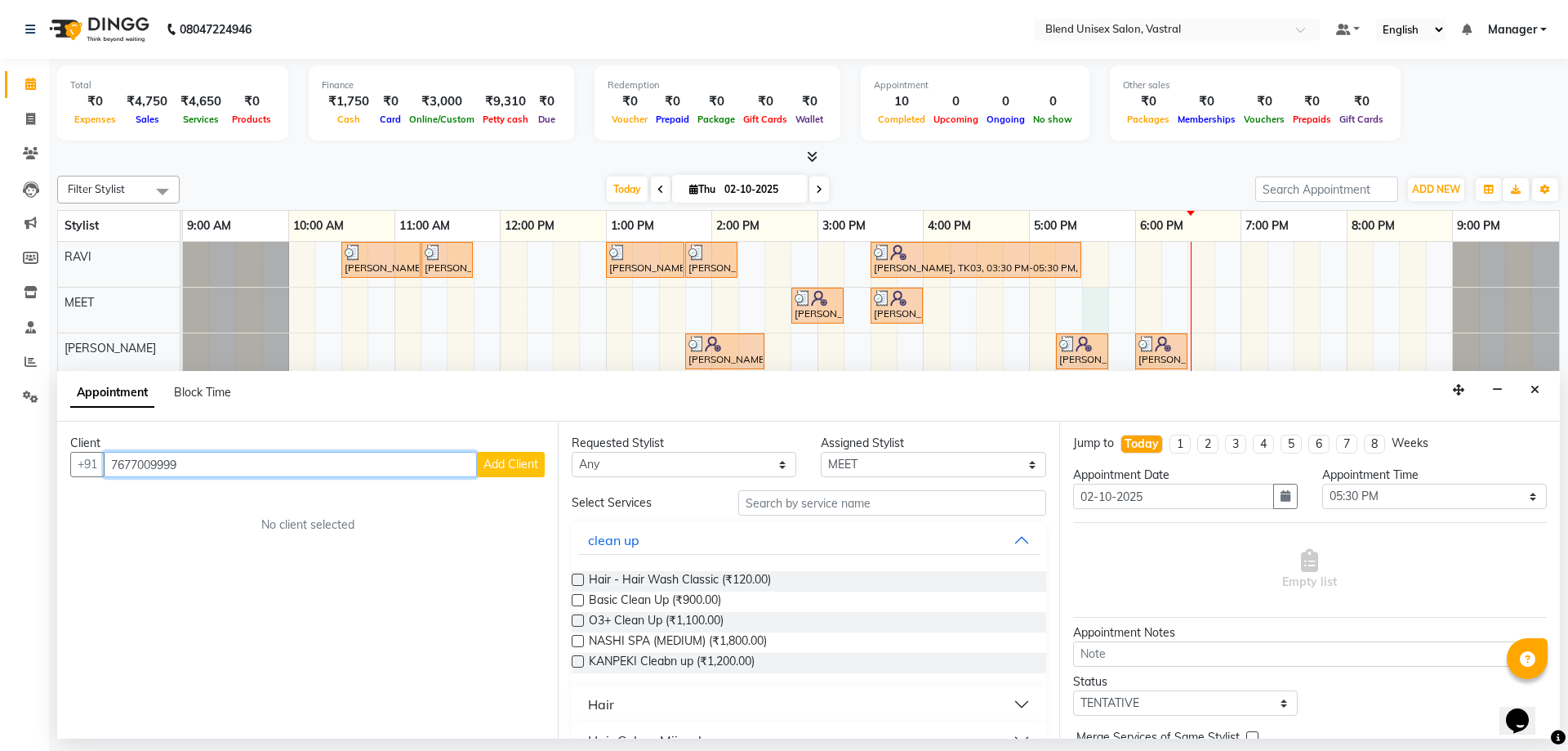
type input "7677009999"
click at [493, 464] on span "Add Client" at bounding box center [510, 464] width 55 height 14
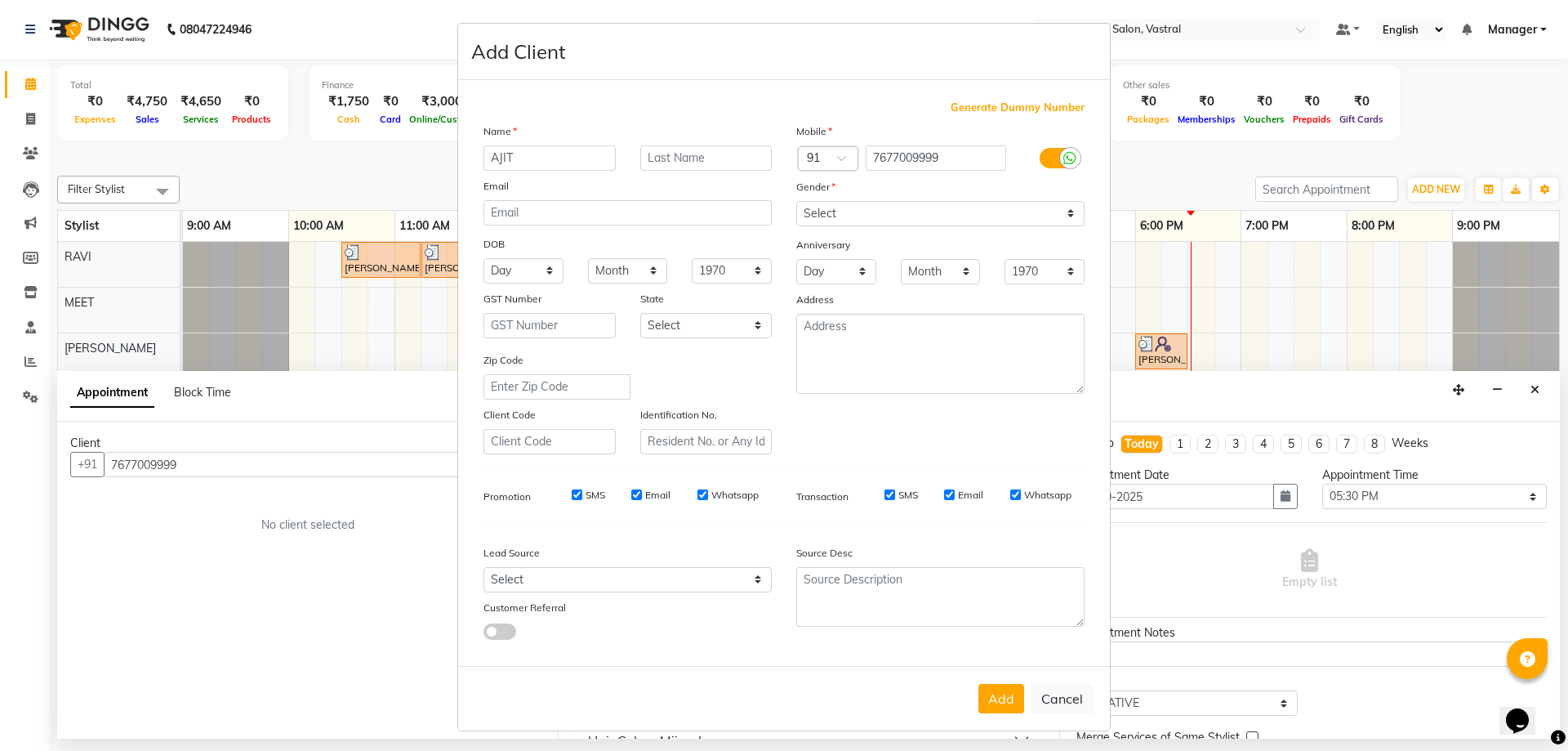
type input "AJIT"
click at [810, 217] on select "Select [DEMOGRAPHIC_DATA] [DEMOGRAPHIC_DATA] Other Prefer Not To Say" at bounding box center [940, 214] width 288 height 26
select select "[DEMOGRAPHIC_DATA]"
click at [796, 201] on select "Select [DEMOGRAPHIC_DATA] [DEMOGRAPHIC_DATA] Other Prefer Not To Say" at bounding box center [940, 214] width 288 height 26
click at [998, 707] on button "Add" at bounding box center [1001, 698] width 46 height 30
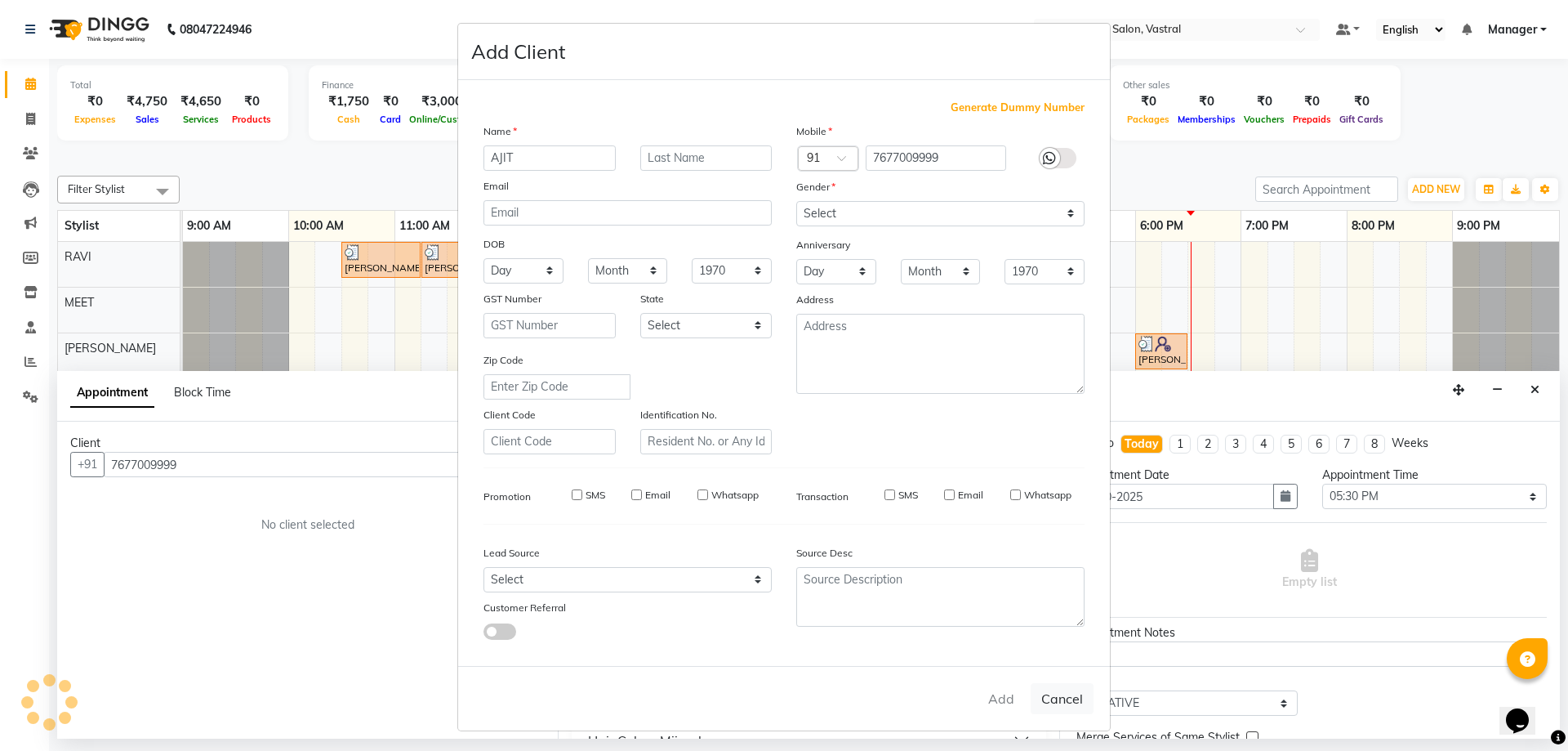
select select
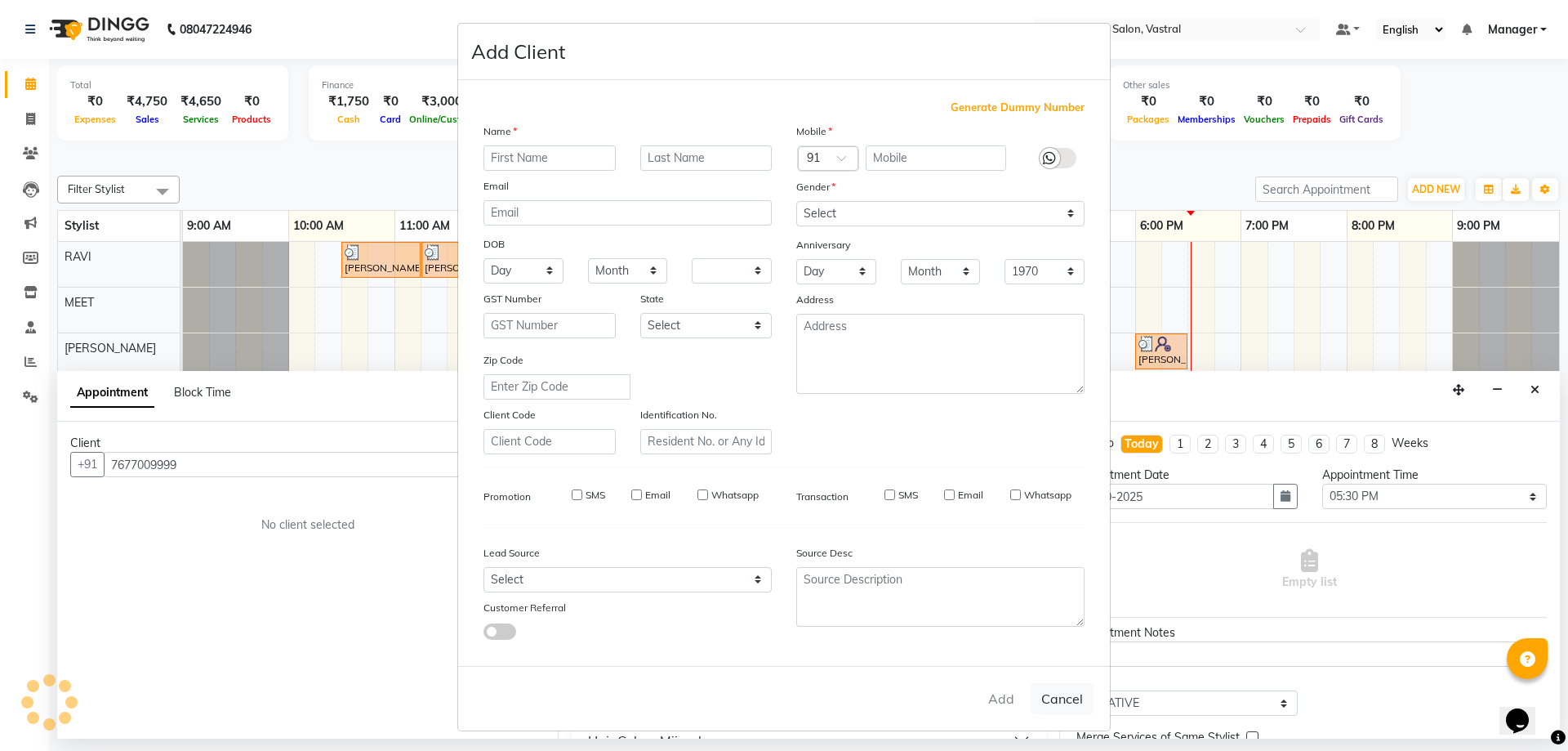
select select
checkbox input "false"
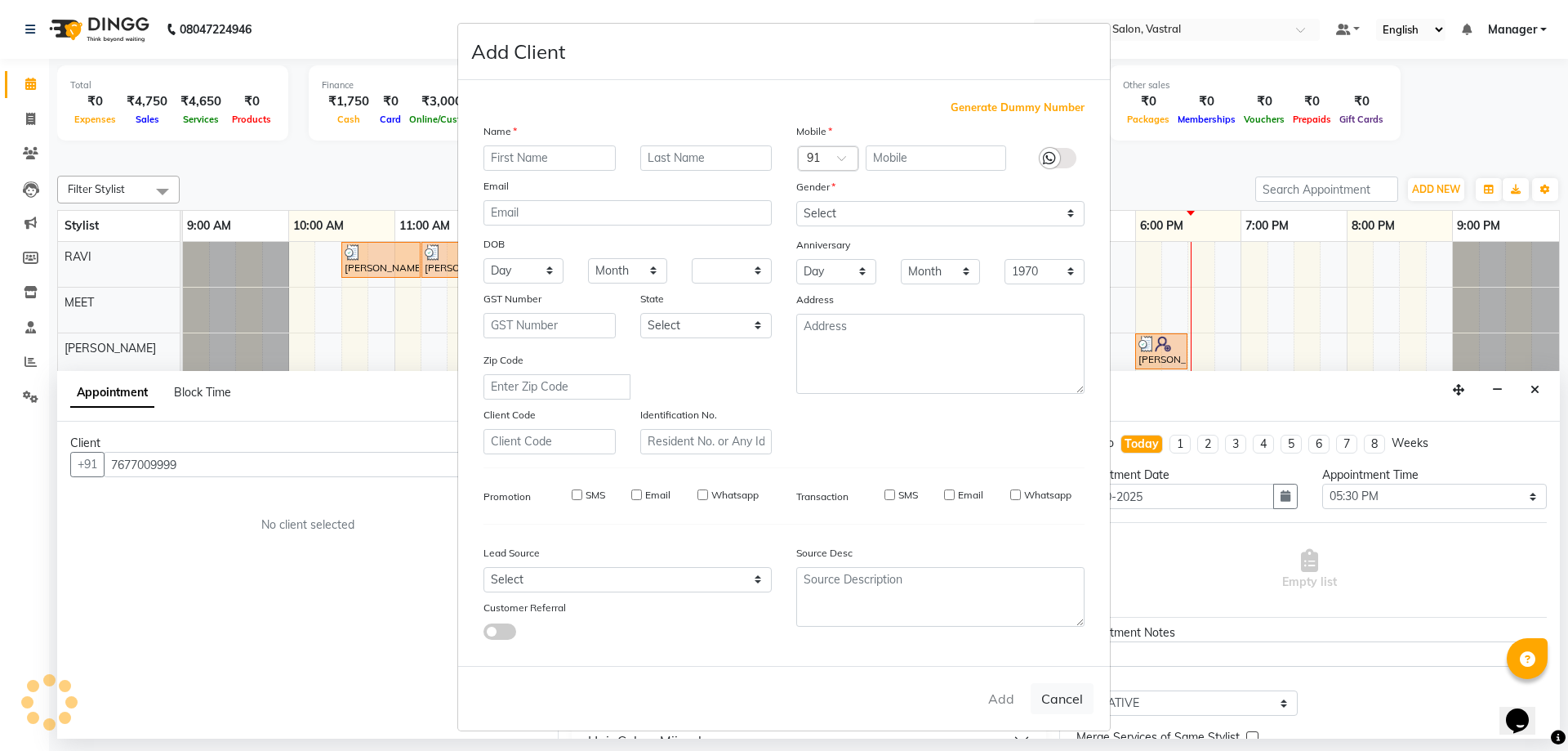
checkbox input "false"
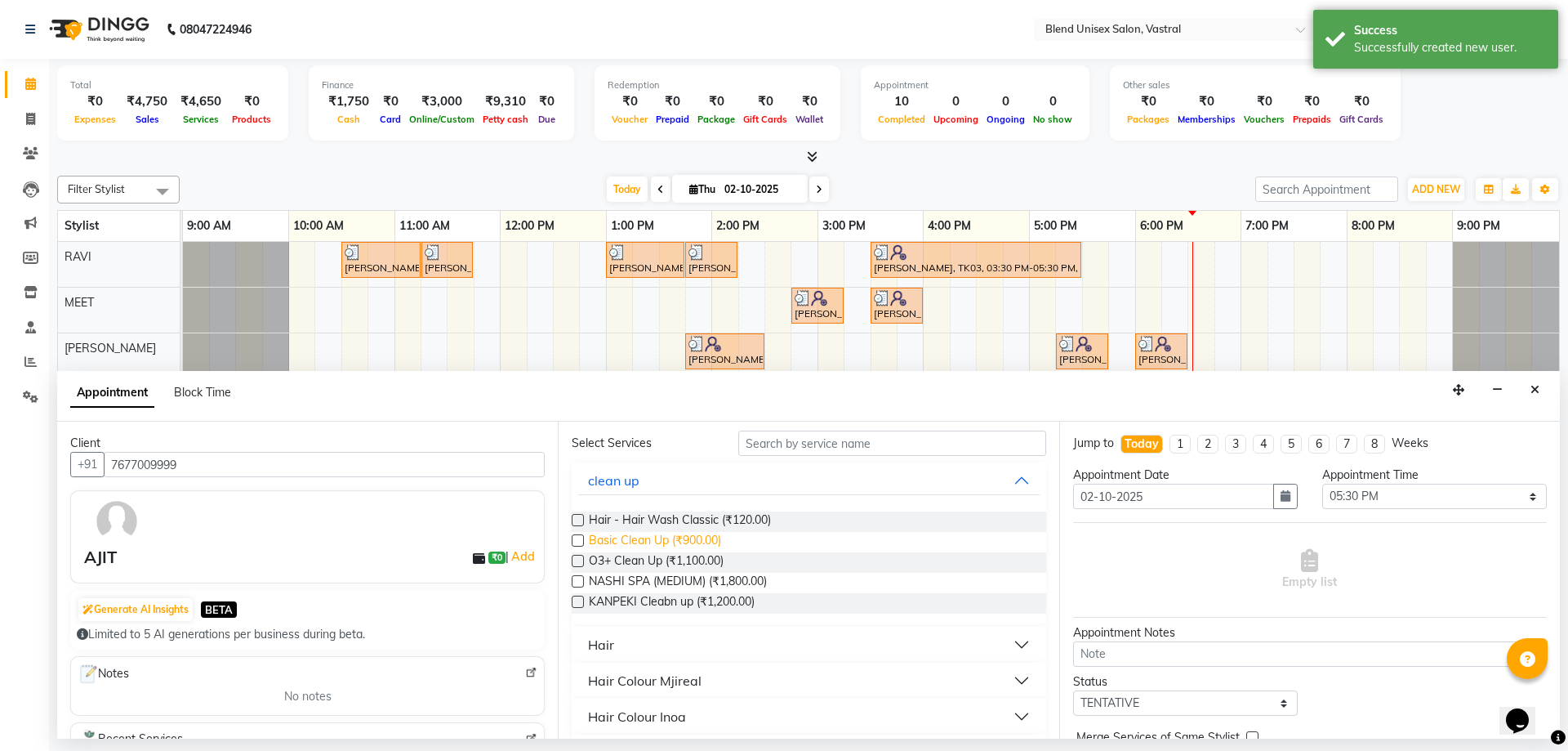
scroll to position [82, 0]
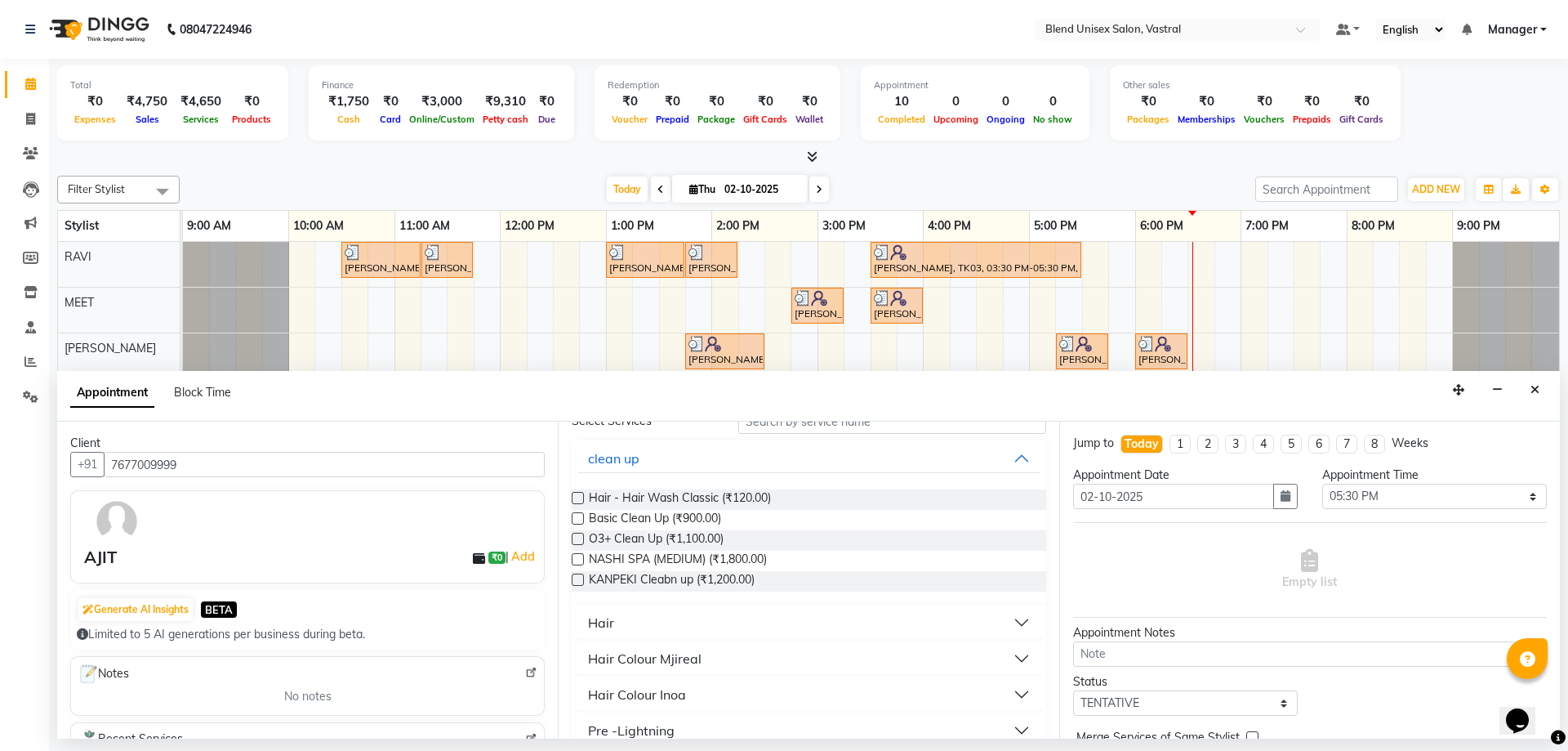
click at [637, 617] on button "Hair" at bounding box center [809, 622] width 461 height 30
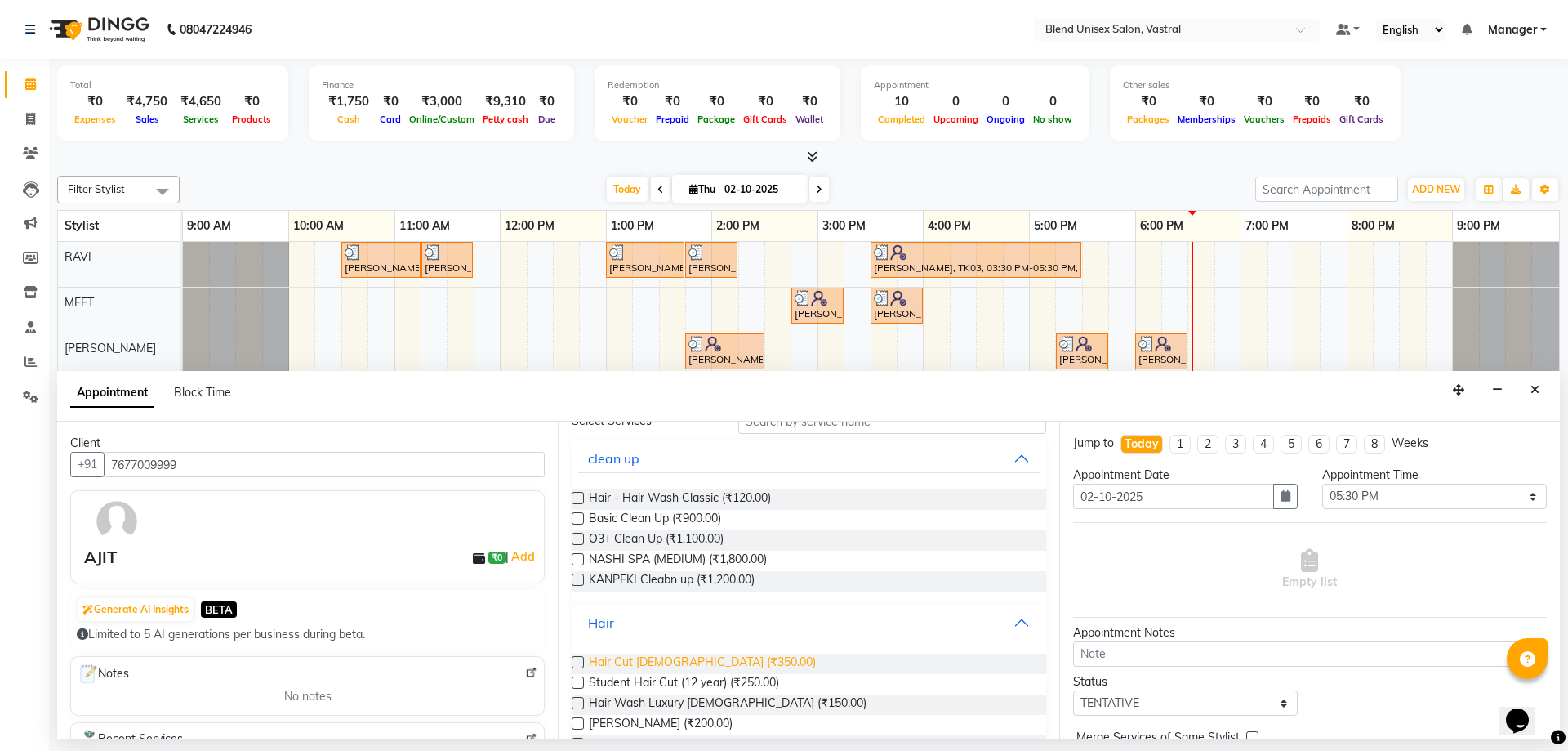
click at [668, 668] on span "Hair Cut [DEMOGRAPHIC_DATA] (₹350.00)" at bounding box center [702, 664] width 227 height 20
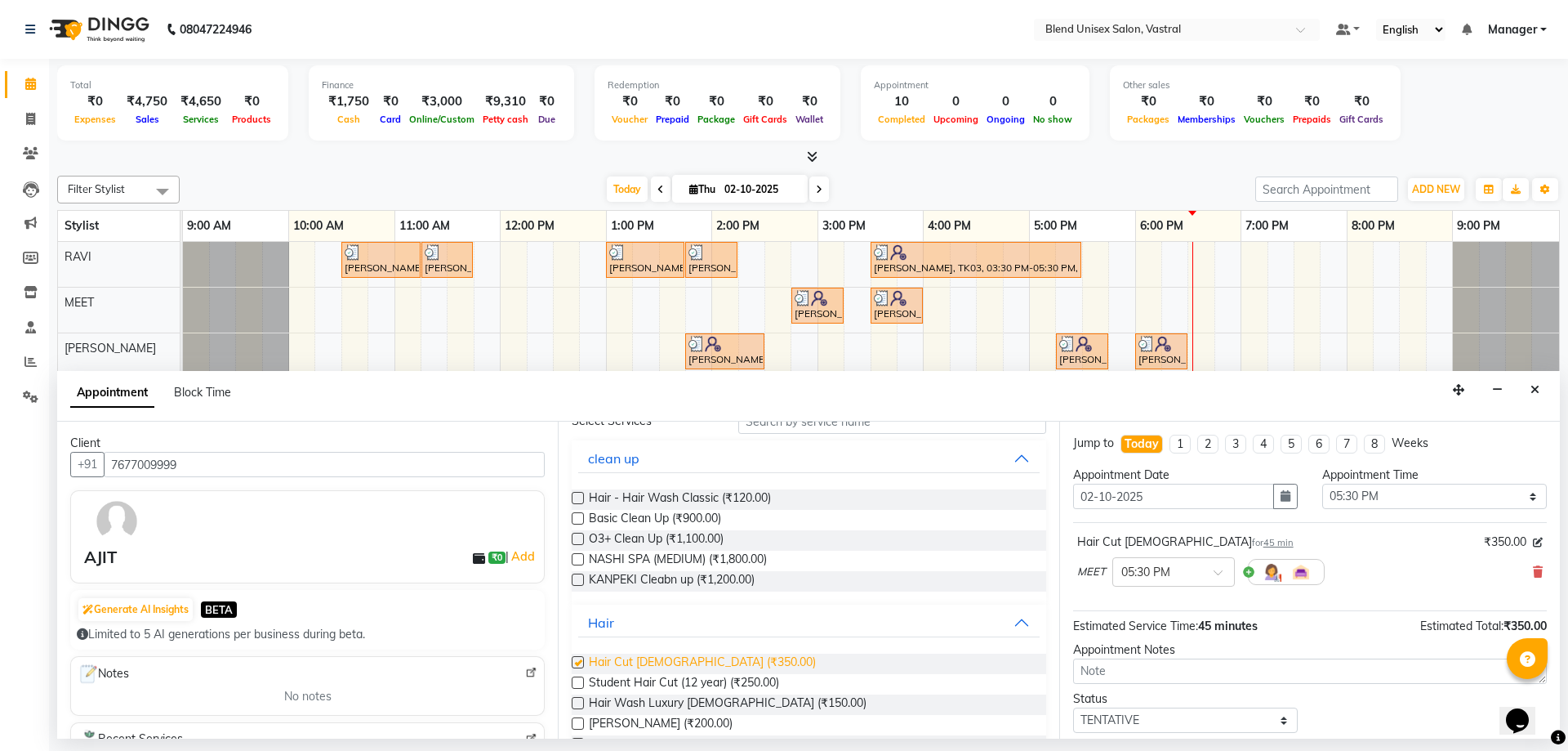
checkbox input "false"
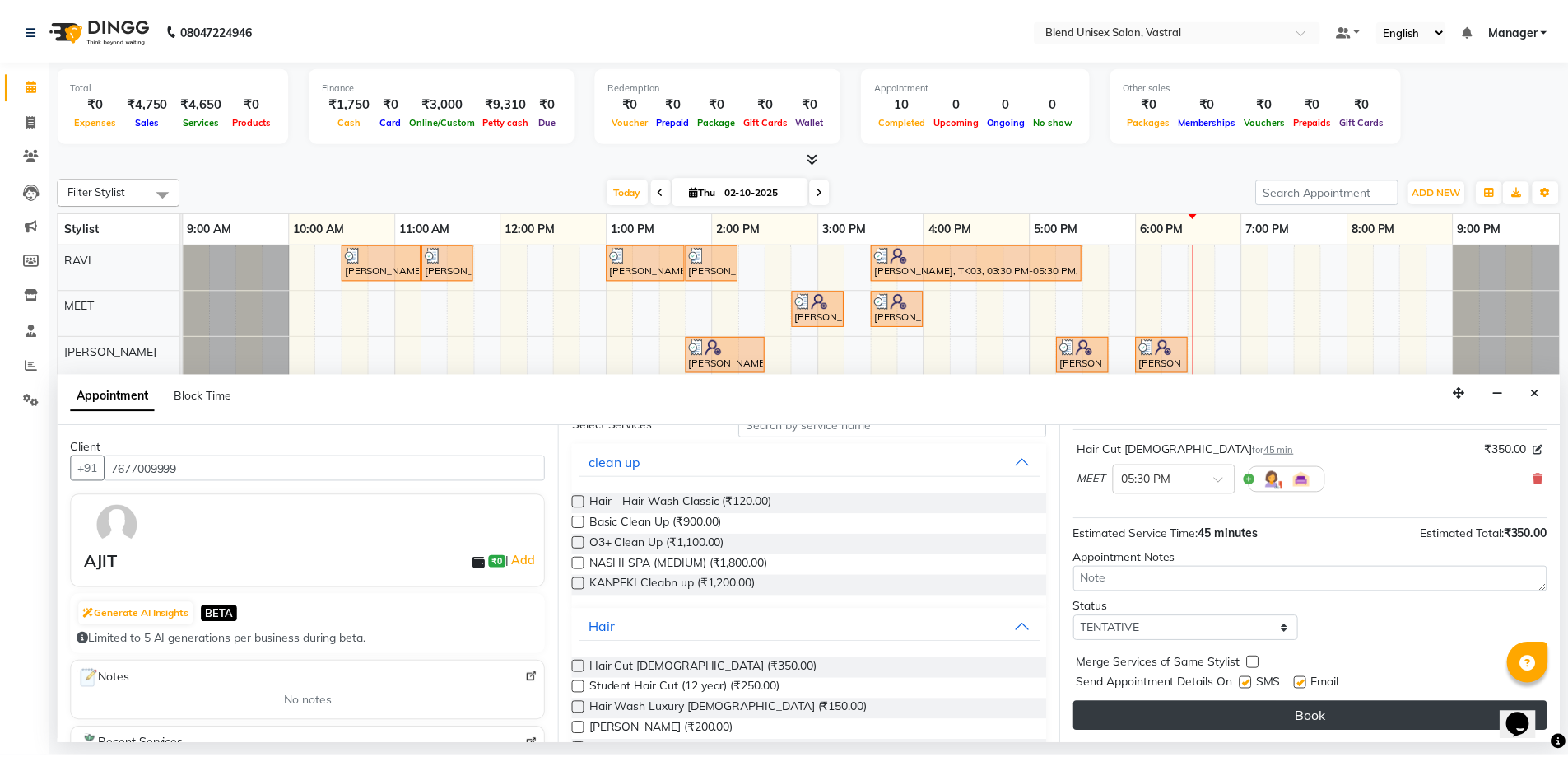
scroll to position [98, 0]
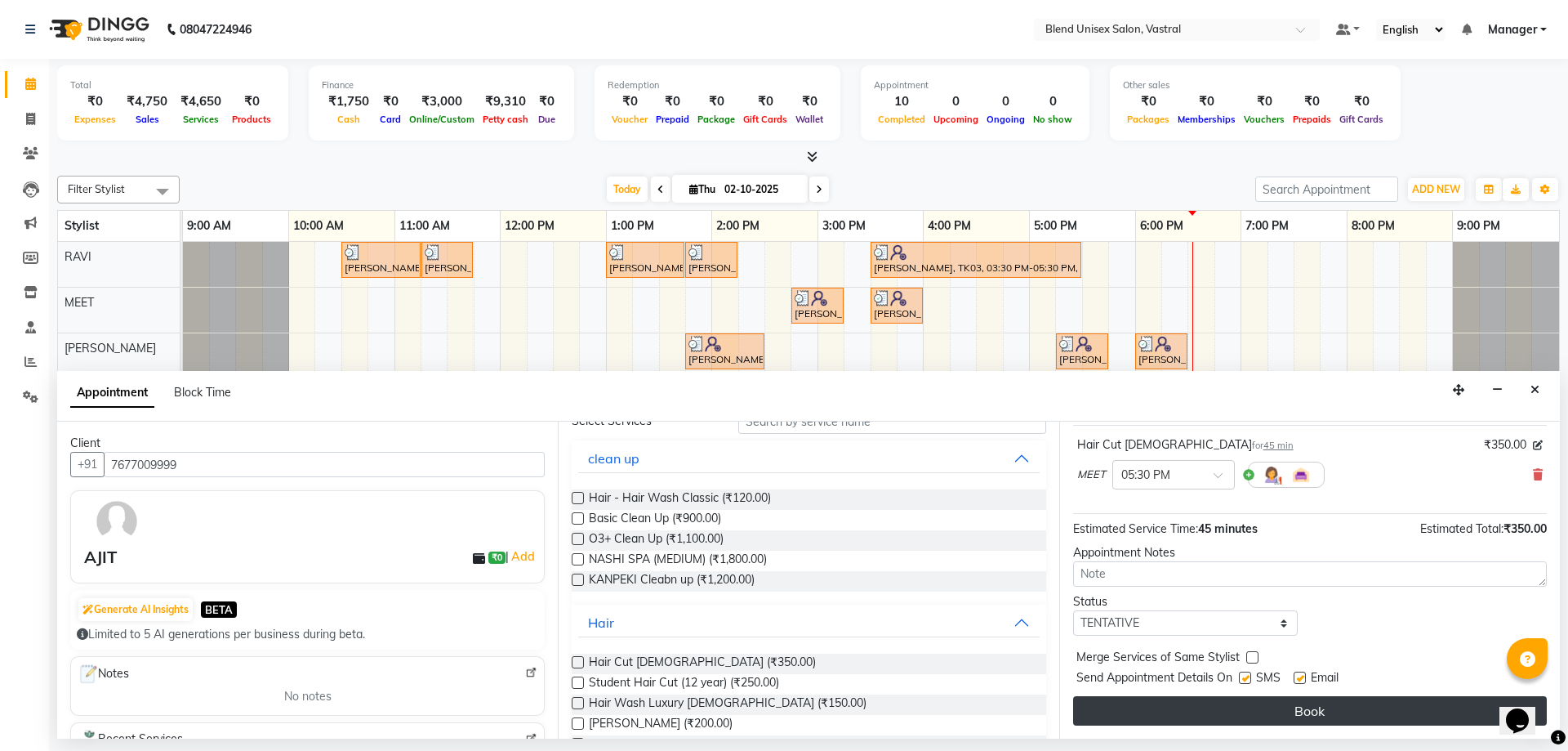
click at [1220, 706] on button "Book" at bounding box center [1310, 711] width 474 height 30
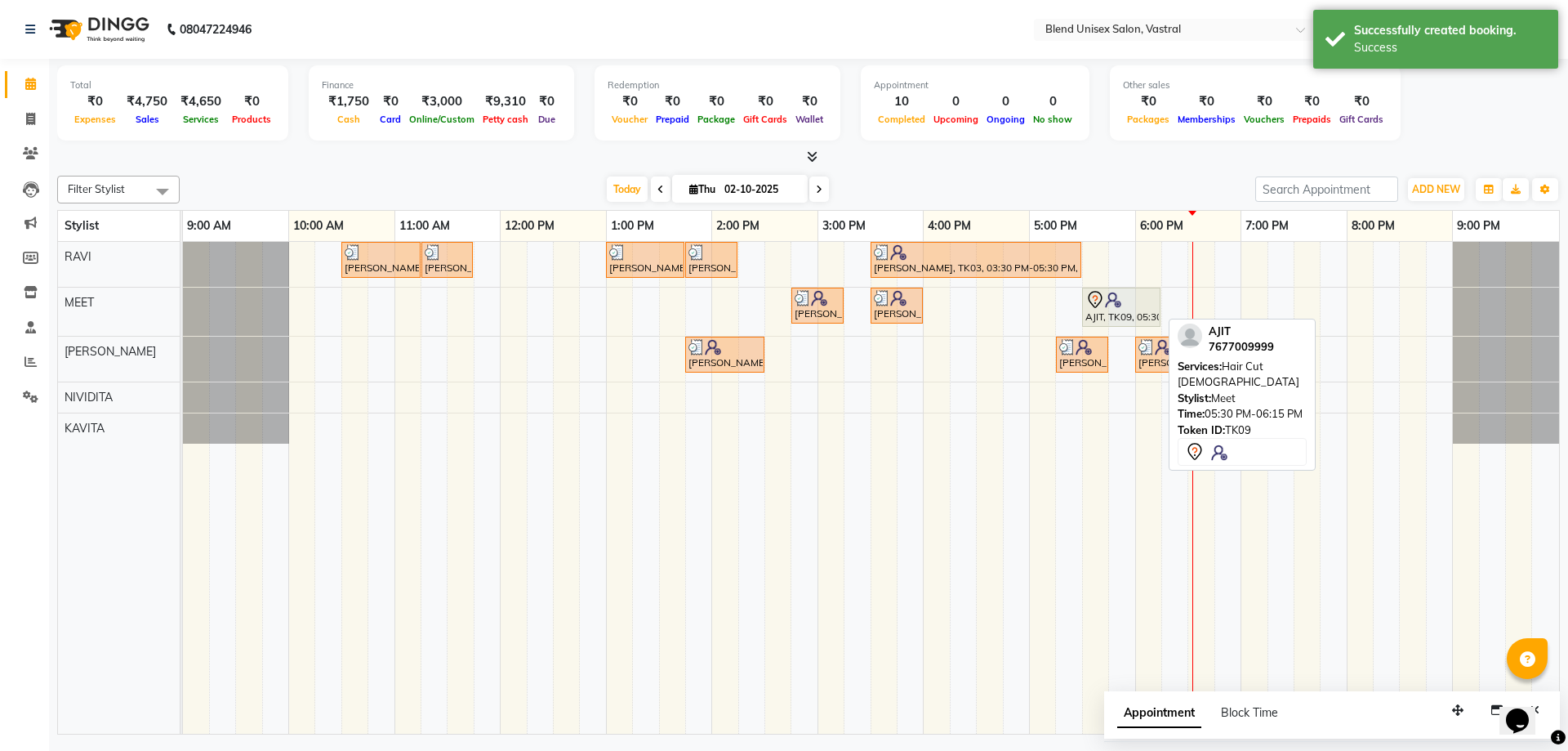
click at [1133, 315] on div "AJIT, TK09, 05:30 PM-06:15 PM, Hair Cut [DEMOGRAPHIC_DATA]" at bounding box center [1121, 307] width 75 height 34
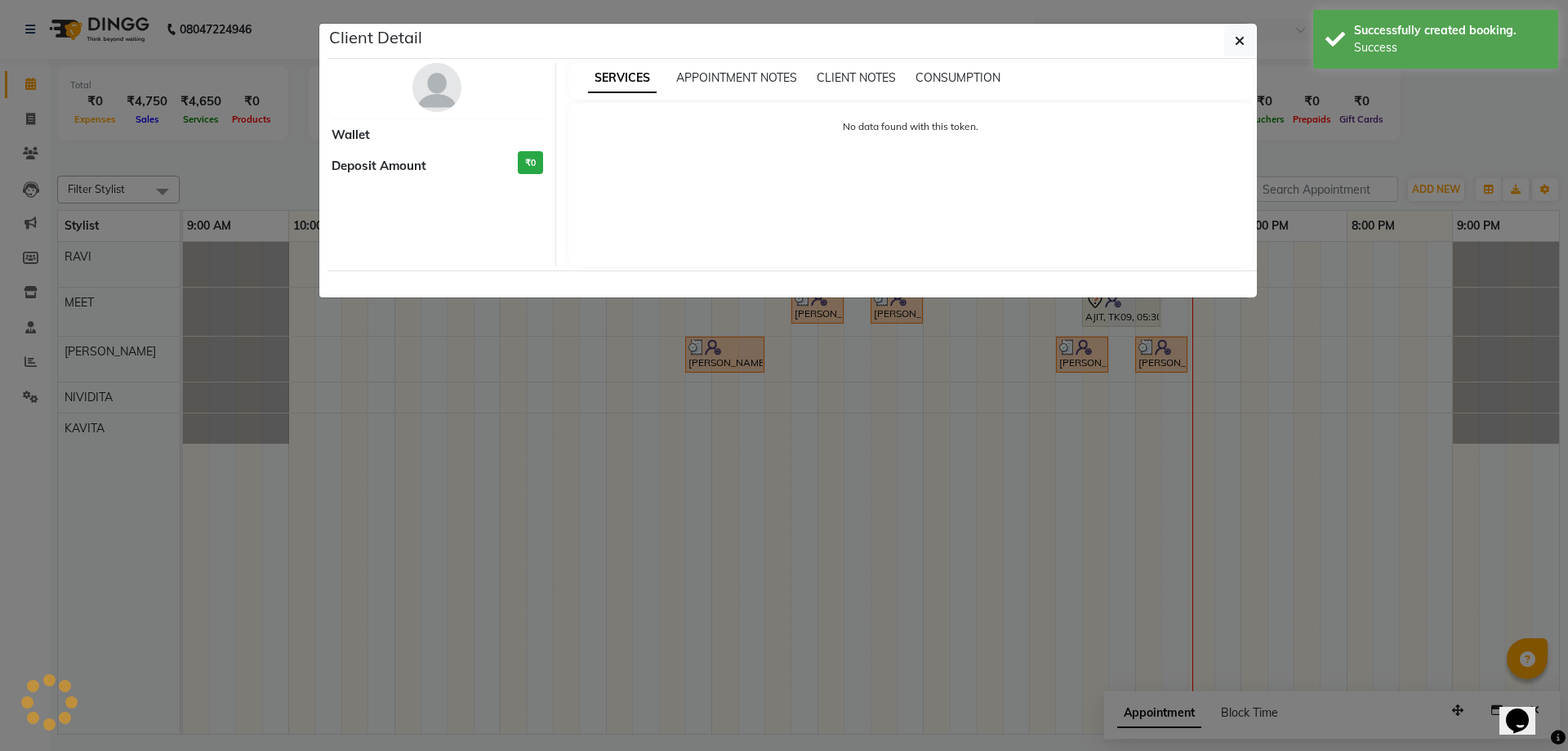
select select "7"
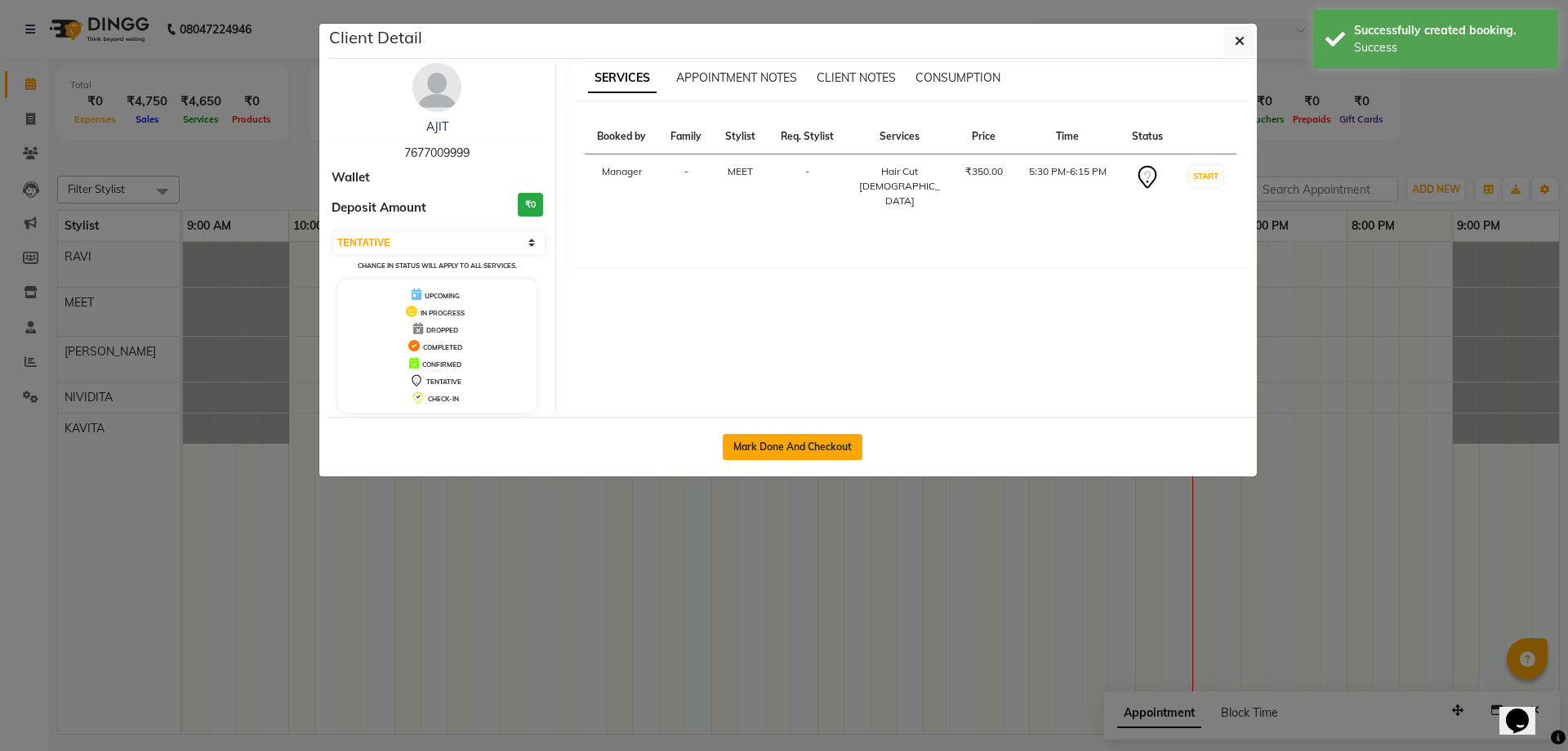
click at [833, 445] on button "Mark Done And Checkout" at bounding box center [793, 447] width 140 height 26
select select "9095"
select select "service"
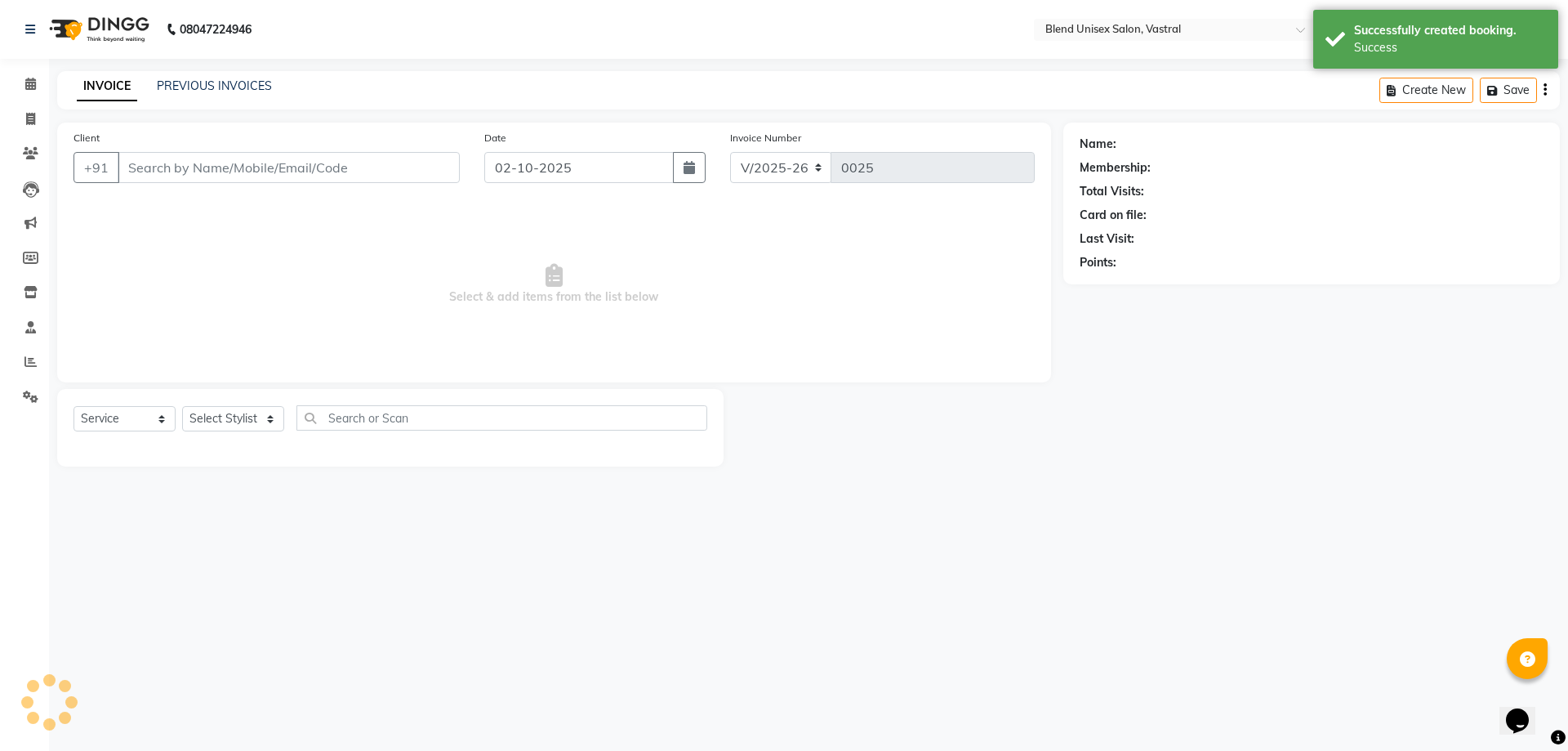
type input "7677009999"
select select "92886"
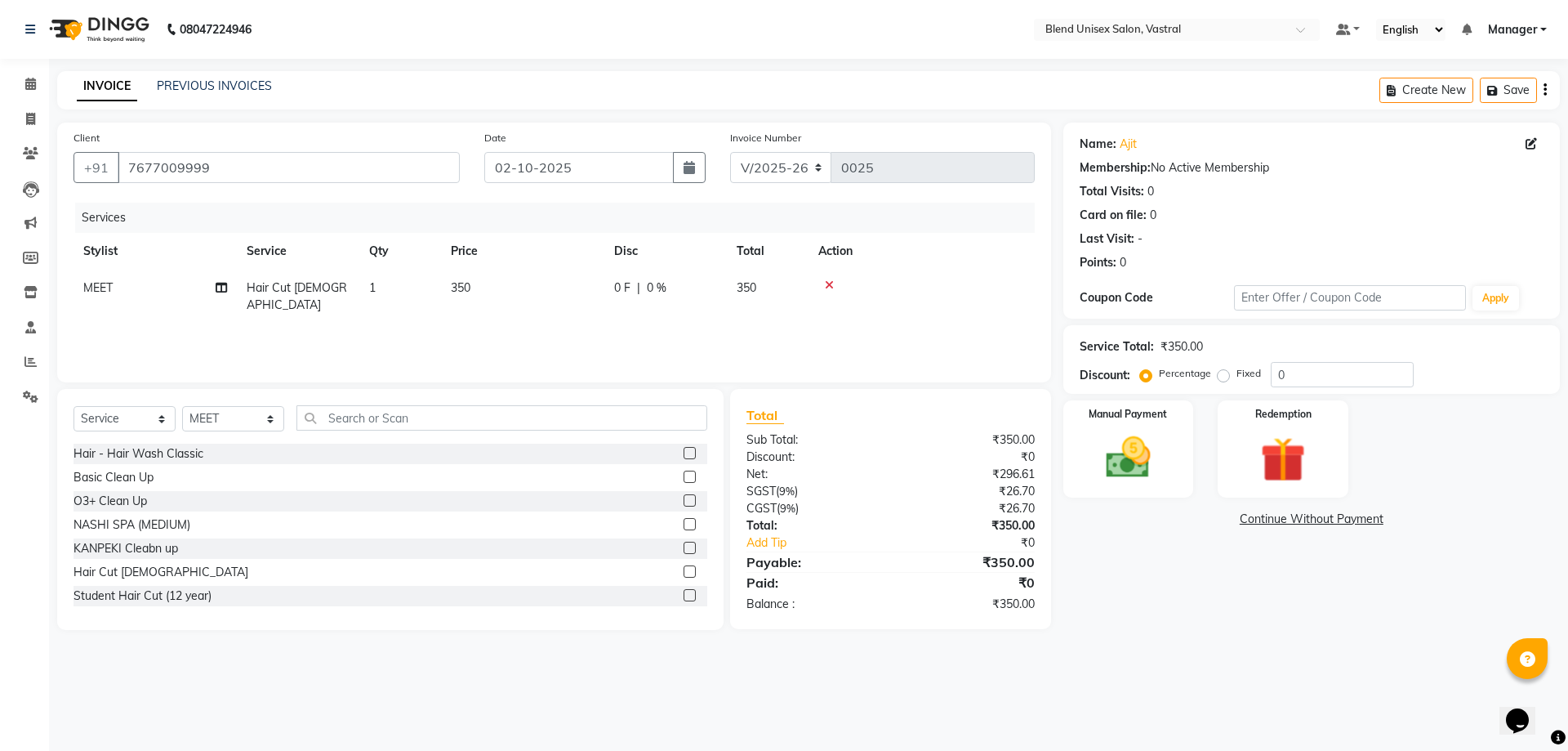
click at [1256, 375] on label "Fixed" at bounding box center [1248, 373] width 25 height 14
click at [1232, 375] on input "Fixed" at bounding box center [1226, 373] width 11 height 11
radio input "true"
click at [1255, 373] on label "Fixed" at bounding box center [1248, 373] width 25 height 14
click at [1232, 373] on input "Fixed" at bounding box center [1226, 373] width 11 height 11
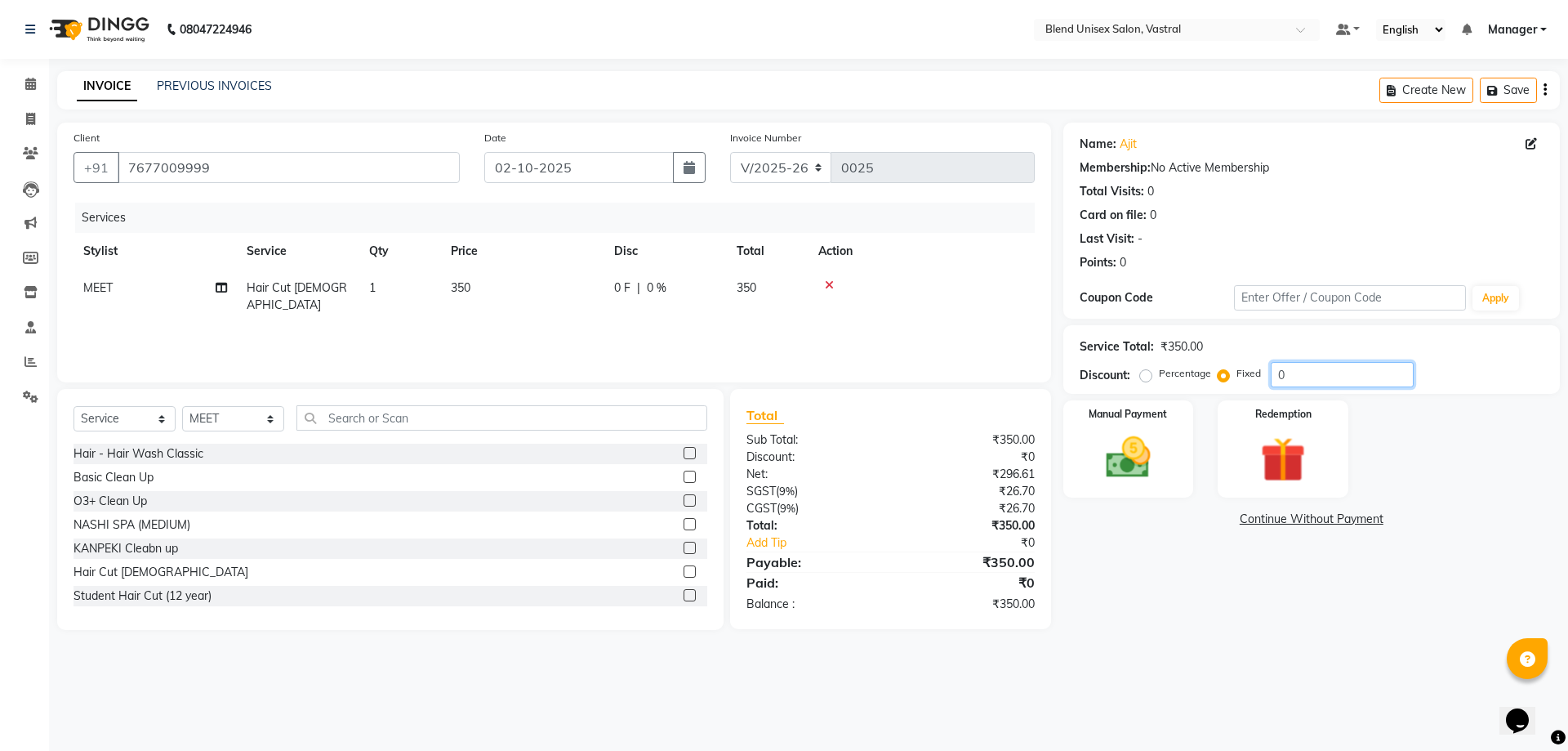
drag, startPoint x: 1346, startPoint y: 374, endPoint x: 1080, endPoint y: 367, distance: 266.1
click at [1081, 367] on div "Discount: Percentage Fixed 0" at bounding box center [1311, 375] width 464 height 26
type input "50"
click at [1126, 452] on img at bounding box center [1127, 457] width 76 height 54
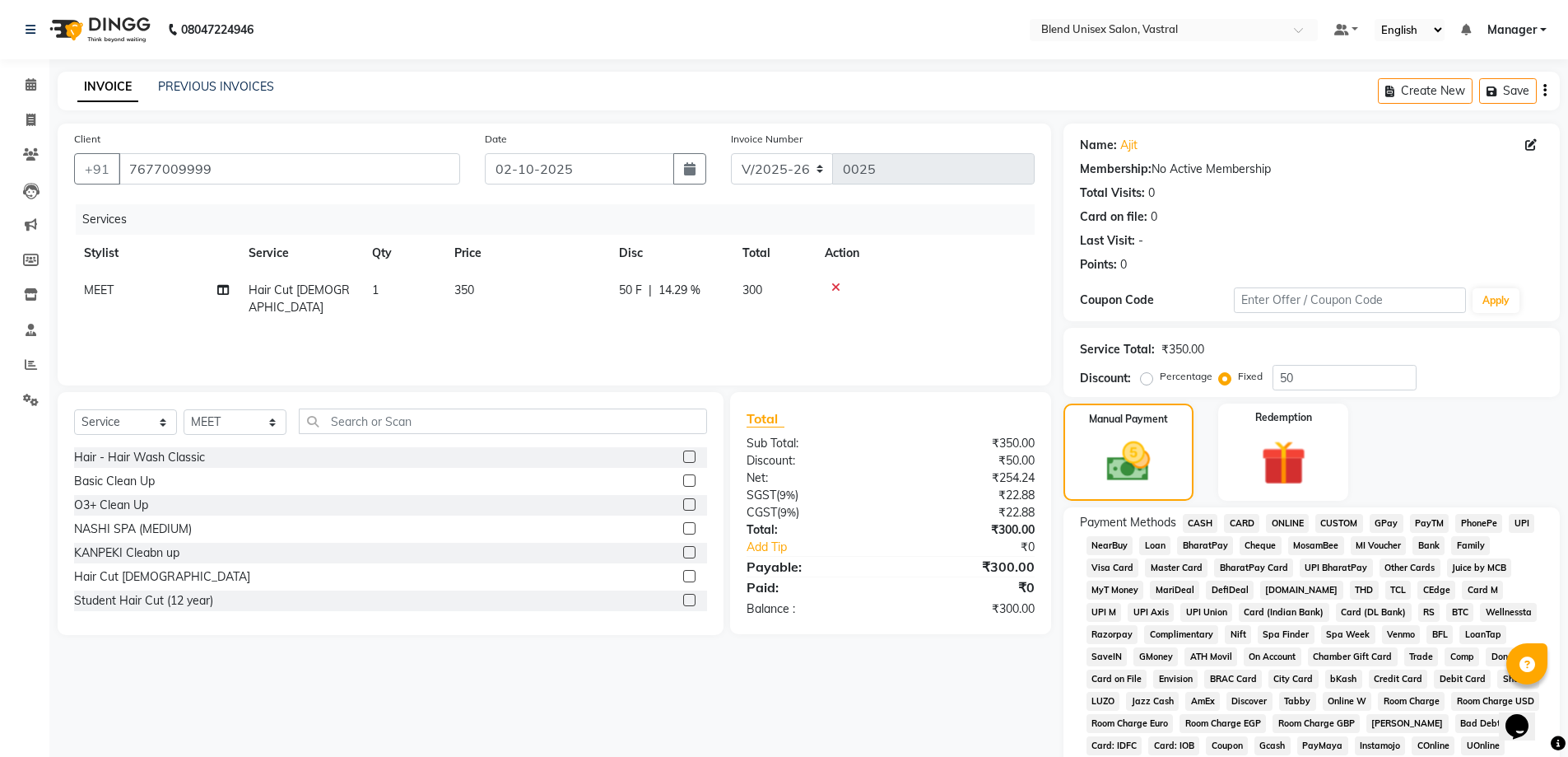
drag, startPoint x: 1289, startPoint y: 522, endPoint x: 1286, endPoint y: 555, distance: 33.1
click at [1290, 521] on span "ONLINE" at bounding box center [1287, 523] width 43 height 19
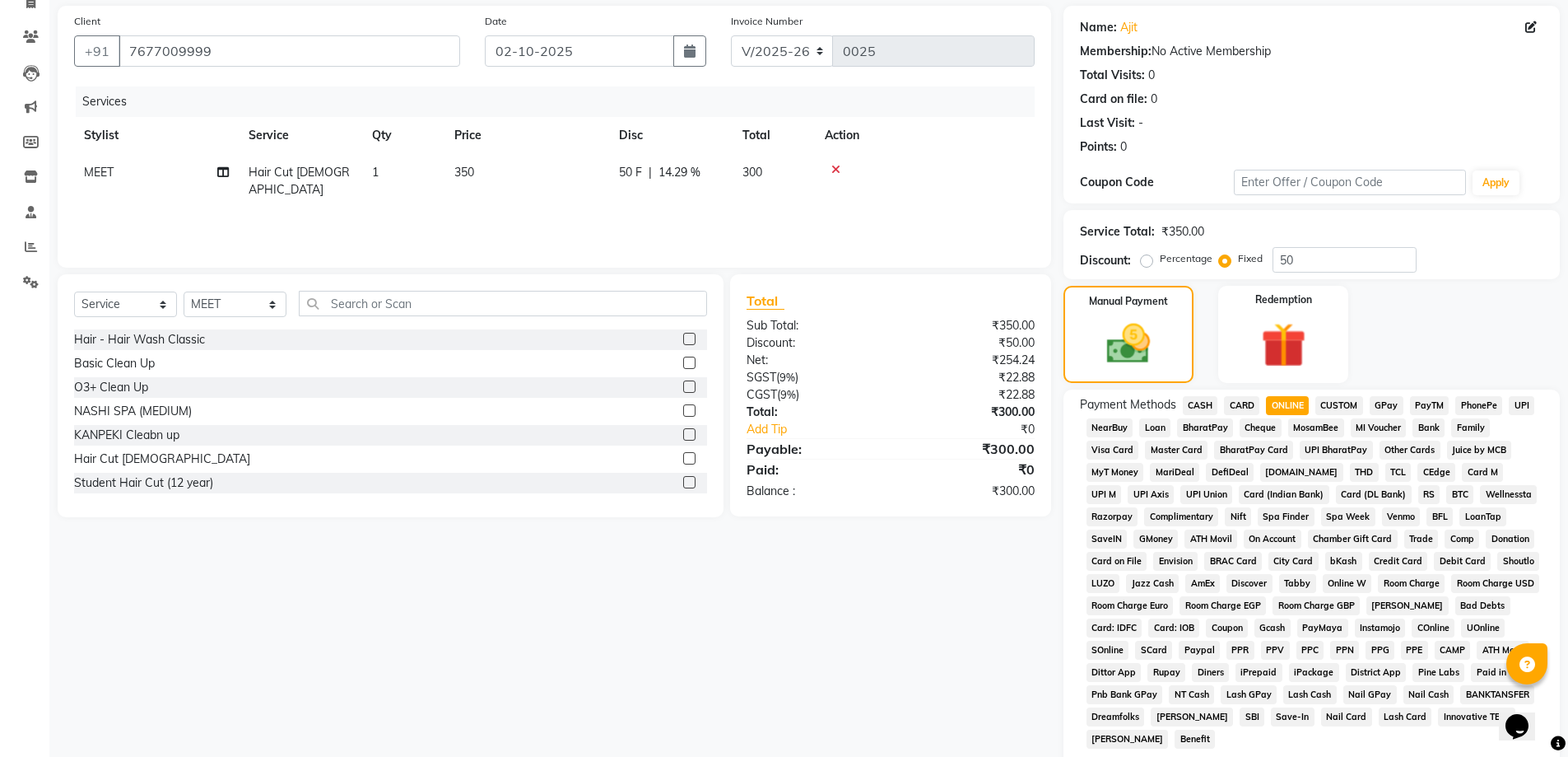
scroll to position [327, 0]
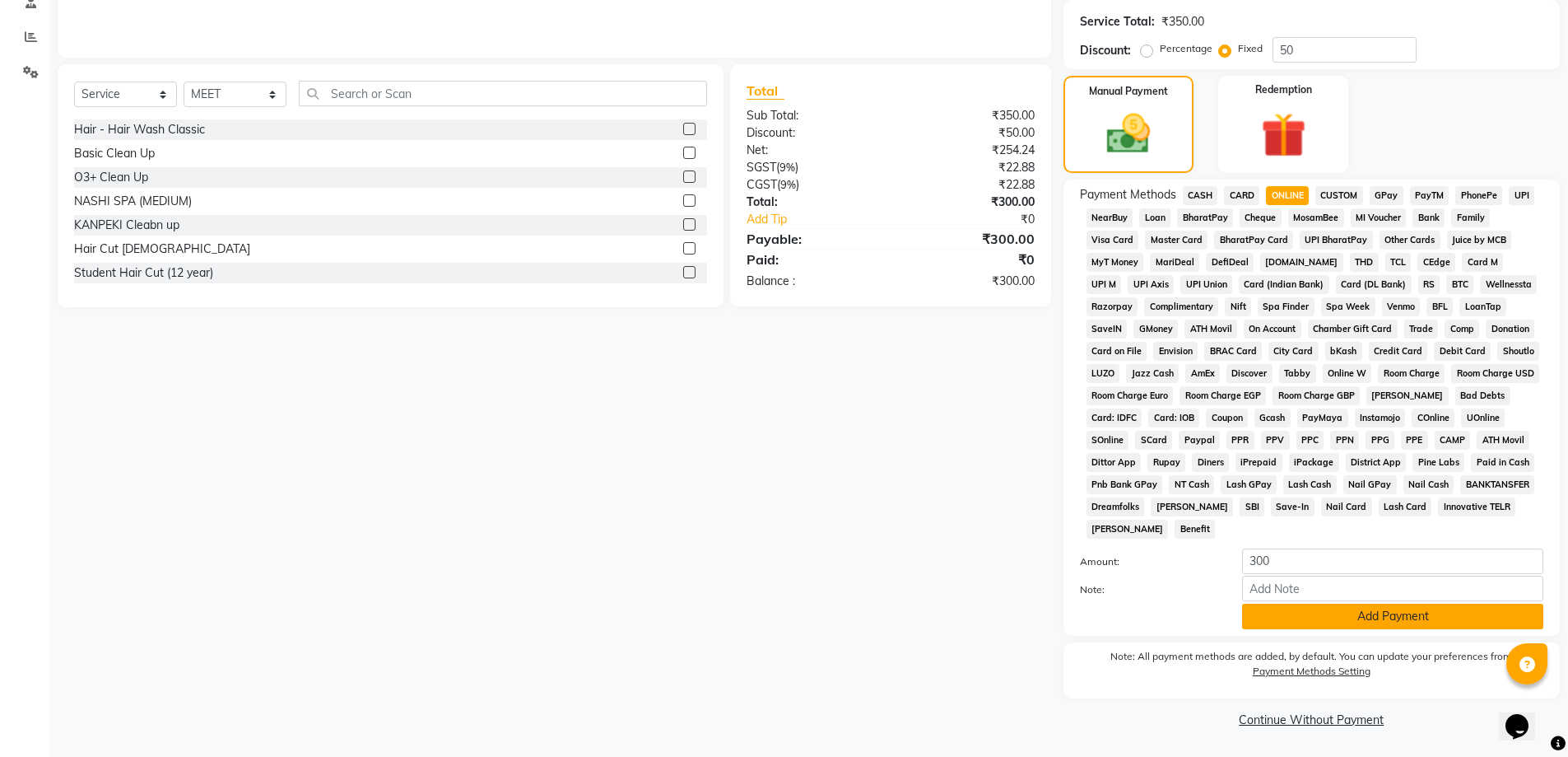
click at [1292, 624] on button "Add Payment" at bounding box center [1392, 616] width 301 height 26
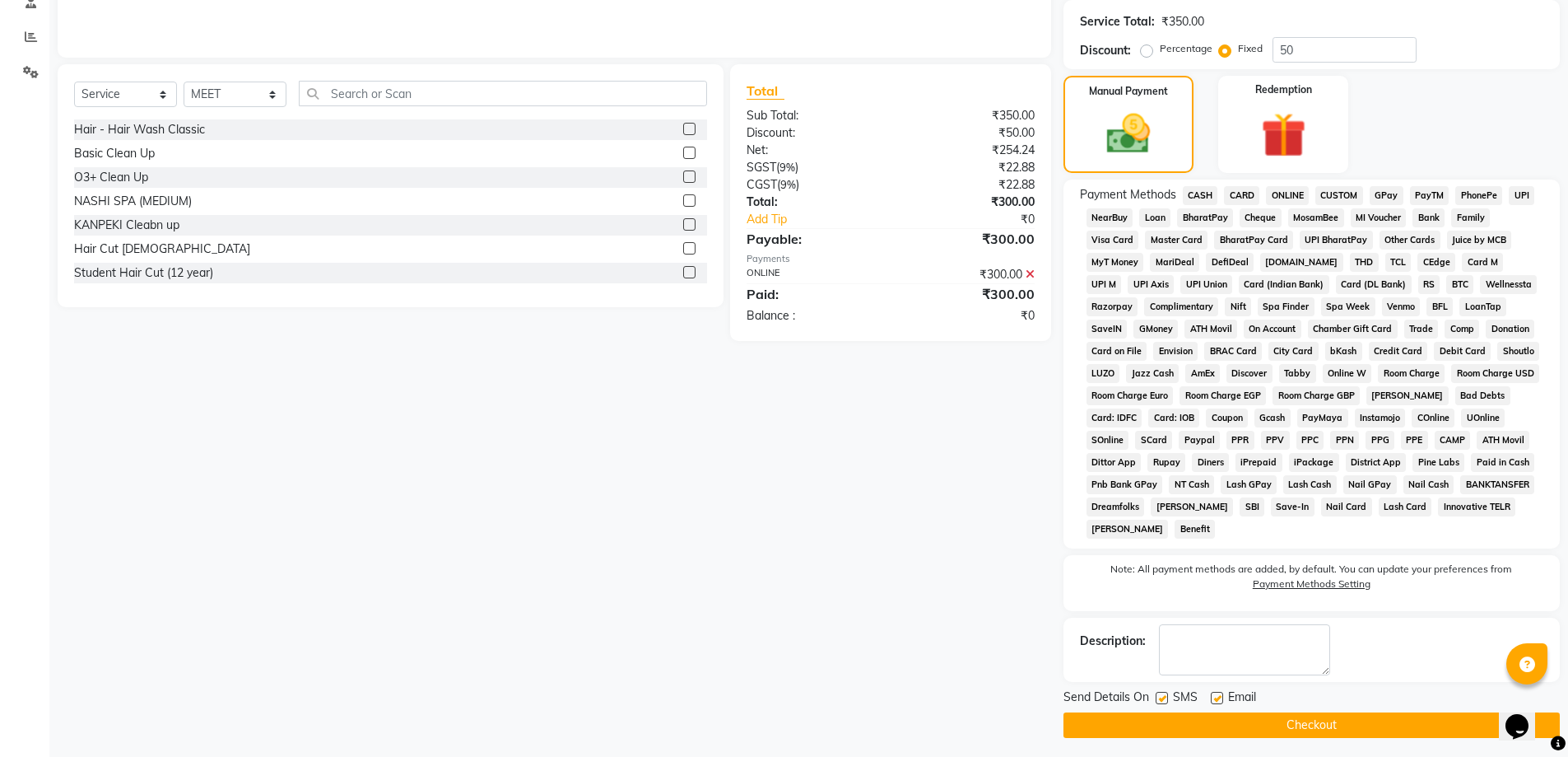
click at [1281, 723] on button "Checkout" at bounding box center [1311, 725] width 496 height 26
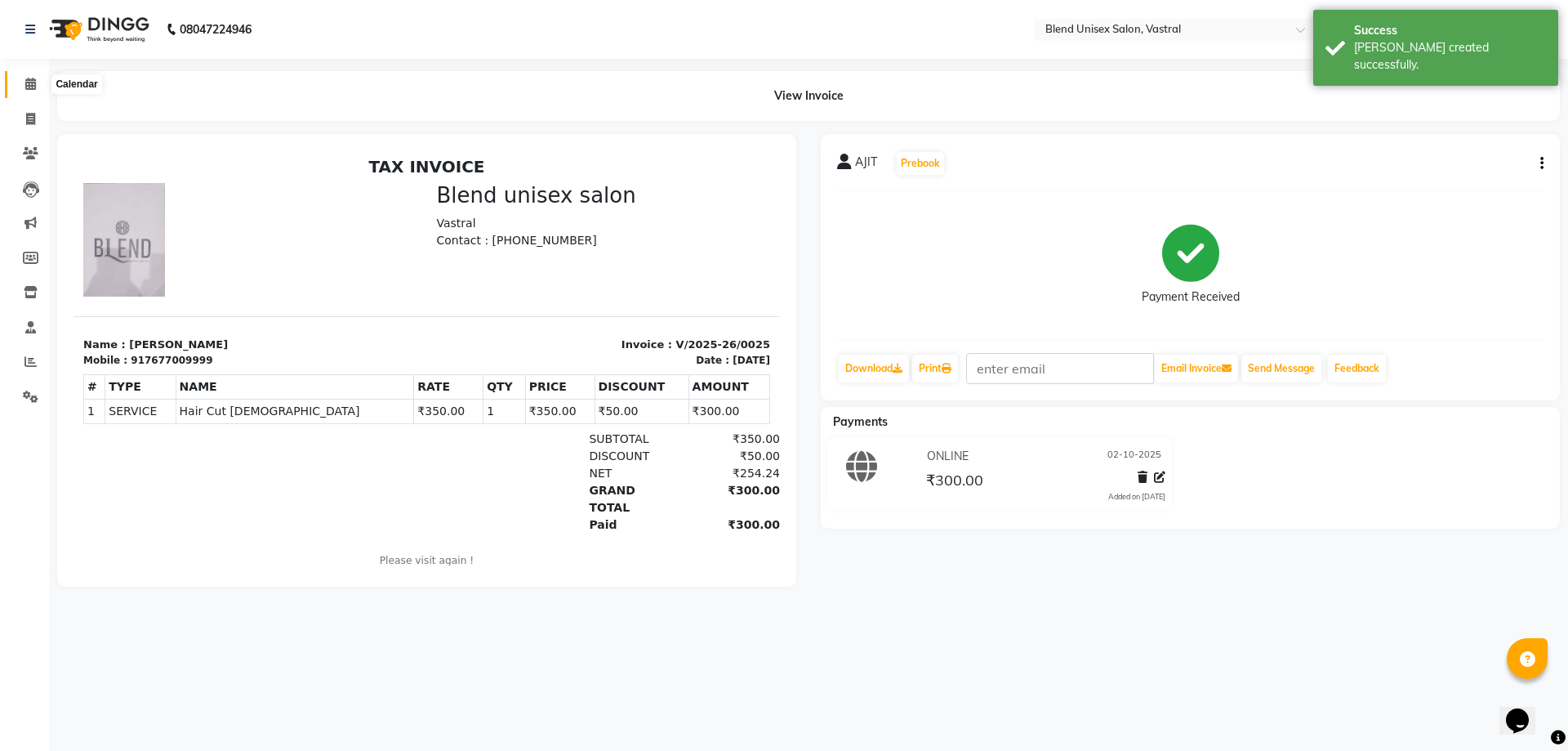
click at [32, 89] on icon at bounding box center [31, 84] width 10 height 12
